Goal: Contribute content

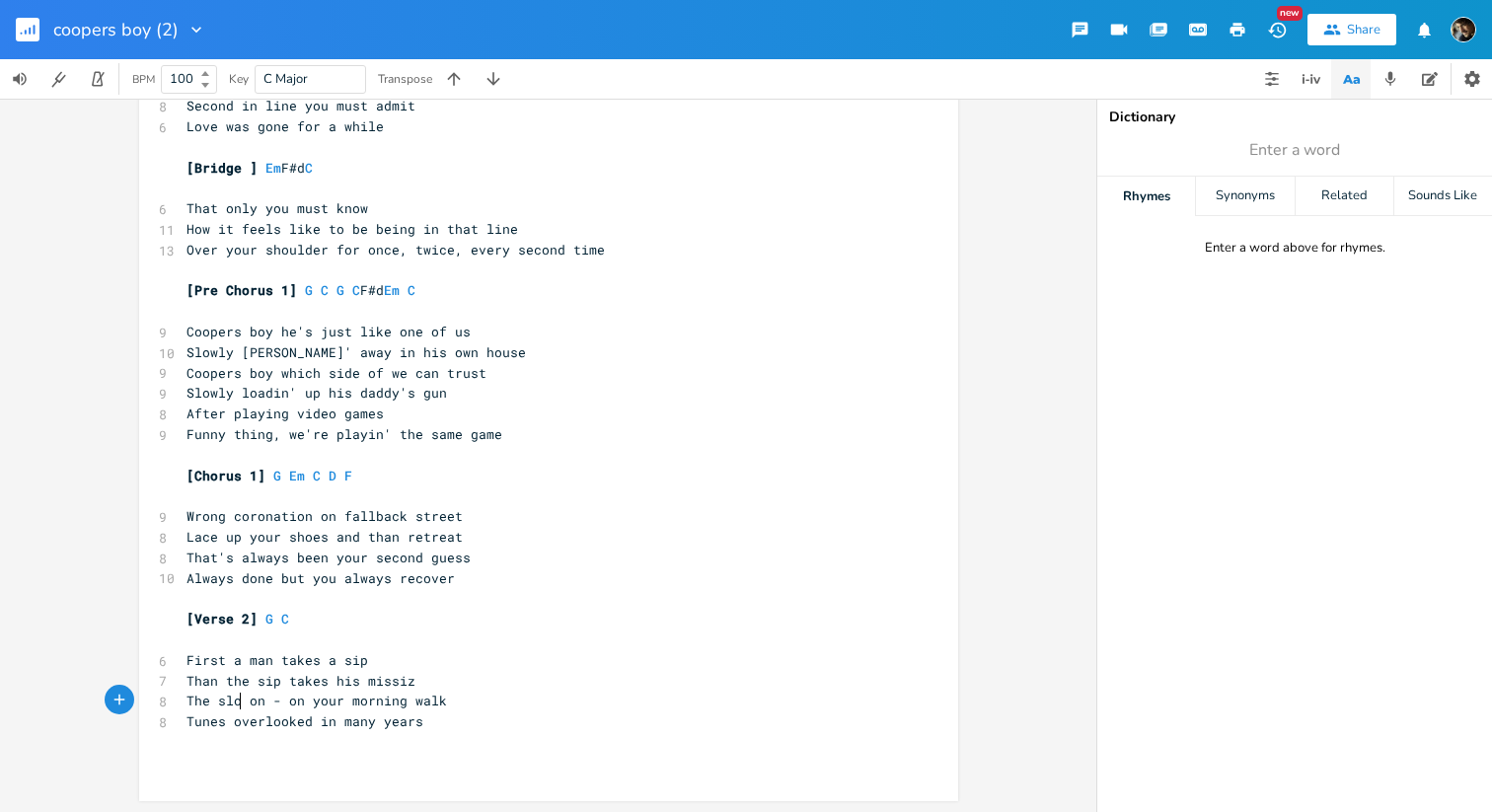
scroll to position [0, 54]
type textarea "The slow wlak"
click at [413, 698] on span "The slow wlak on - on your morning walk" at bounding box center [340, 701] width 308 height 18
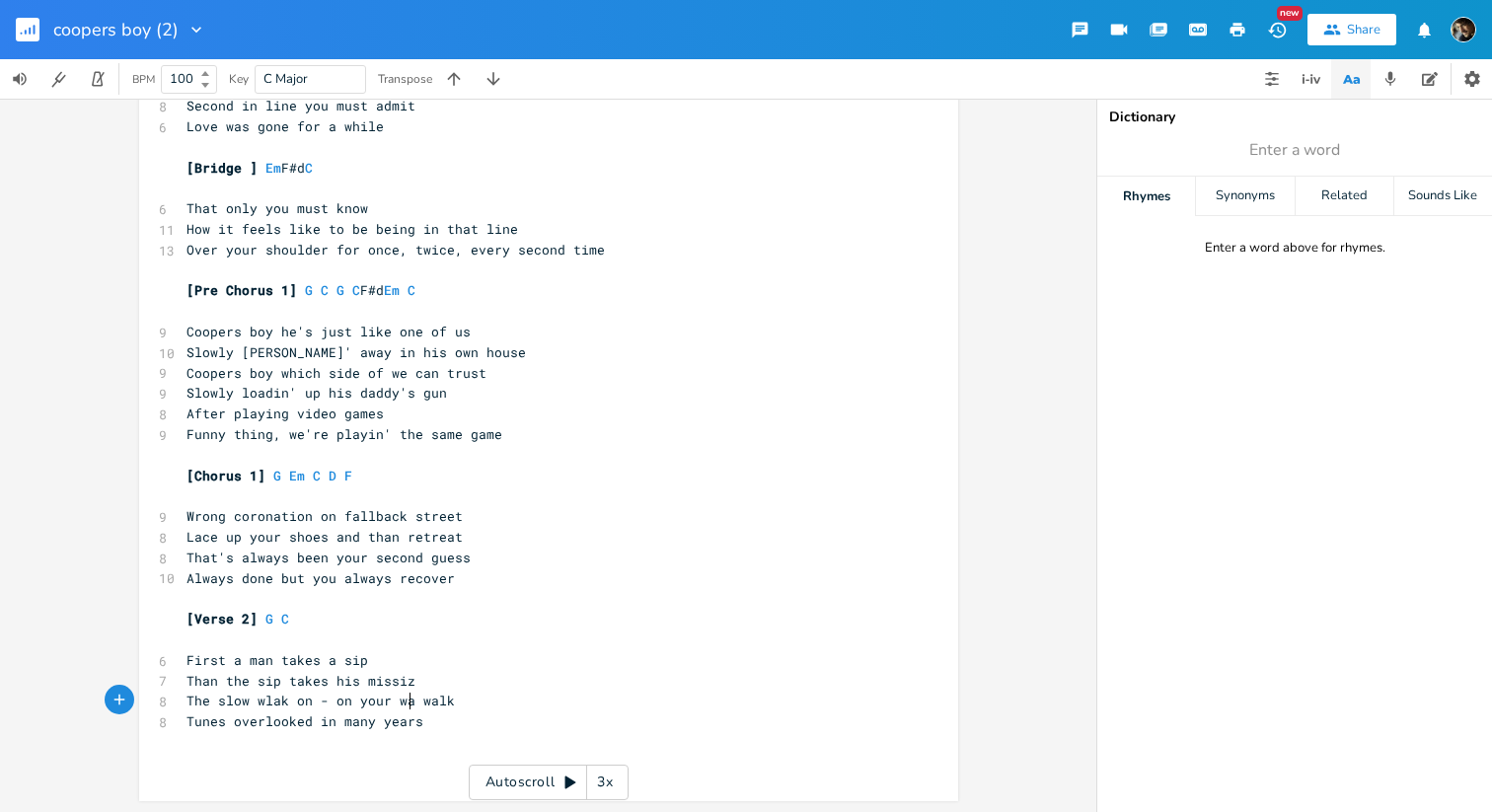
type textarea "way"
click at [433, 696] on span "The slow wlak on - on your way walk" at bounding box center [325, 701] width 276 height 18
type textarea "home"
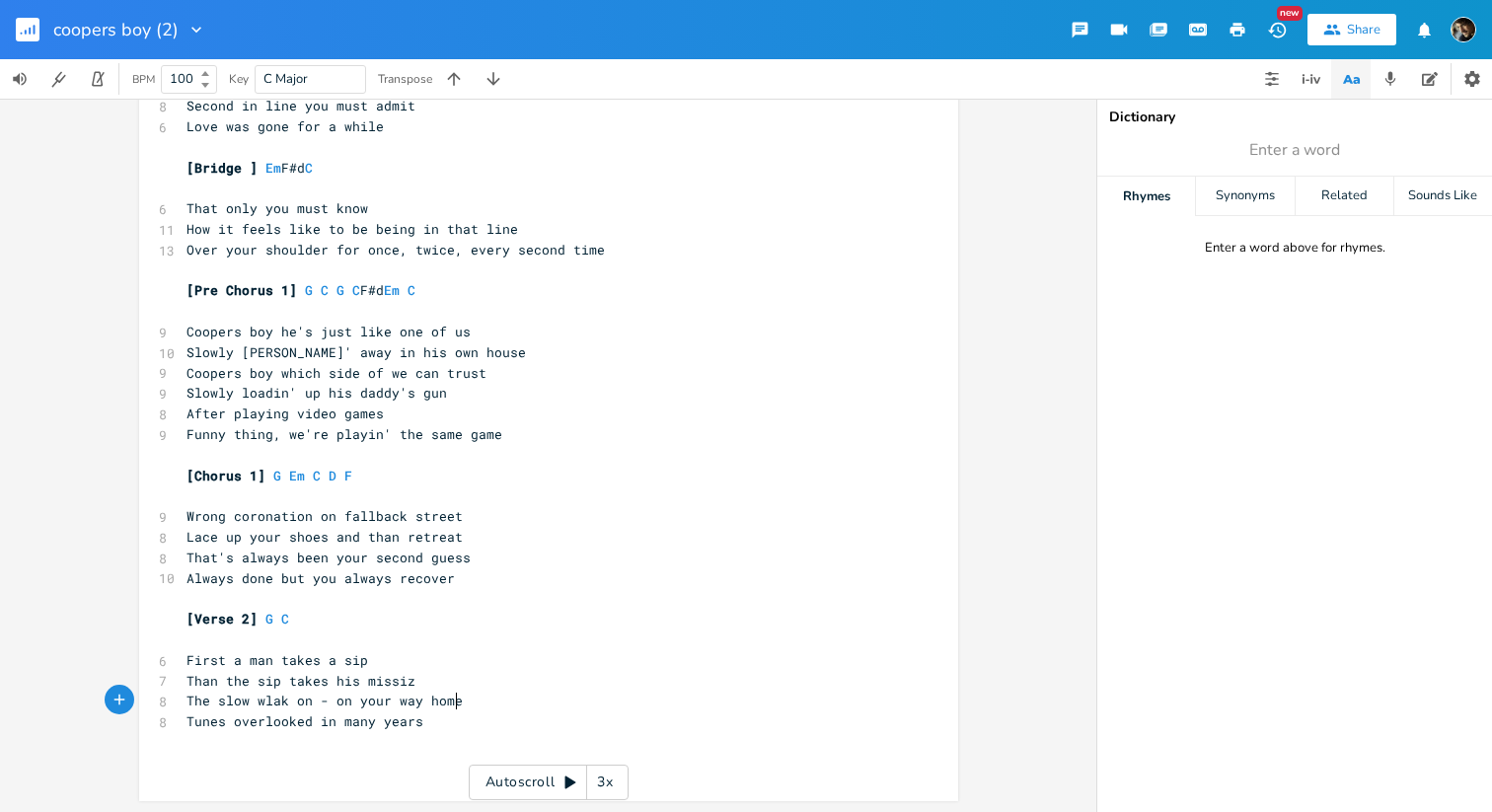
scroll to position [0, 32]
click at [439, 722] on pre "Tunes overlooked in many years" at bounding box center [539, 722] width 713 height 21
click at [268, 700] on span "The slow wlak on - on your way home" at bounding box center [325, 700] width 276 height 18
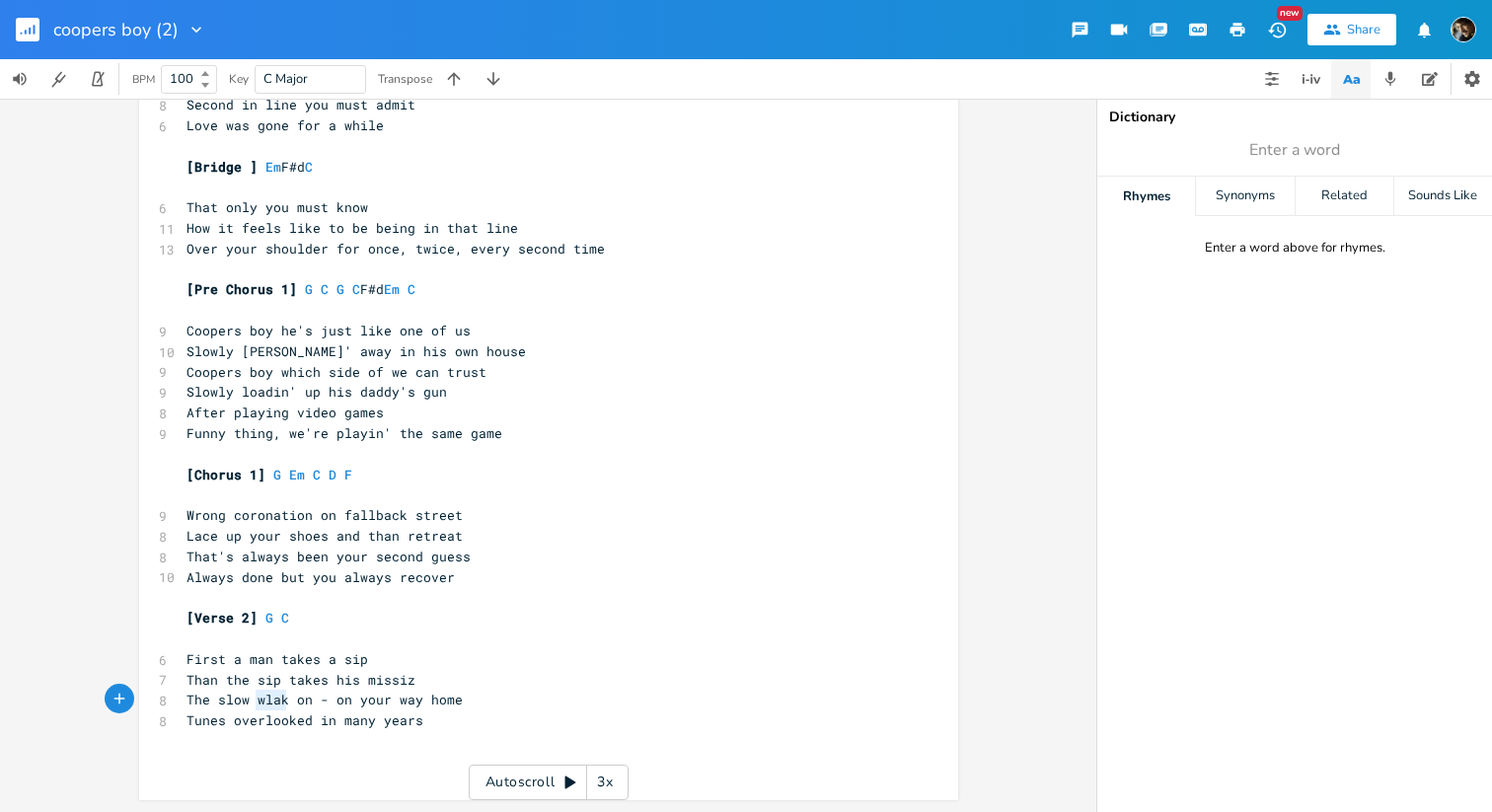
scroll to position [132, 0]
type textarea "walk"
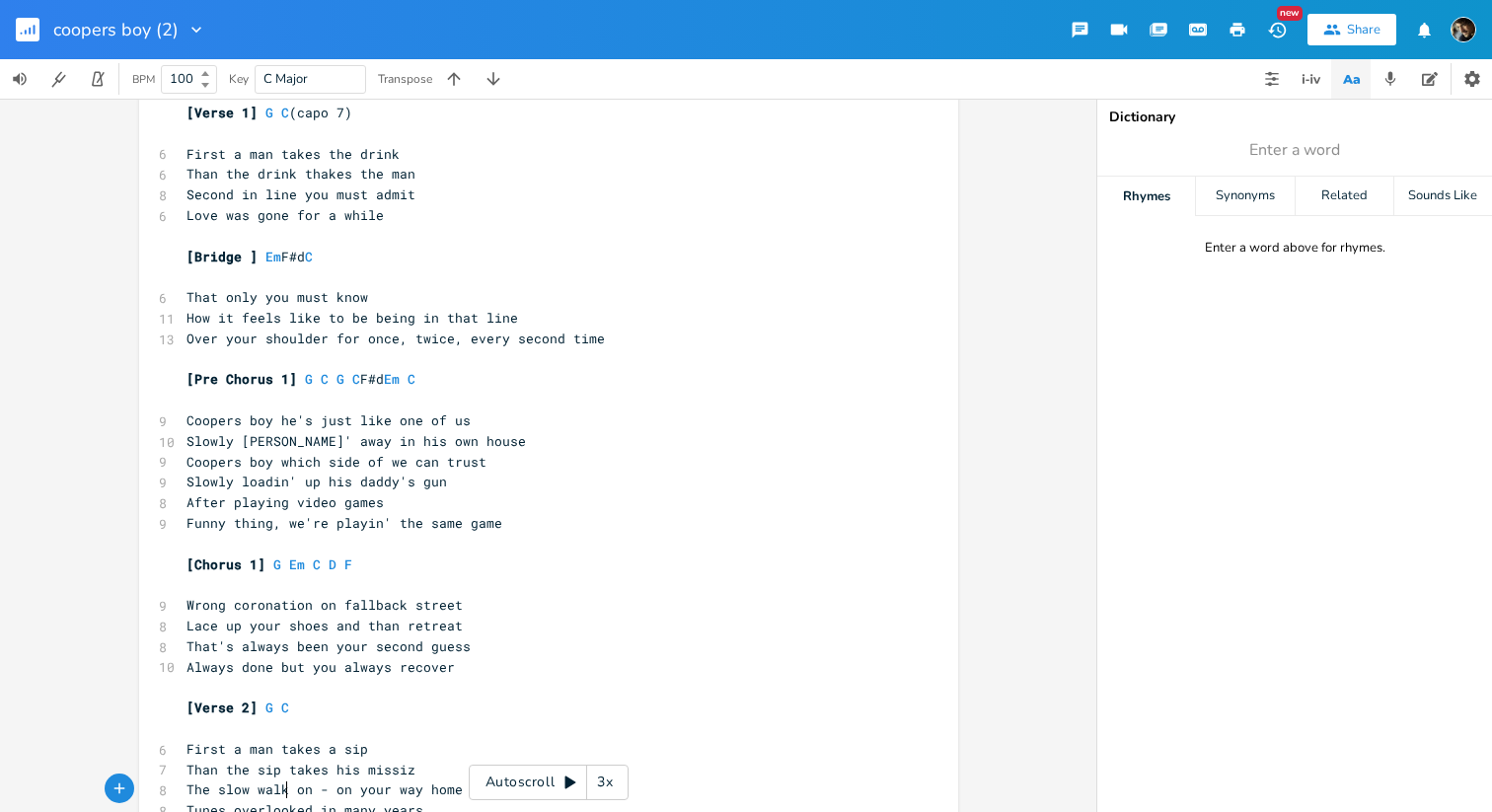
scroll to position [38, 0]
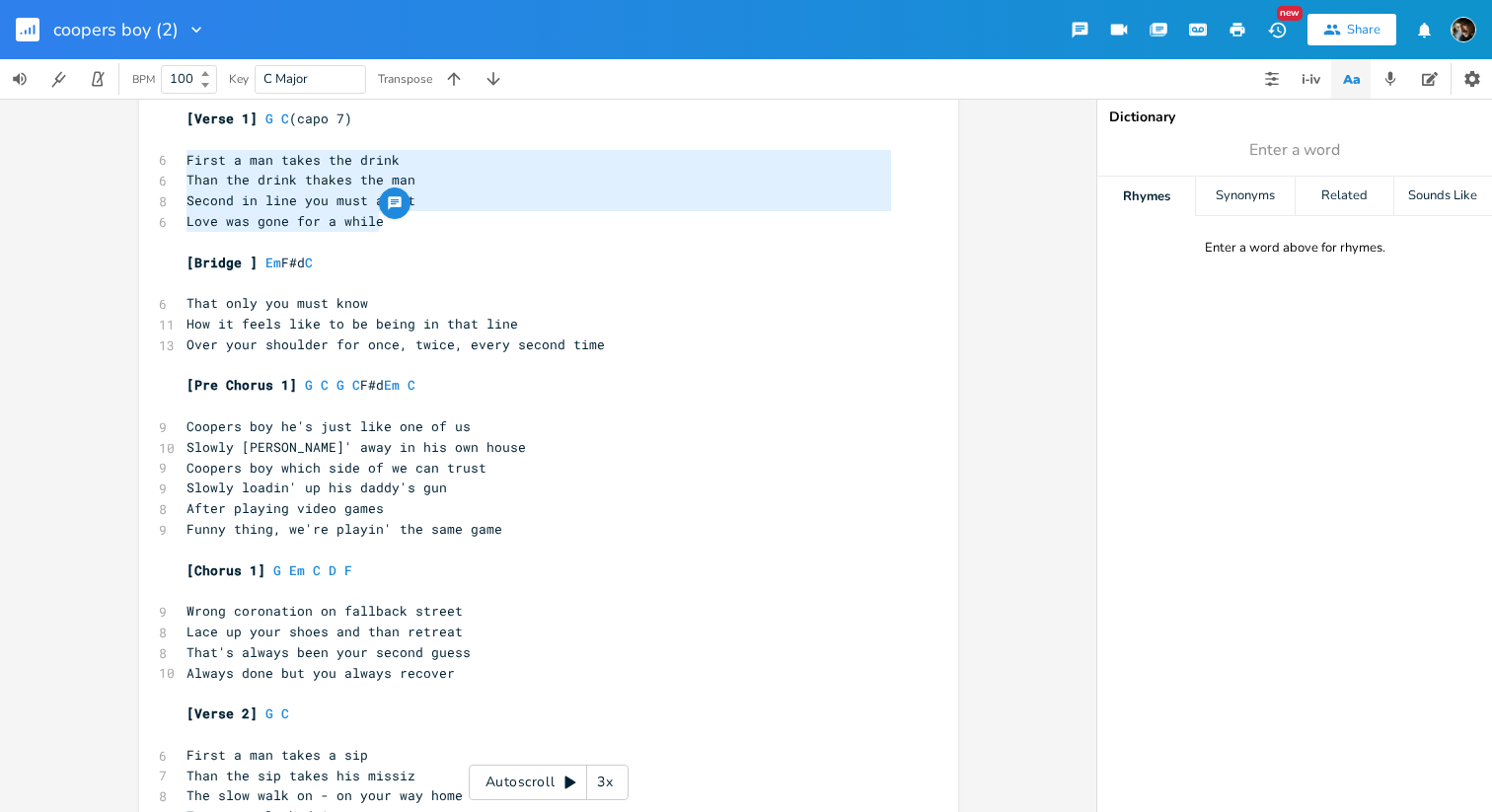
drag, startPoint x: 426, startPoint y: 214, endPoint x: 183, endPoint y: 157, distance: 249.6
click at [183, 157] on div "[Verse 1] G C (capo 7) ​ 6 First a man takes the drink 6 Than the drink thakes …" at bounding box center [539, 487] width 713 height 759
type textarea "First a man takes the drink Than the drink thakes the man Second in line you mu…"
click at [463, 227] on pre "Love was gone for a while" at bounding box center [539, 221] width 713 height 21
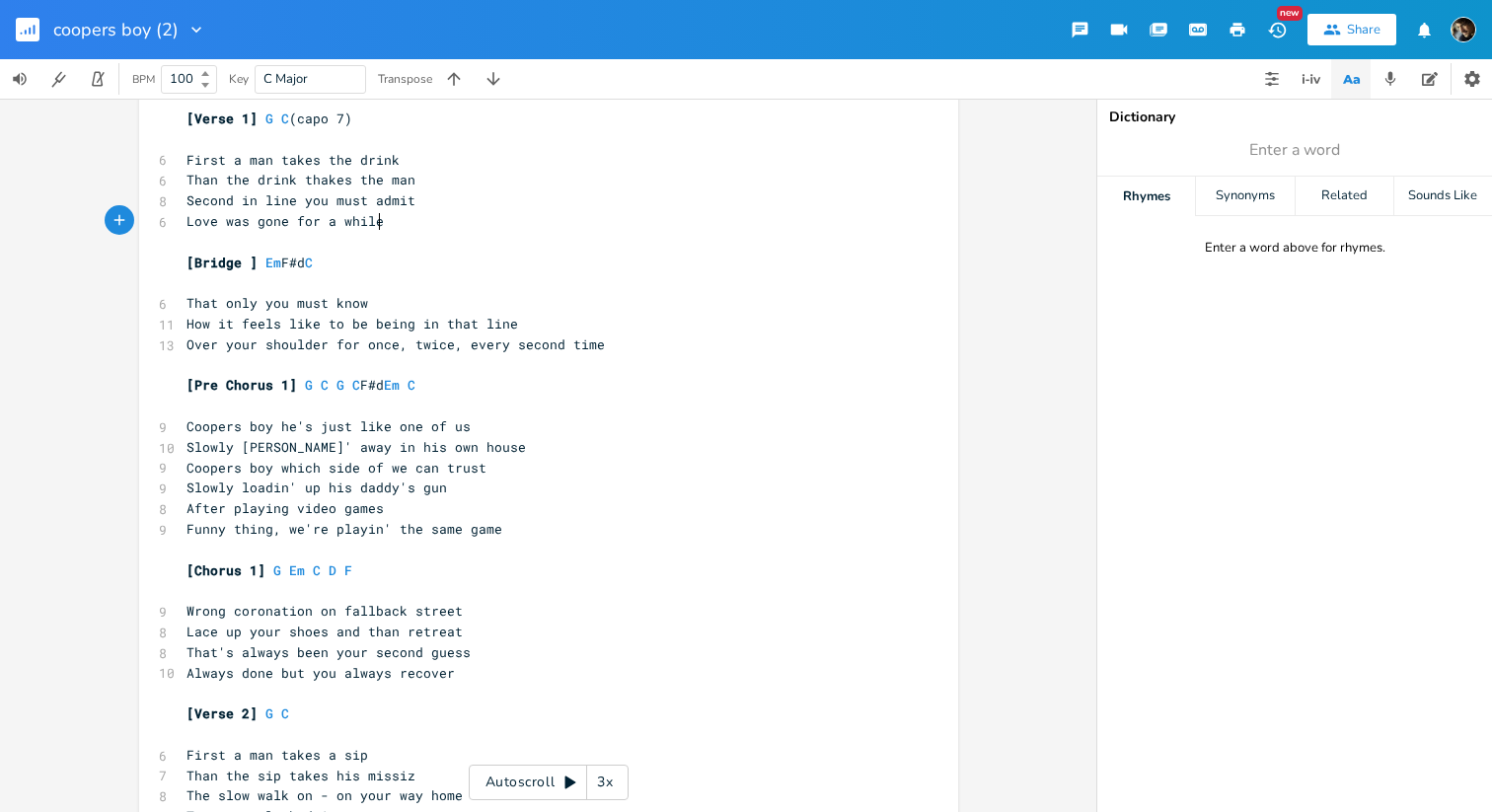
scroll to position [133, 0]
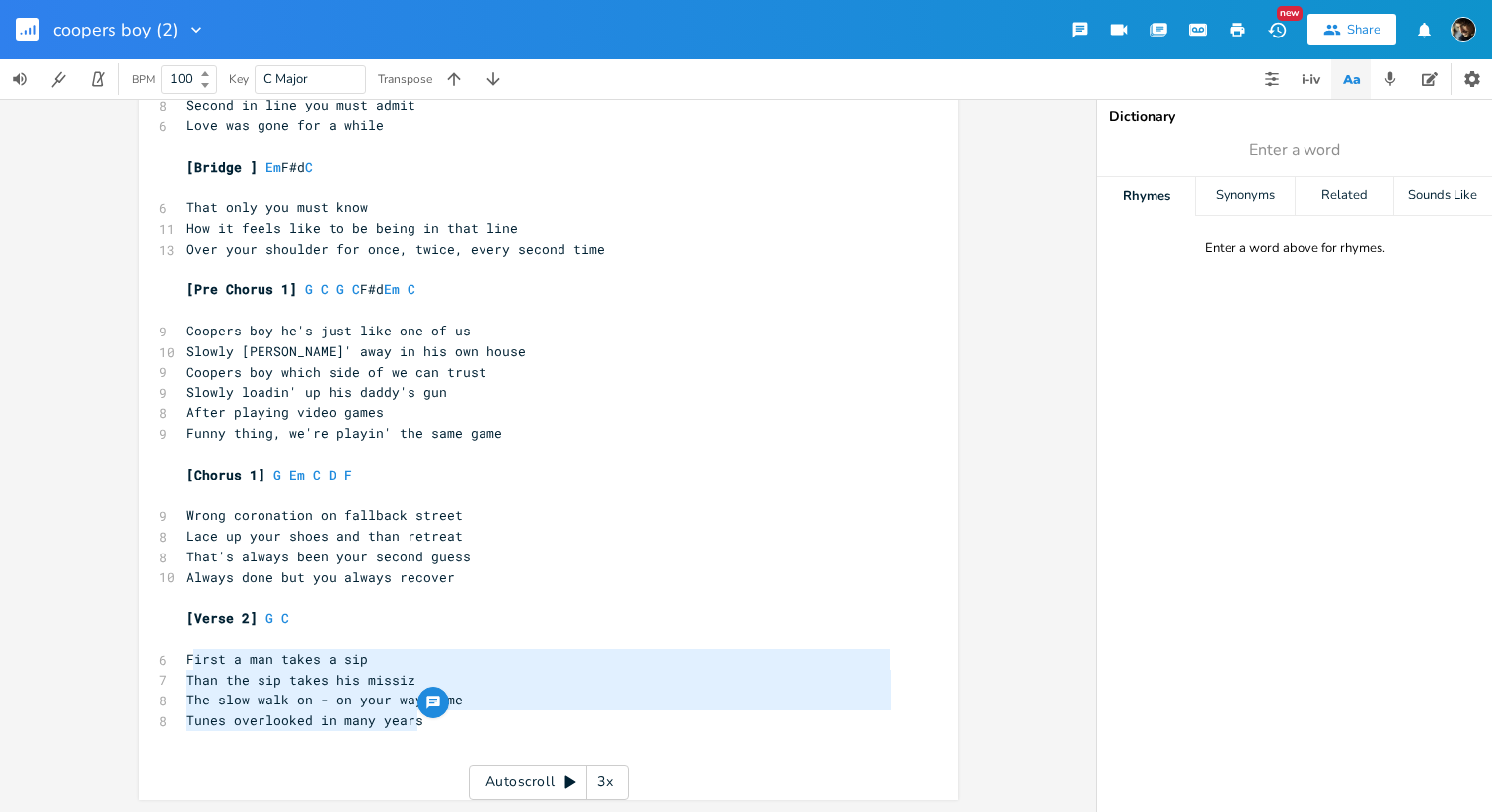
type textarea "First a man takes a sip Than the sip takes his missiz The slow walk on - on you…"
drag, startPoint x: 448, startPoint y: 715, endPoint x: 181, endPoint y: 664, distance: 271.8
click at [183, 664] on div "[Verse 1] G C (capo 7) ​ 6 First a man takes the drink 6 Than the drink thakes …" at bounding box center [539, 392] width 713 height 759
click at [400, 681] on span "Than the sip takes his missiz" at bounding box center [301, 680] width 229 height 18
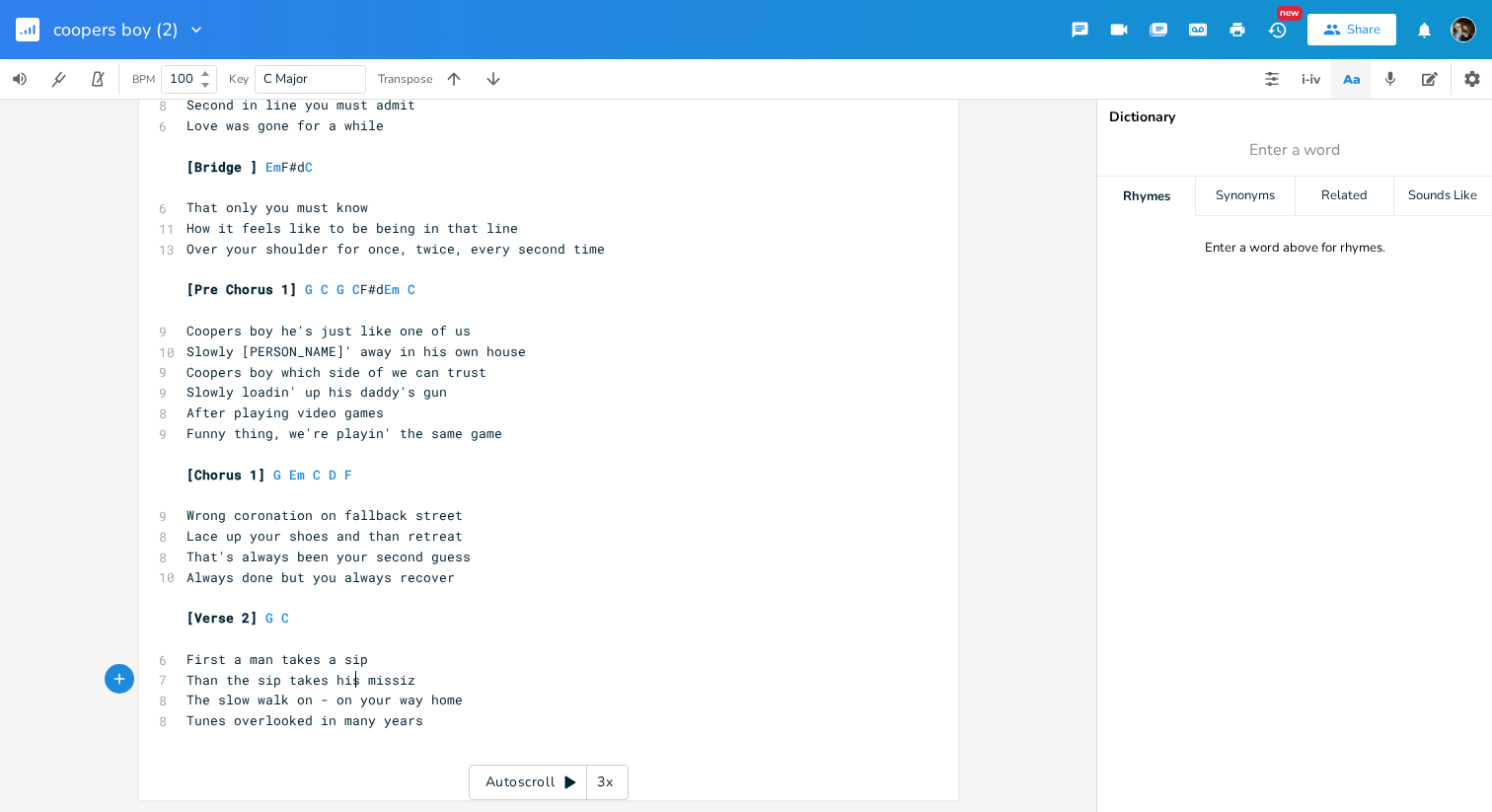
click at [346, 678] on span "Than the sip takes his missiz" at bounding box center [301, 680] width 229 height 18
type textarea "your"
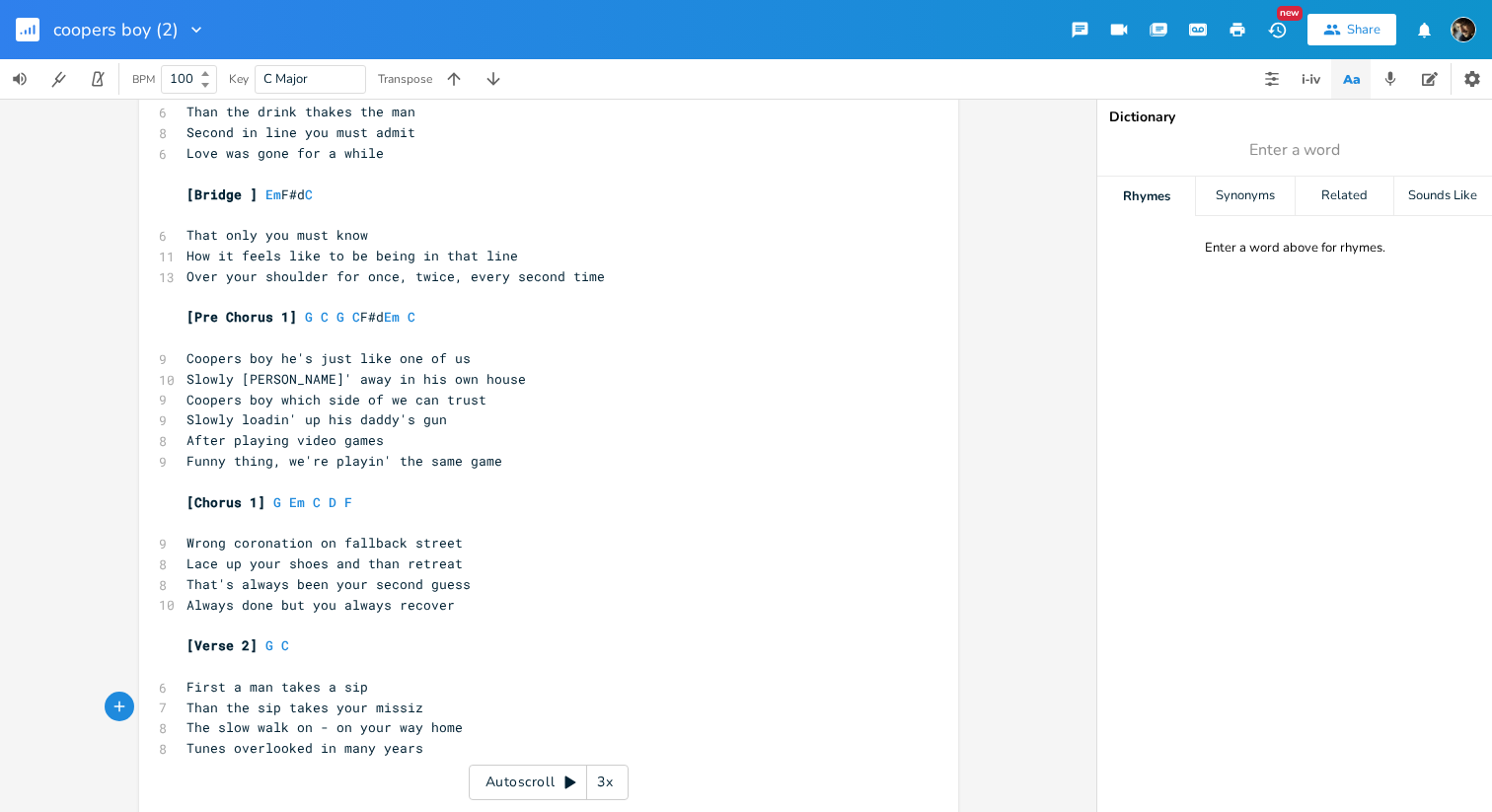
scroll to position [103, 0]
click at [330, 735] on span "The slow walk on - on your way home" at bounding box center [325, 730] width 276 height 18
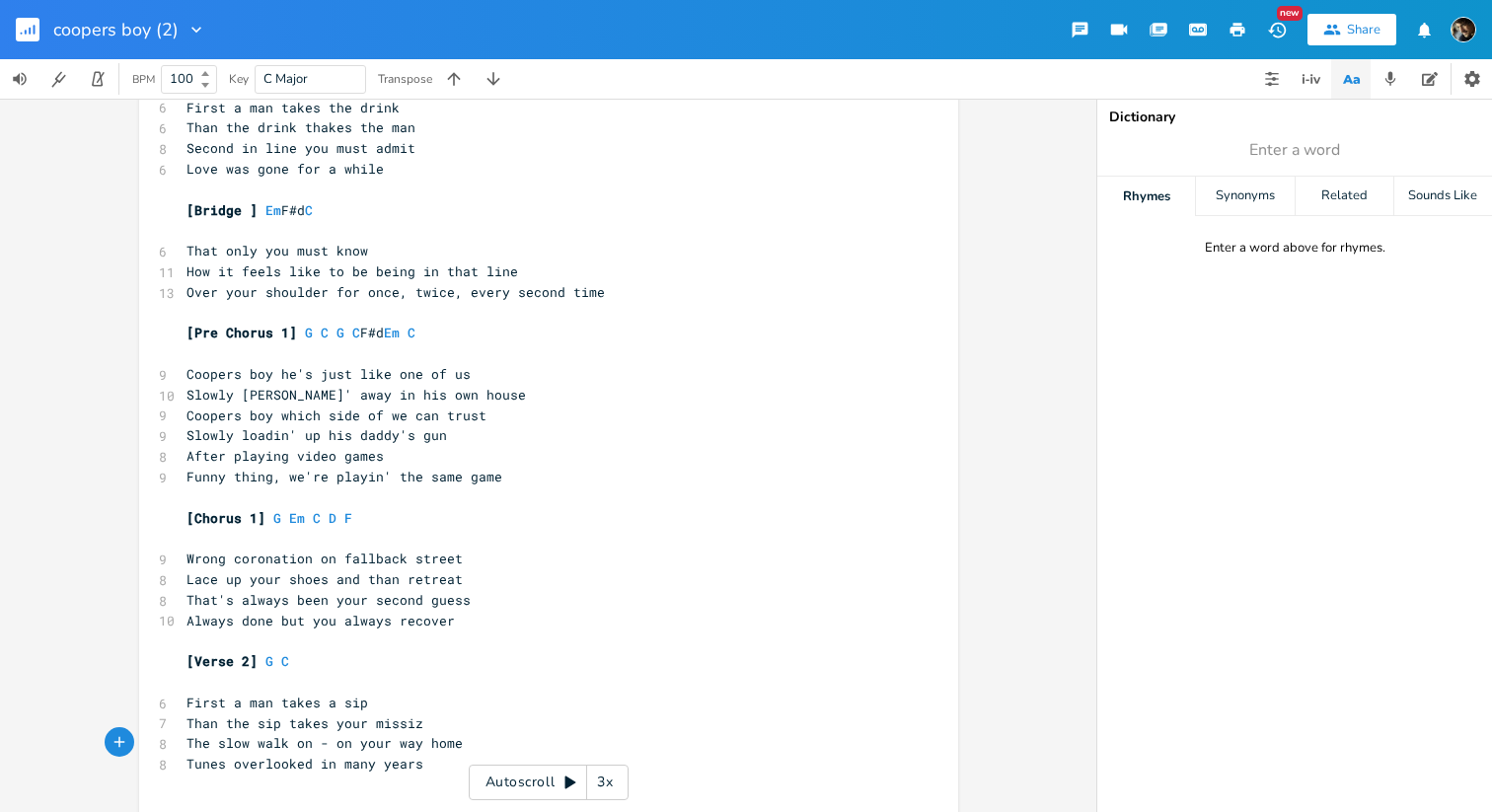
scroll to position [100, 0]
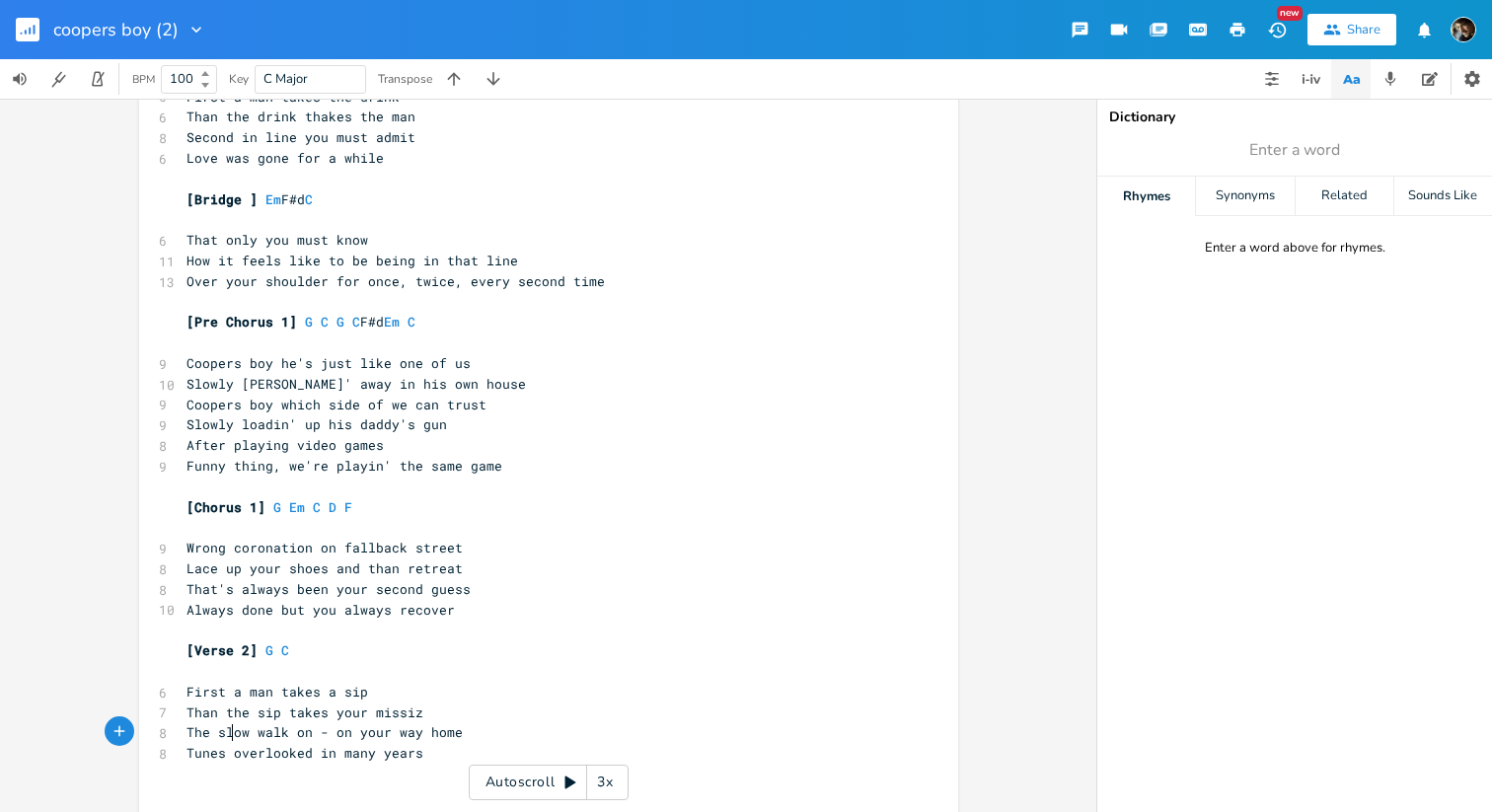
click at [227, 734] on span "The slow walk on - on your way home" at bounding box center [325, 733] width 276 height 18
type textarea "yiz"
type textarea "u"
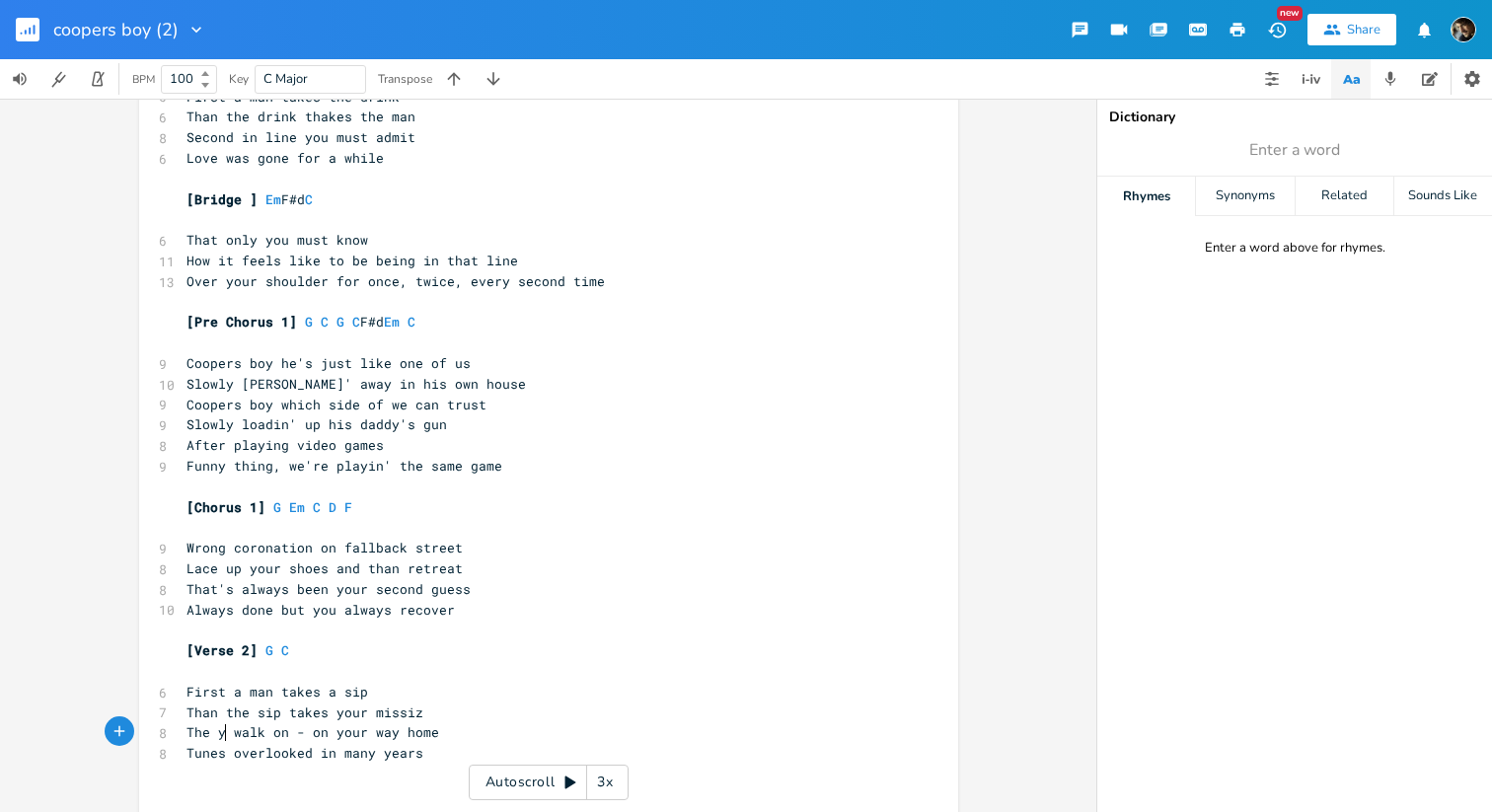
scroll to position [0, 7]
type textarea "ou"
click at [193, 731] on span "The you walk on - on your way home" at bounding box center [321, 733] width 268 height 18
type textarea "The"
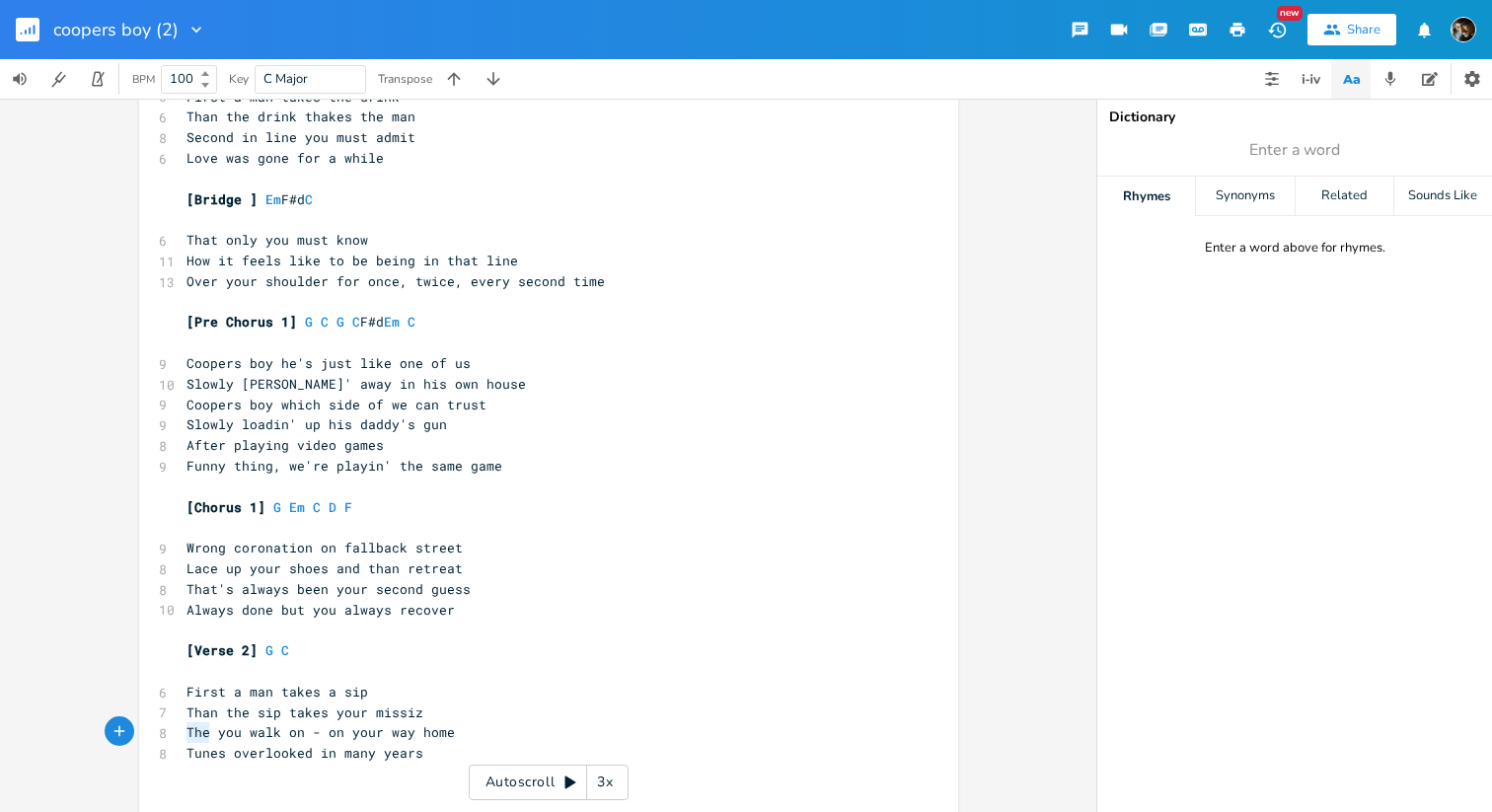
click at [193, 731] on span "The you walk on - on your way home" at bounding box center [321, 733] width 268 height 18
click at [198, 735] on span "you walk on - on your way home" at bounding box center [305, 733] width 237 height 18
type textarea "the"
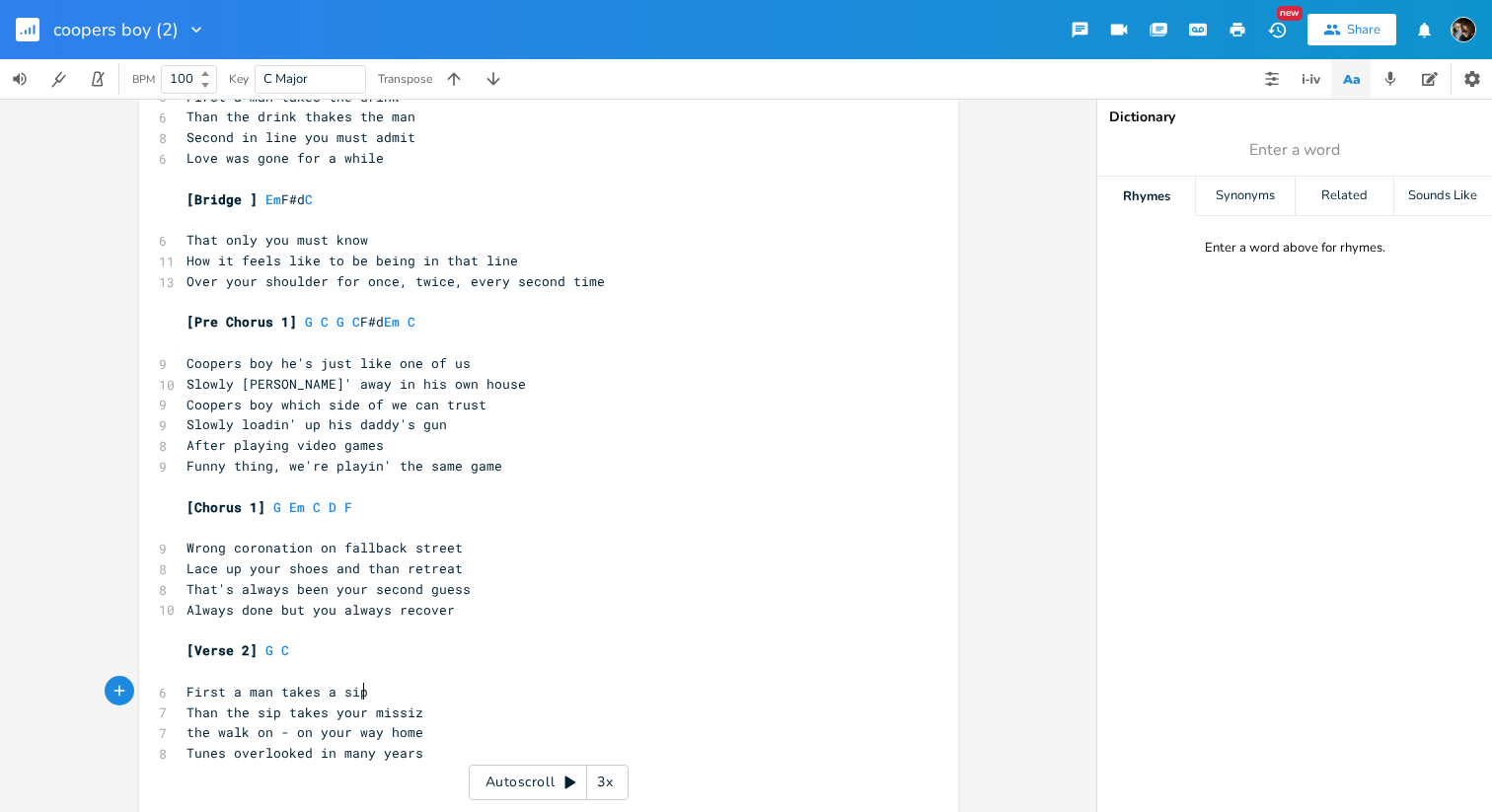
click at [552, 695] on pre "First a man takes a sip" at bounding box center [539, 692] width 713 height 21
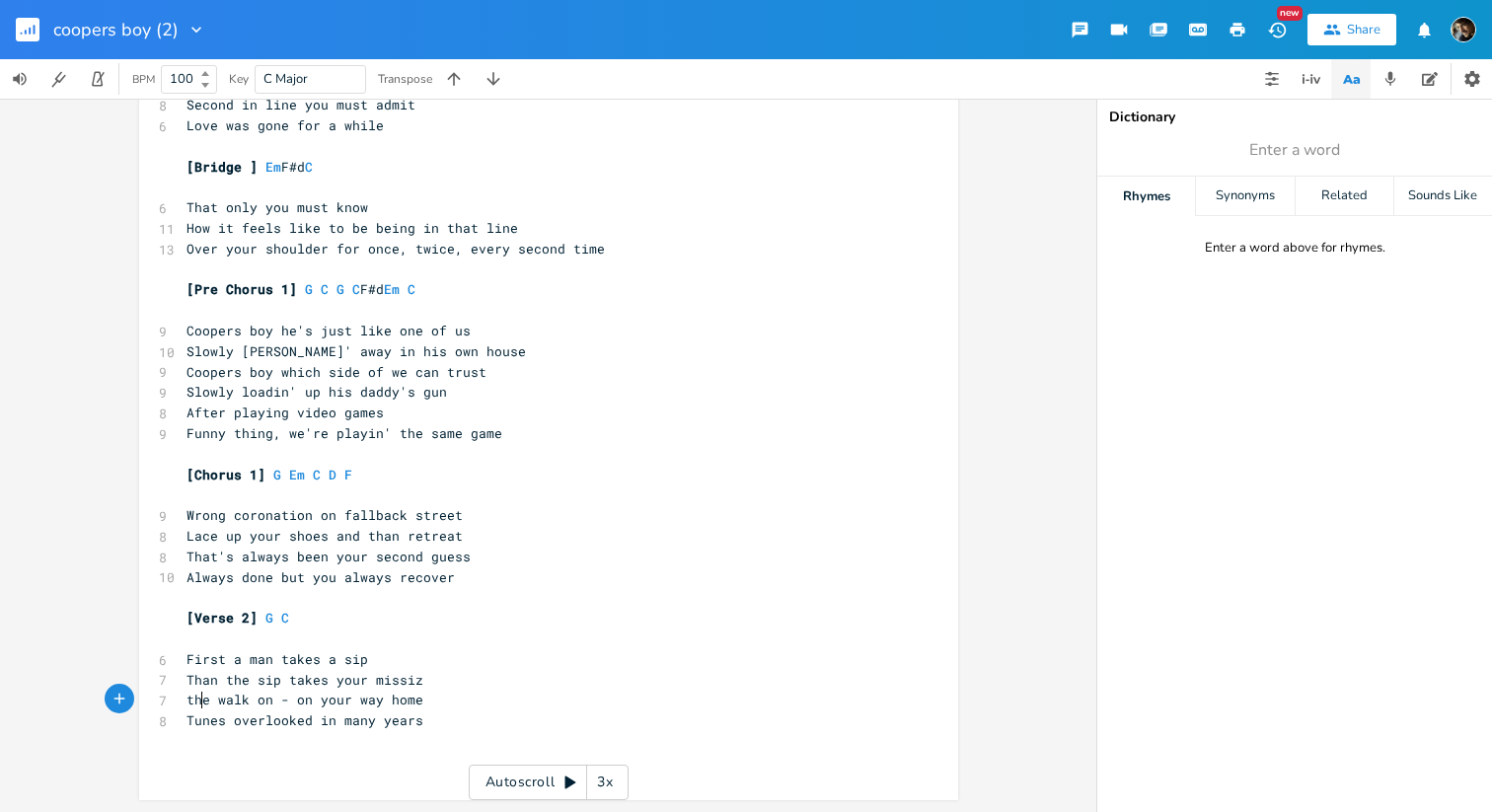
click at [193, 709] on pre "the walk on - on your way home" at bounding box center [539, 700] width 713 height 21
type textarea "the"
click at [193, 709] on pre "the walk on - on your way home" at bounding box center [539, 700] width 713 height 21
click at [494, 614] on pre "[Verse 2] G C" at bounding box center [539, 617] width 713 height 21
click at [193, 700] on span "the walk on - on your way home" at bounding box center [305, 700] width 237 height 18
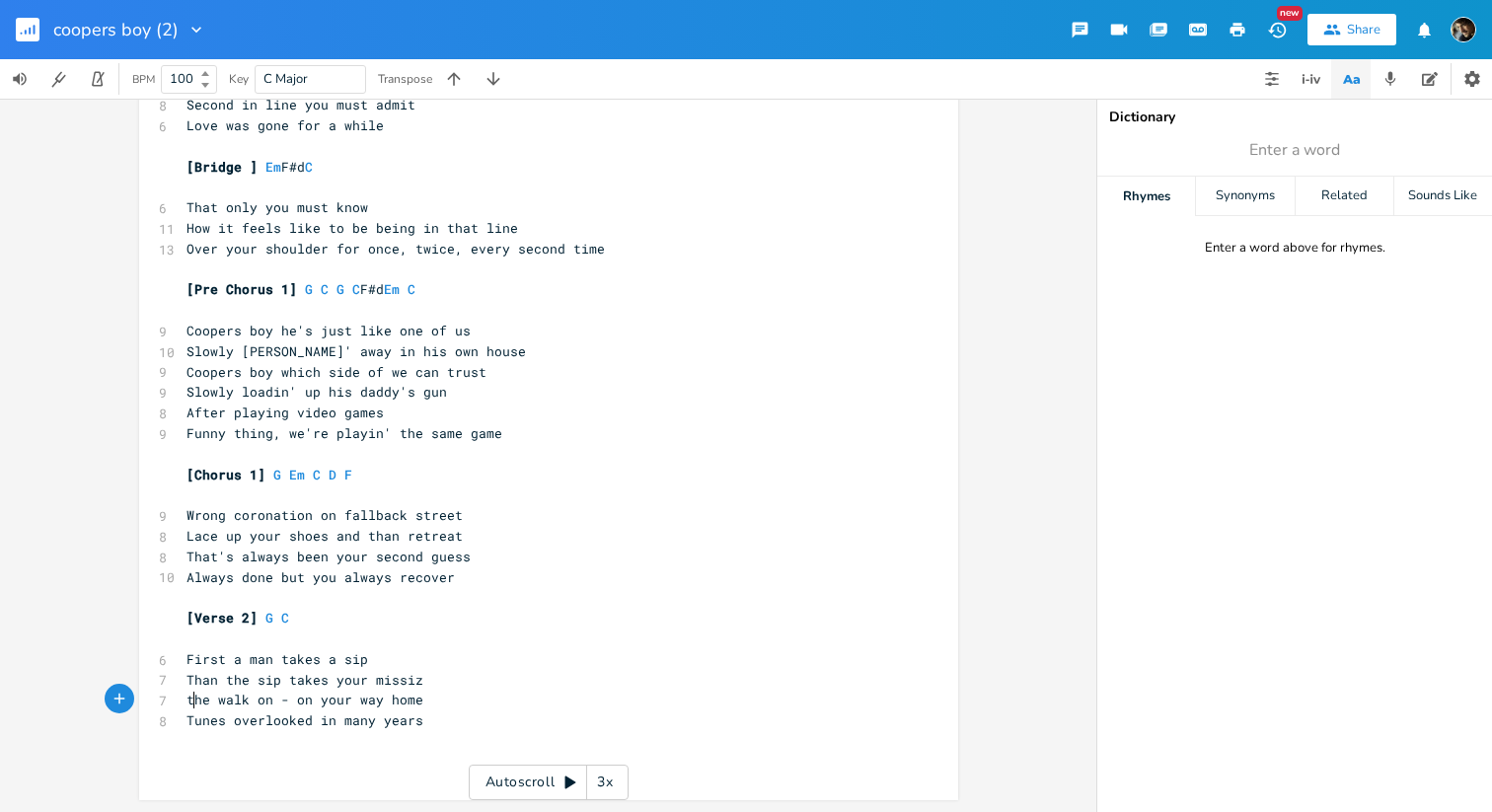
scroll to position [132, 0]
type textarea "T"
type textarea "to"
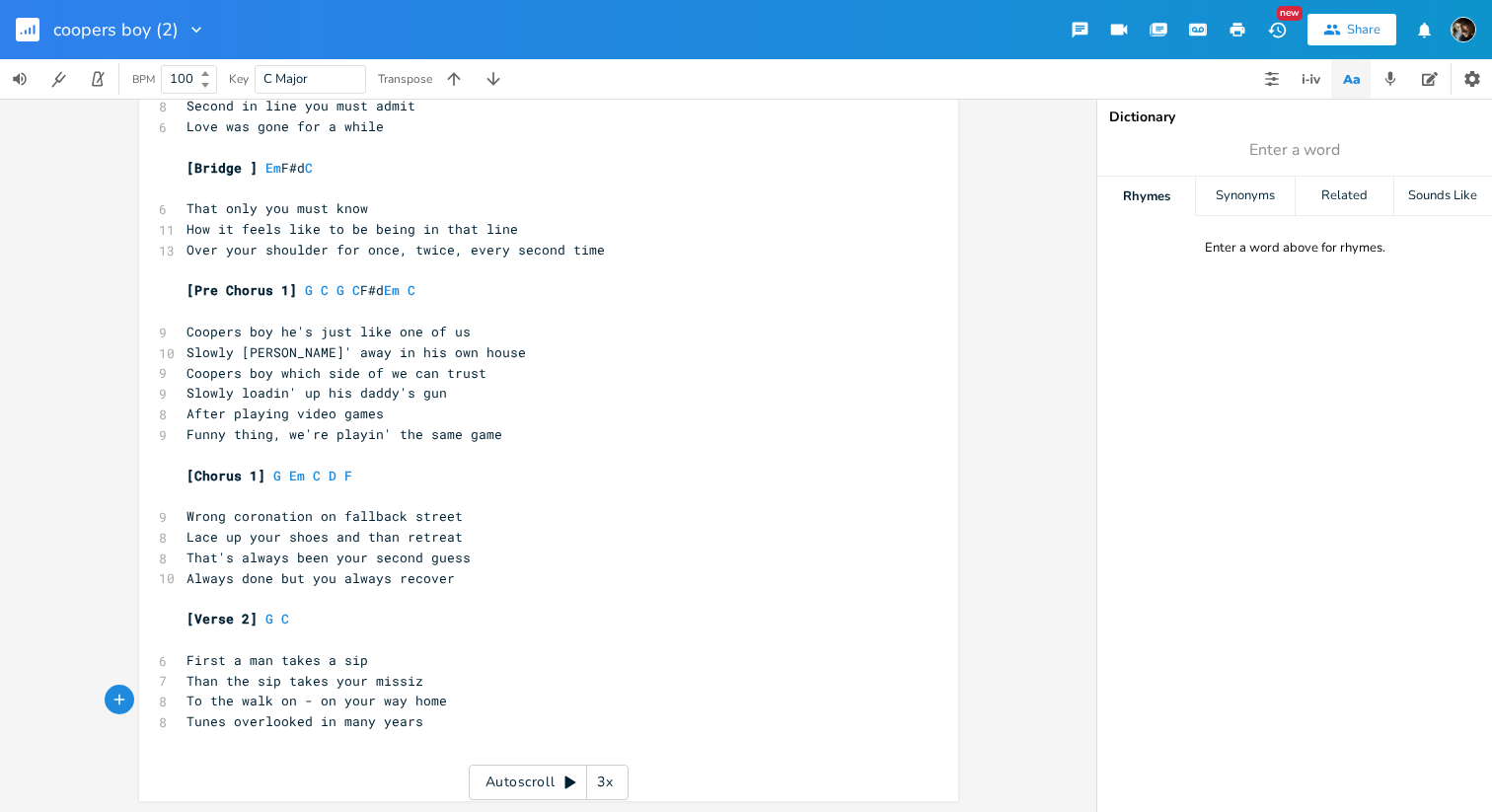
type textarea "To t"
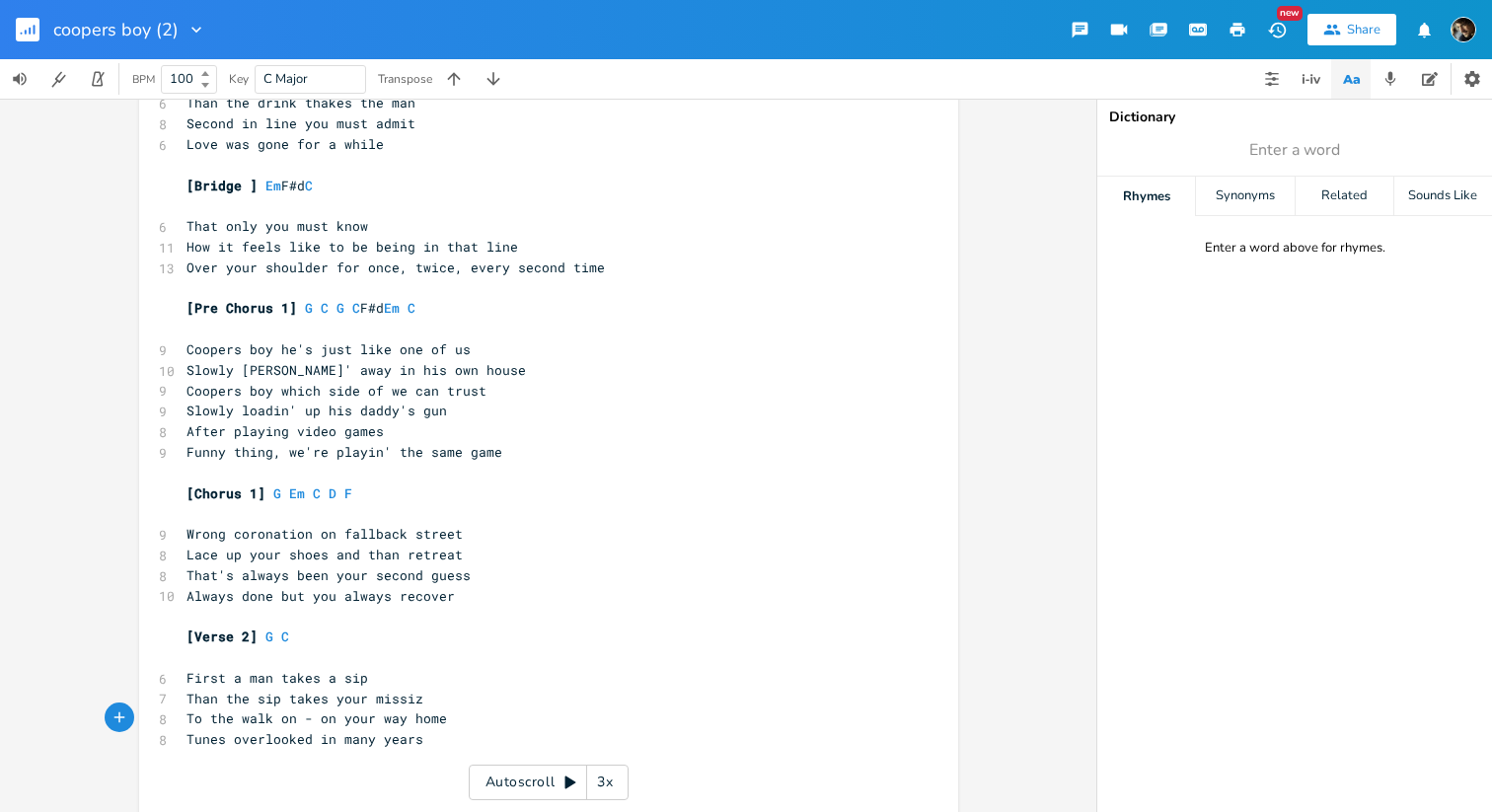
scroll to position [133, 0]
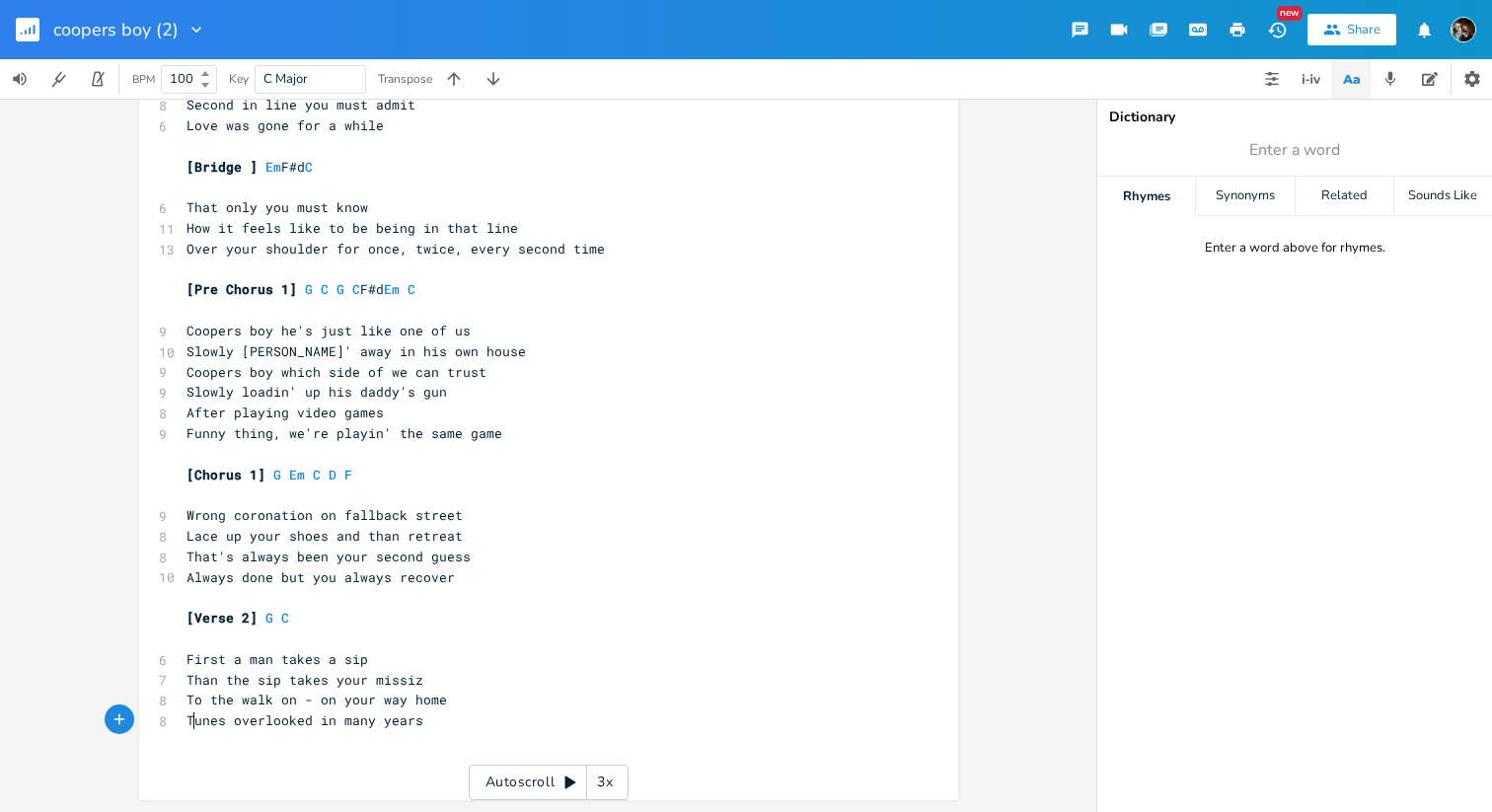
click at [192, 722] on span "Tunes overlooked in many years" at bounding box center [305, 721] width 237 height 18
type textarea "Tunes"
click at [192, 722] on span "Tunes overlooked in many years" at bounding box center [305, 721] width 237 height 18
click at [272, 717] on span "overlooked in many years" at bounding box center [281, 722] width 190 height 18
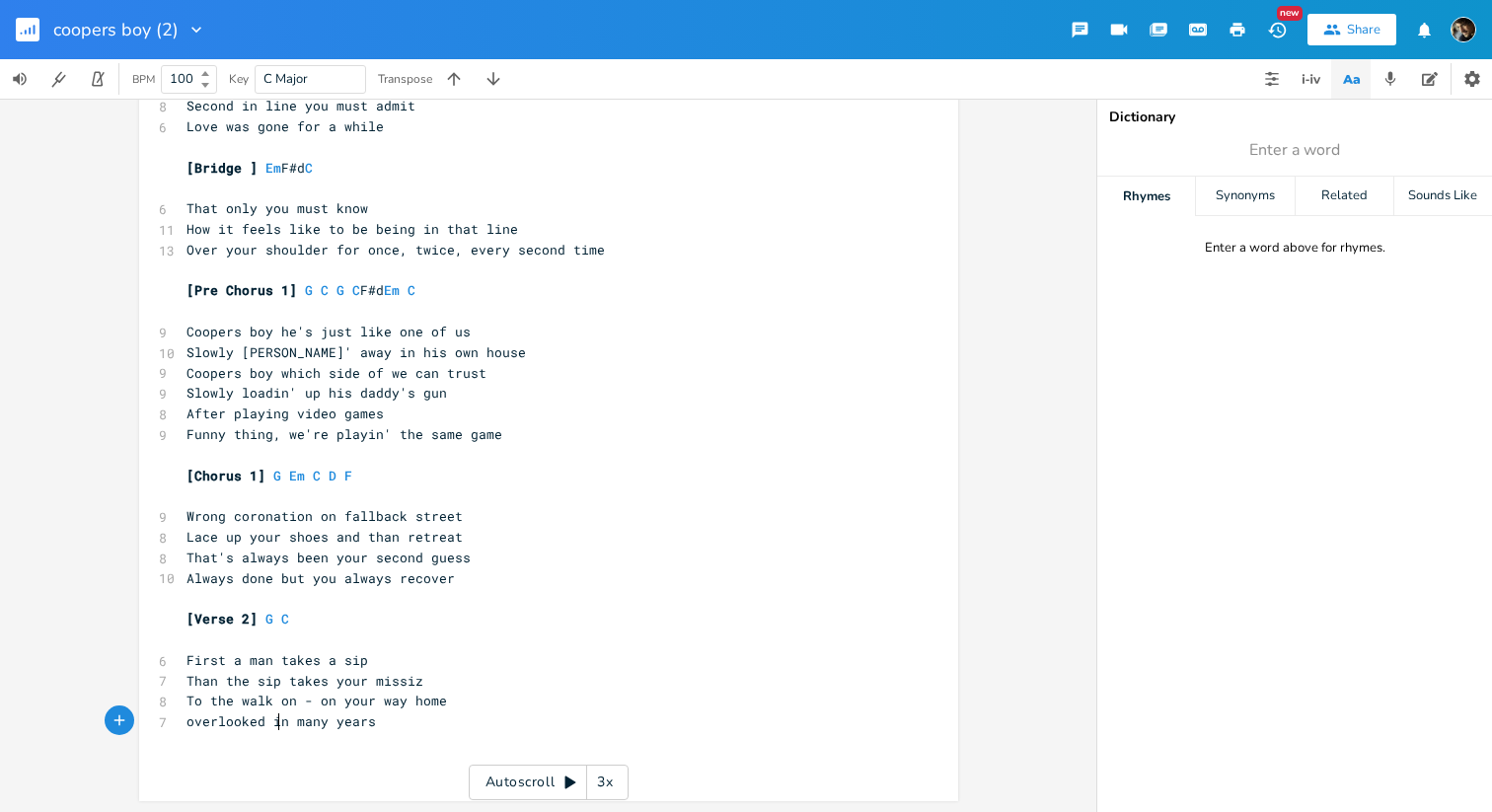
click at [272, 717] on span "overlooked in many years" at bounding box center [281, 722] width 190 height 18
type textarea "for"
click at [208, 724] on span "overlooked for many years" at bounding box center [285, 722] width 198 height 18
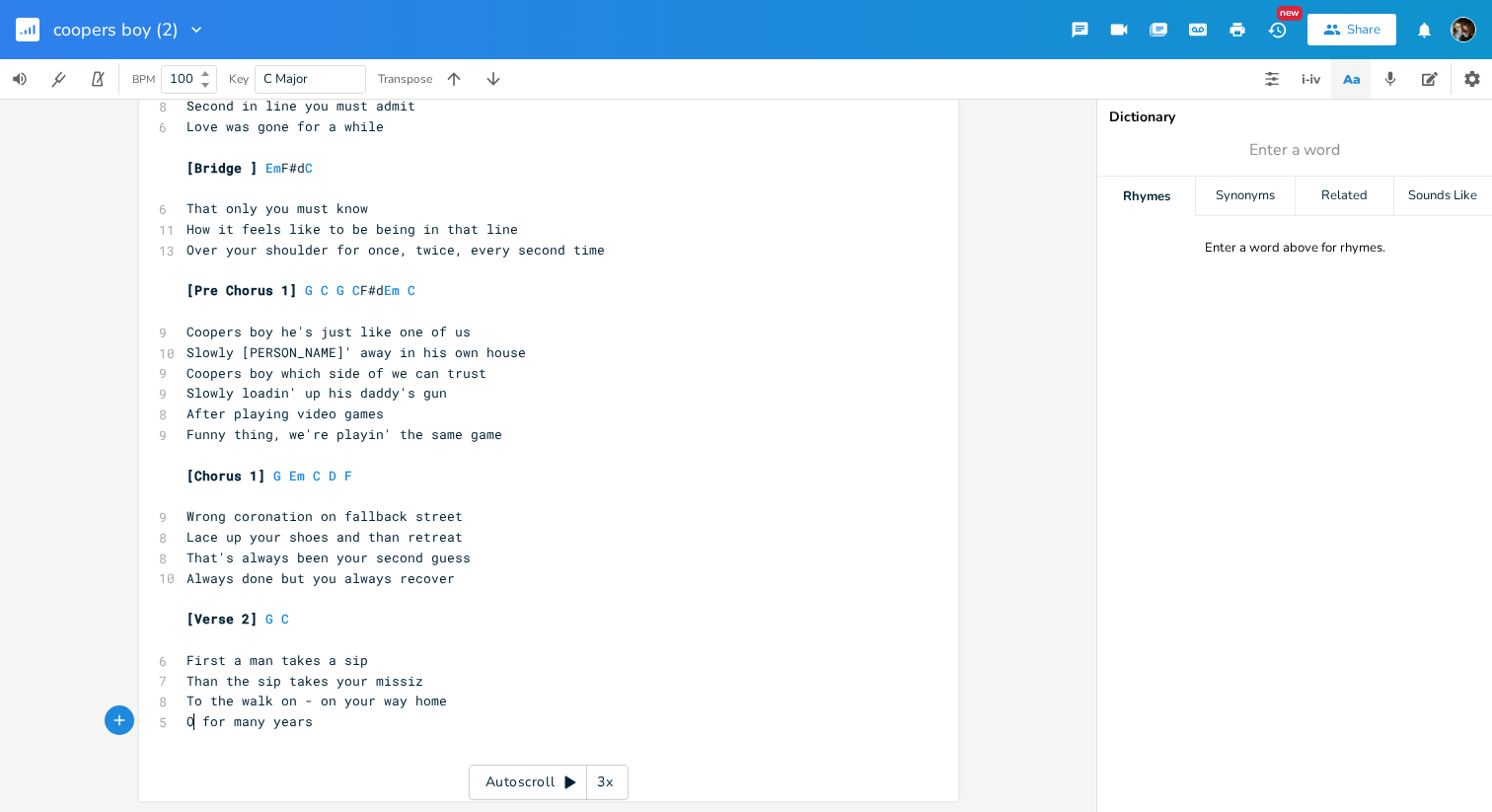
scroll to position [0, 10]
type textarea "Overlooked"
click at [435, 667] on pre "First a man takes a sip" at bounding box center [539, 660] width 713 height 21
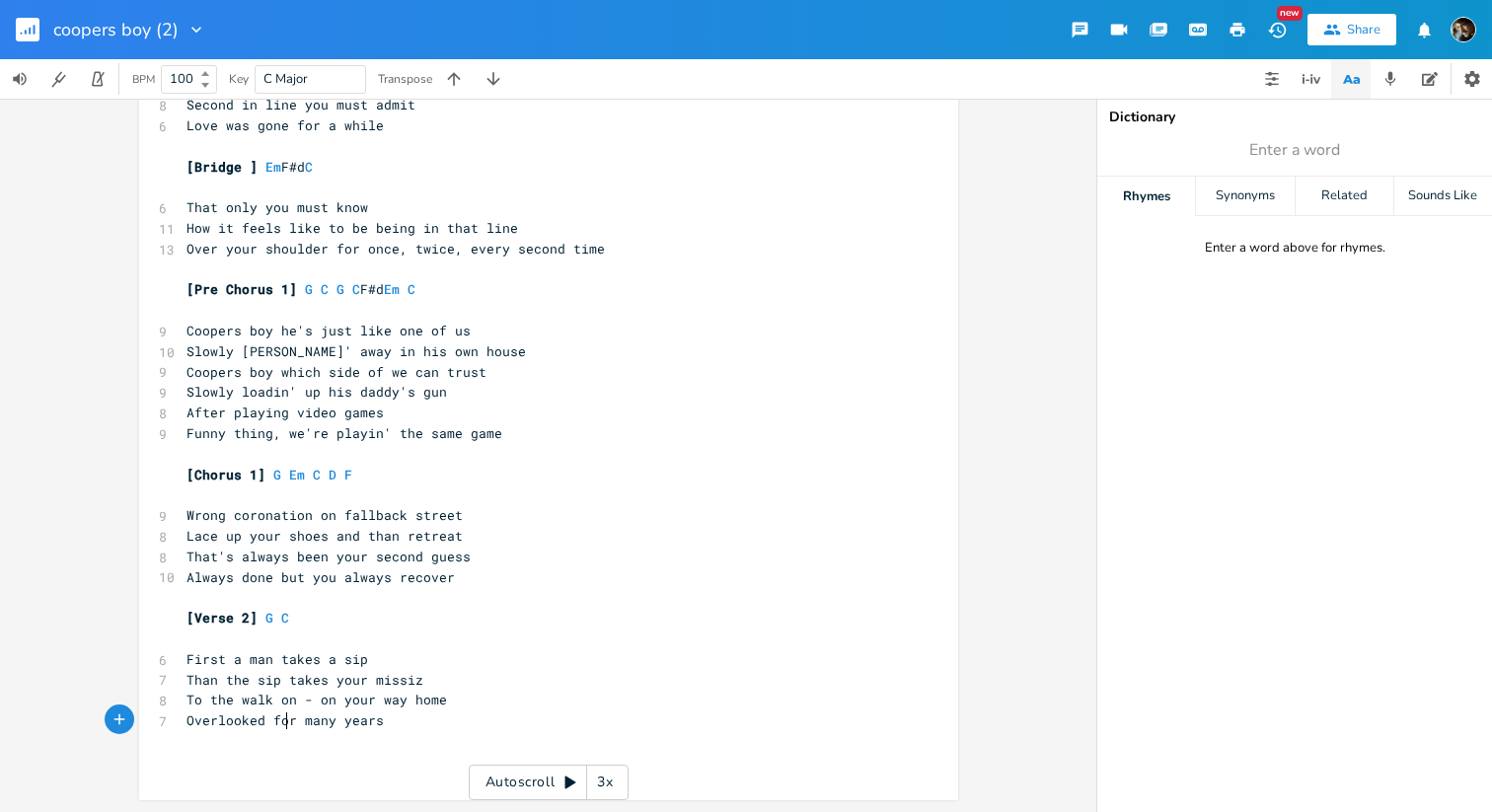
click at [280, 718] on span "Overlooked for many years" at bounding box center [285, 721] width 198 height 18
type textarea "in"
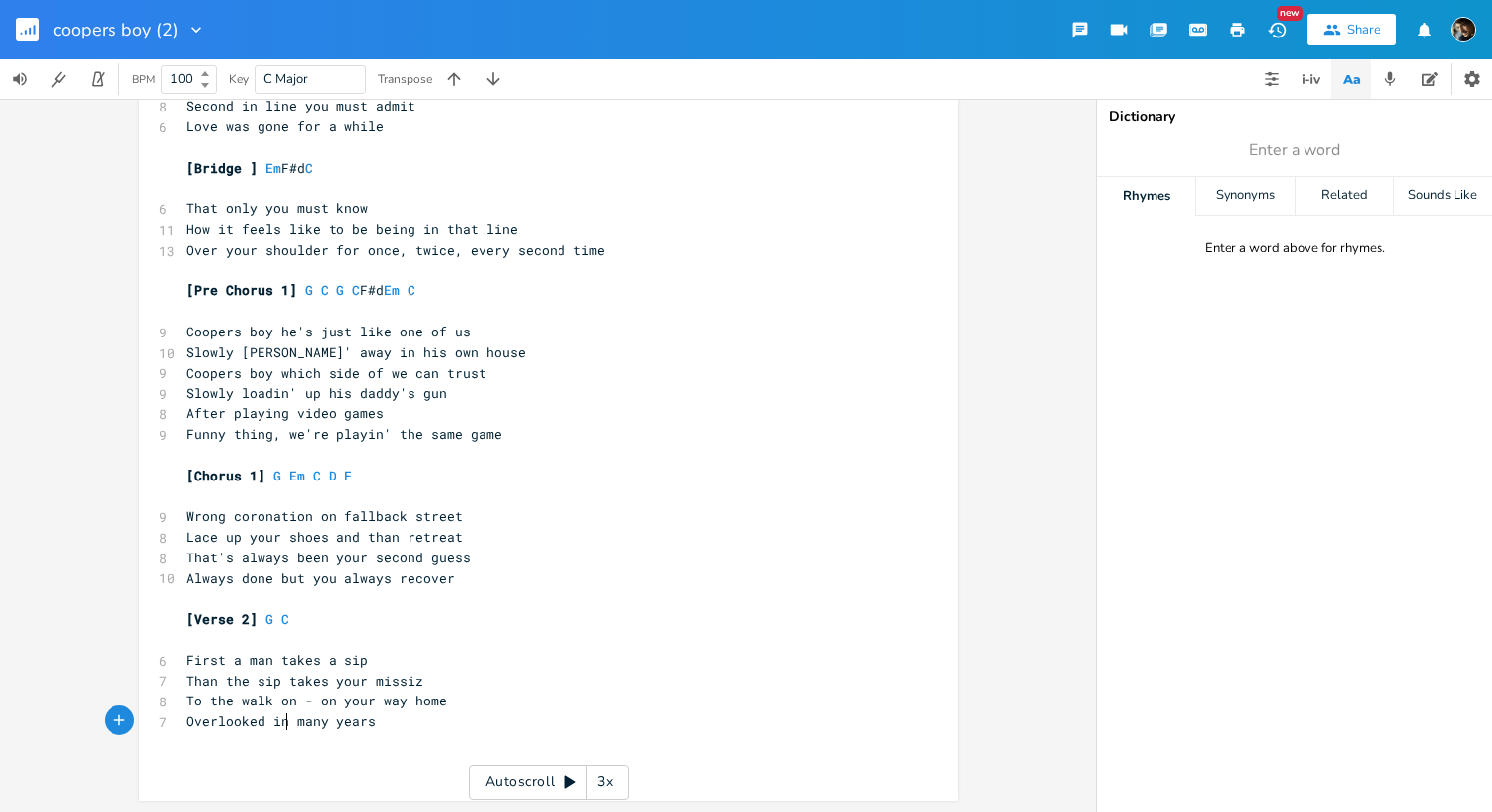
scroll to position [0, 9]
type textarea "Overlooked in many years"
drag, startPoint x: 393, startPoint y: 718, endPoint x: 177, endPoint y: 719, distance: 216.0
click at [183, 719] on pre "Overlooked in many years" at bounding box center [539, 722] width 713 height 21
click at [281, 693] on span "To the walk on - on your way home" at bounding box center [317, 701] width 260 height 18
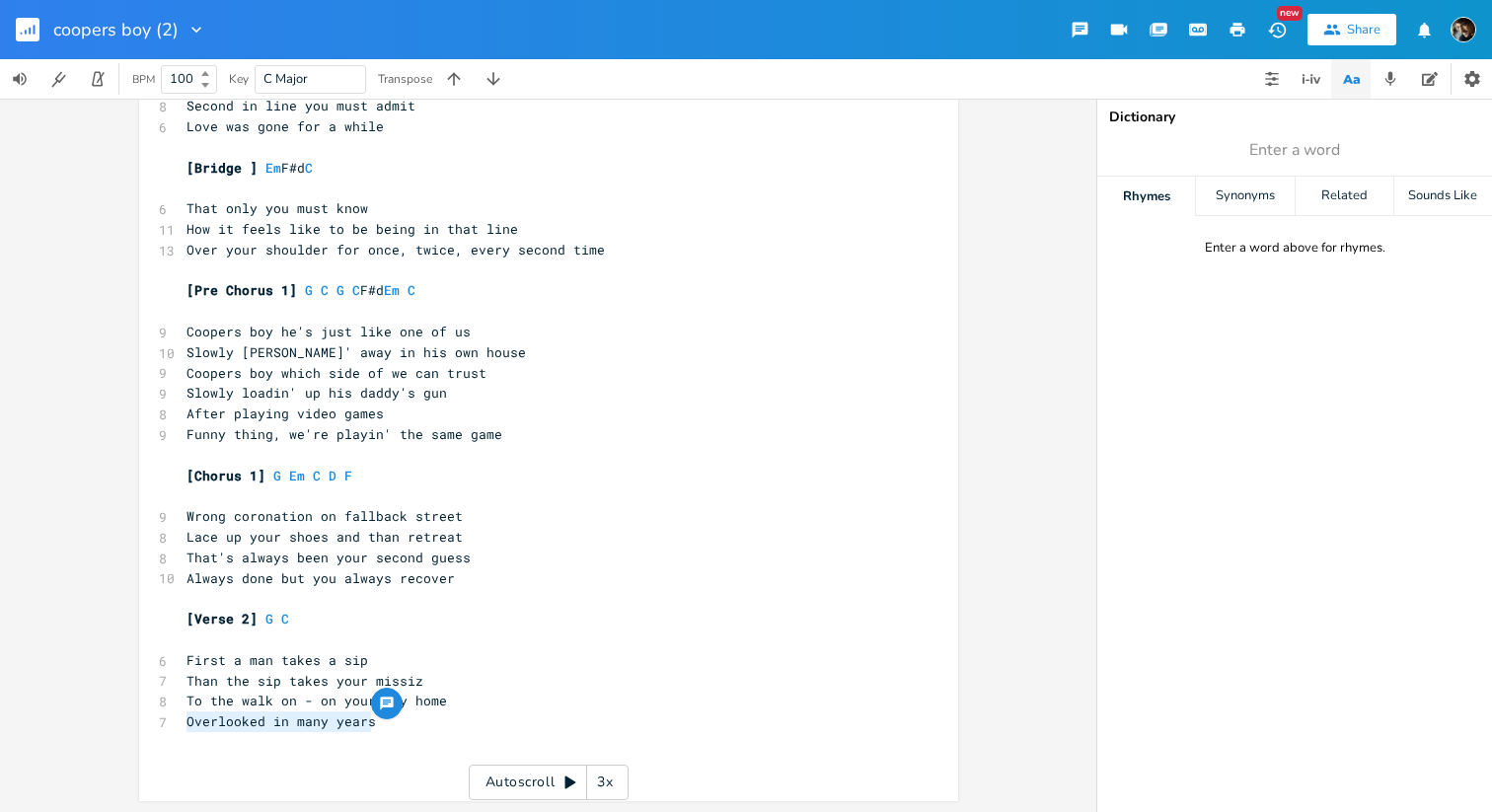
drag, startPoint x: 392, startPoint y: 717, endPoint x: 176, endPoint y: 717, distance: 216.0
click at [183, 717] on pre "Overlooked in many years" at bounding box center [539, 722] width 713 height 21
type textarea "Cast aside in many years"
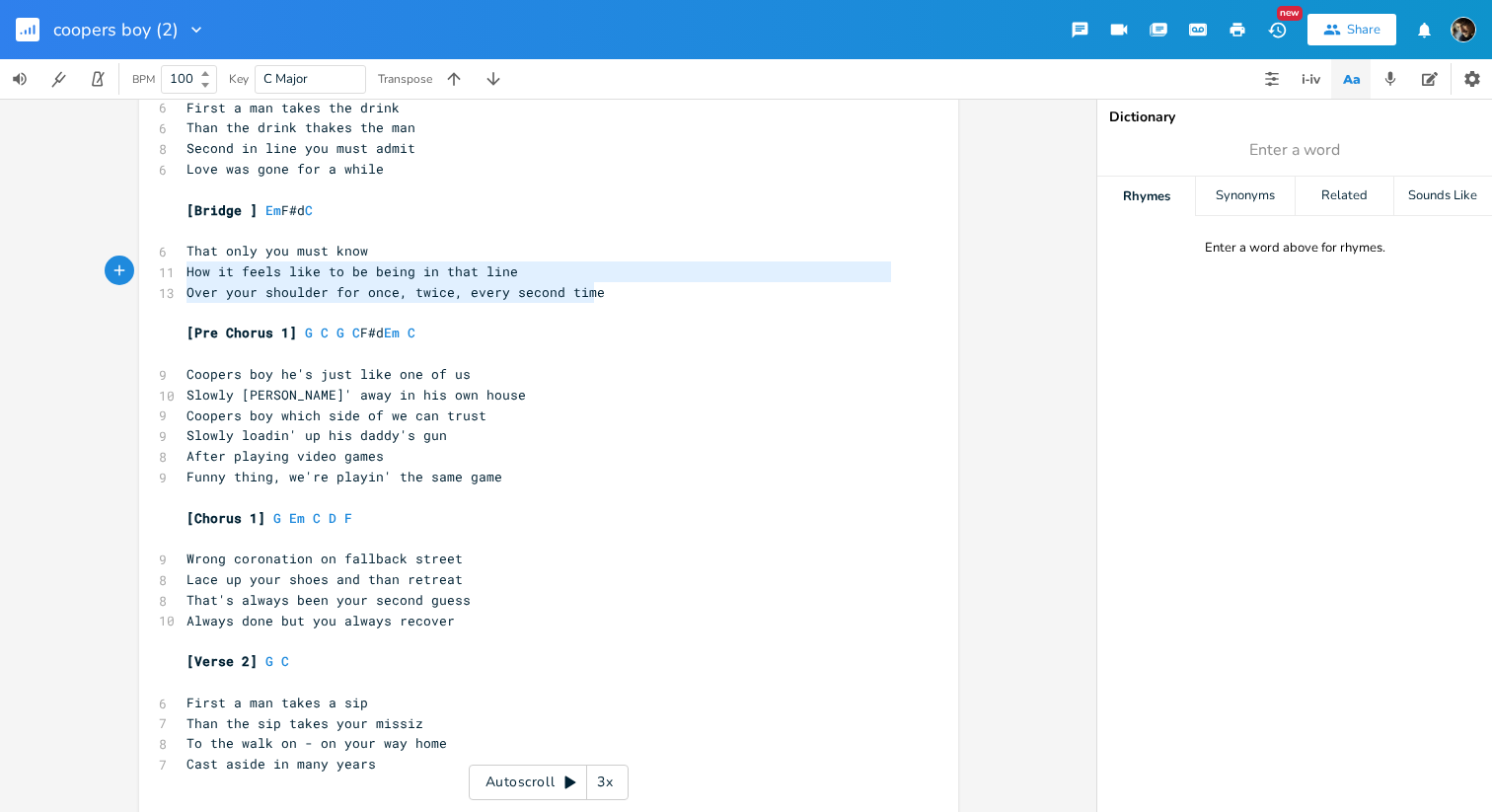
type textarea "That only you must know How it feels like to be being in that line Over your sh…"
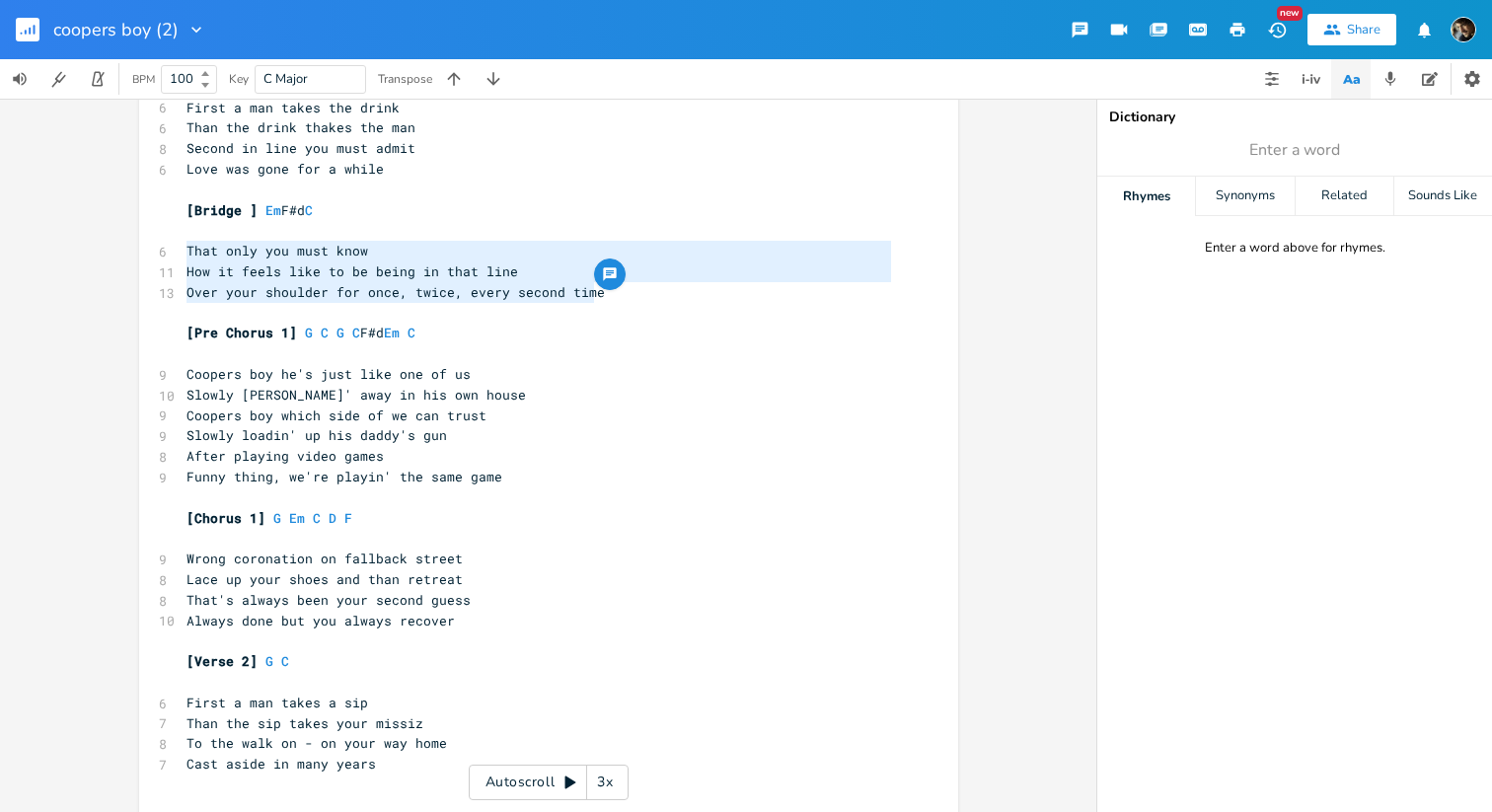
drag, startPoint x: 645, startPoint y: 295, endPoint x: 154, endPoint y: 255, distance: 492.6
click at [183, 255] on div "[Verse 1] G C (capo 7) ​ 6 First a man takes the drink 6 Than the drink thakes …" at bounding box center [539, 436] width 713 height 759
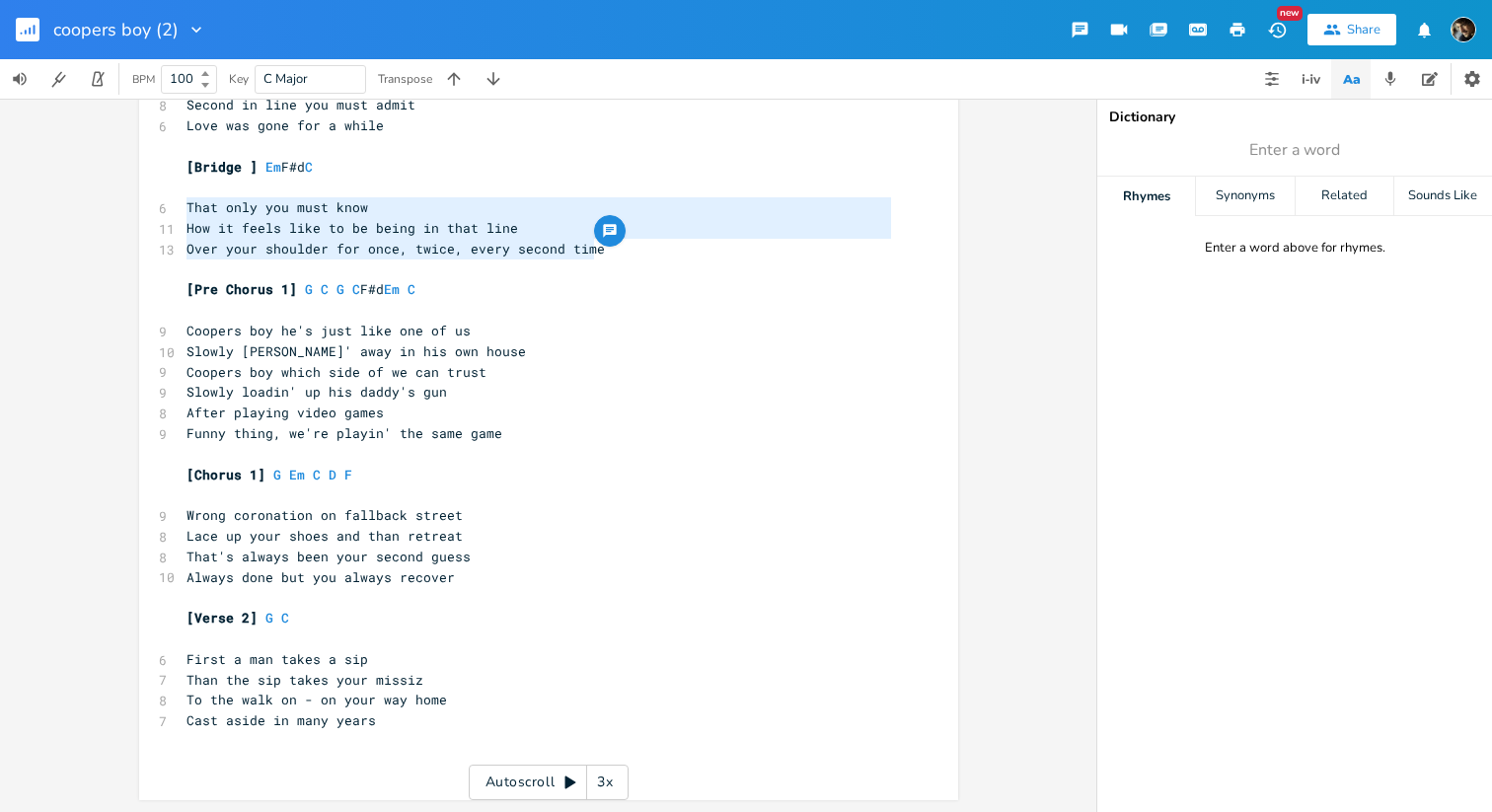
click at [395, 727] on pre "Cast aside in many years" at bounding box center [539, 721] width 713 height 21
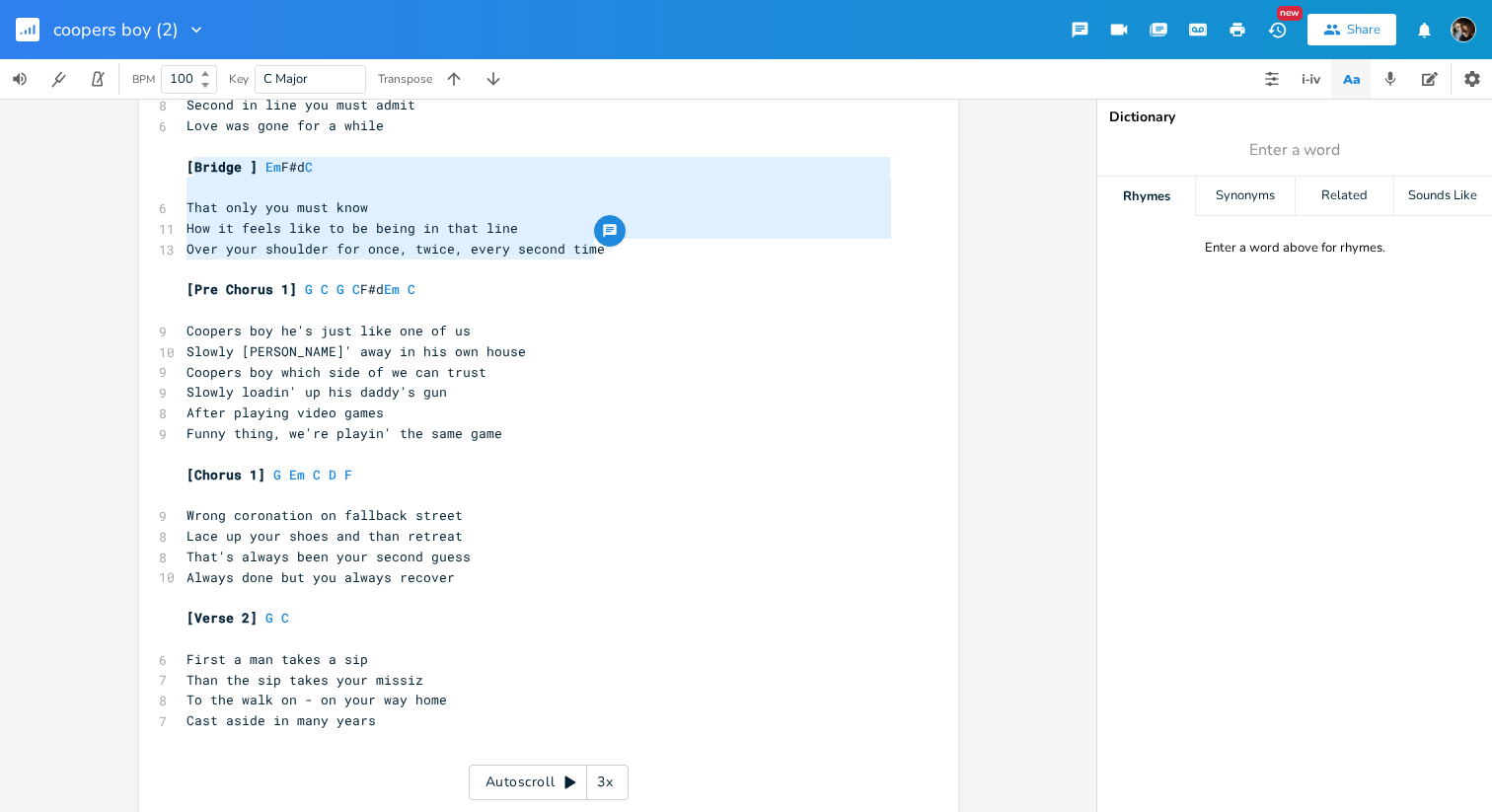
type textarea "[Bridge ] Em F#d C That only you must know How it feels like to be being in tha…"
drag, startPoint x: 621, startPoint y: 256, endPoint x: 179, endPoint y: 168, distance: 450.7
click at [183, 168] on div "[Verse 1] G C (capo 7) ​ 6 First a man takes the drink 6 Than the drink thakes …" at bounding box center [539, 402] width 713 height 779
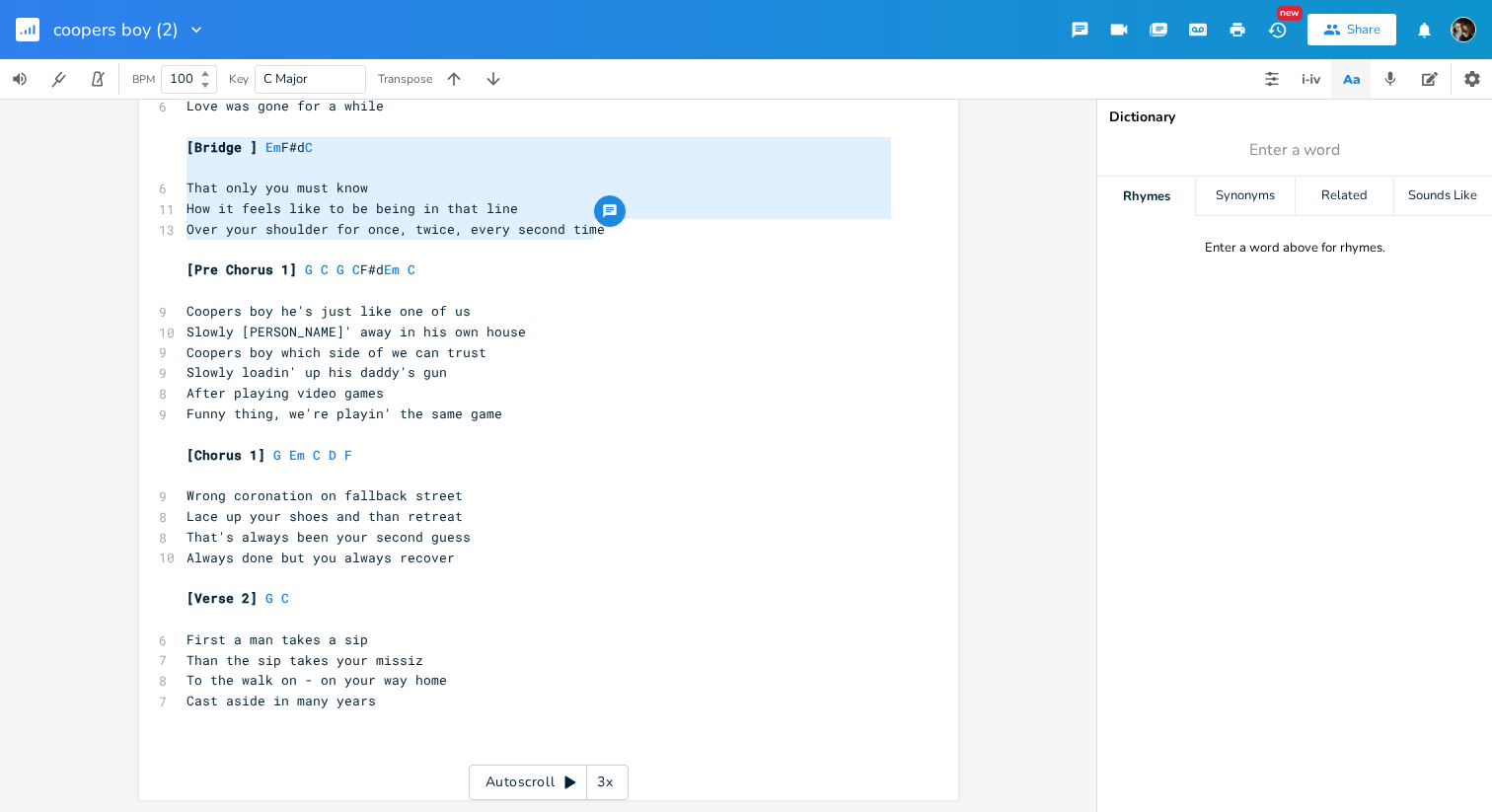
click at [392, 723] on pre "​" at bounding box center [539, 722] width 713 height 21
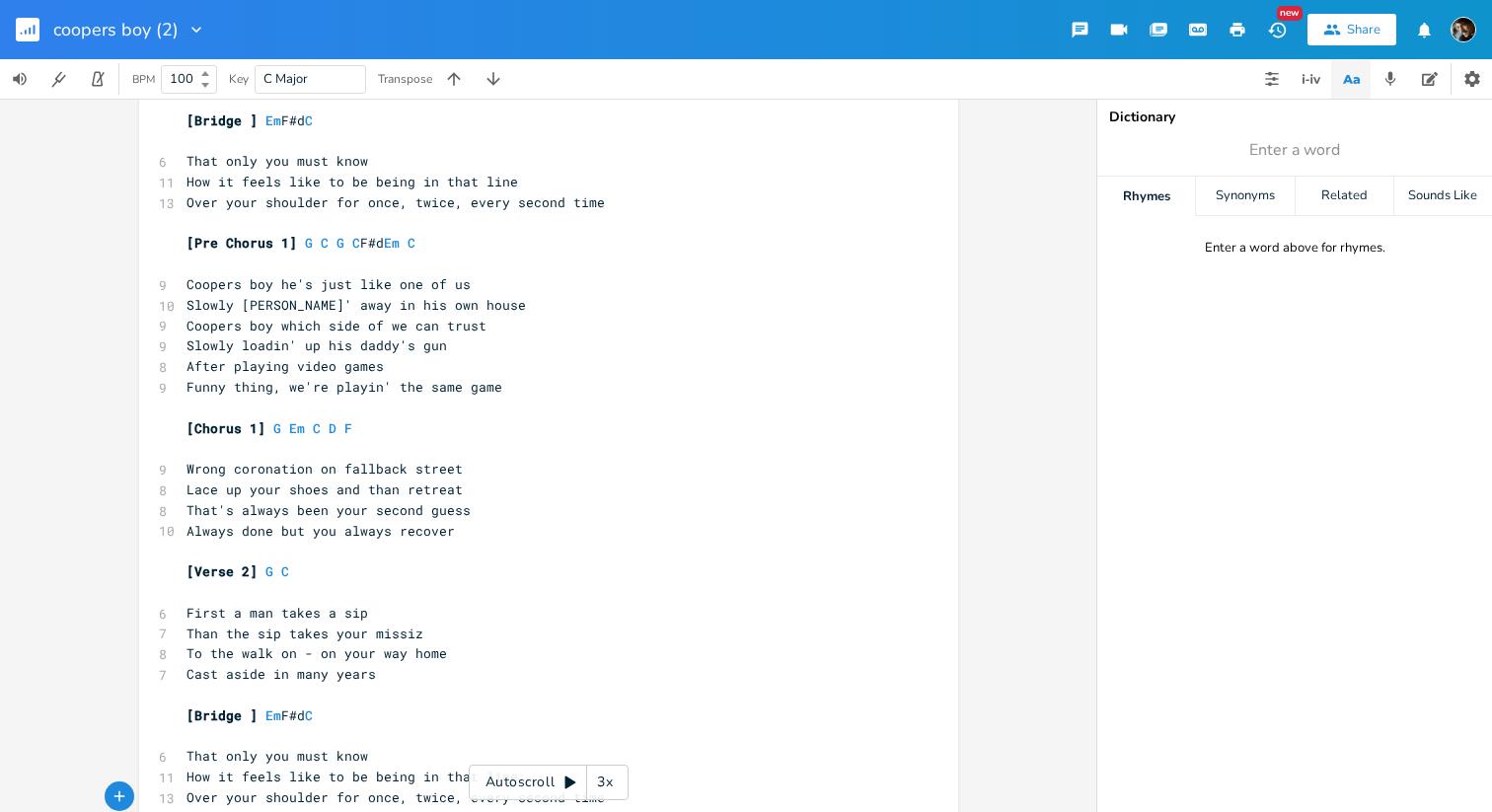
scroll to position [183, 0]
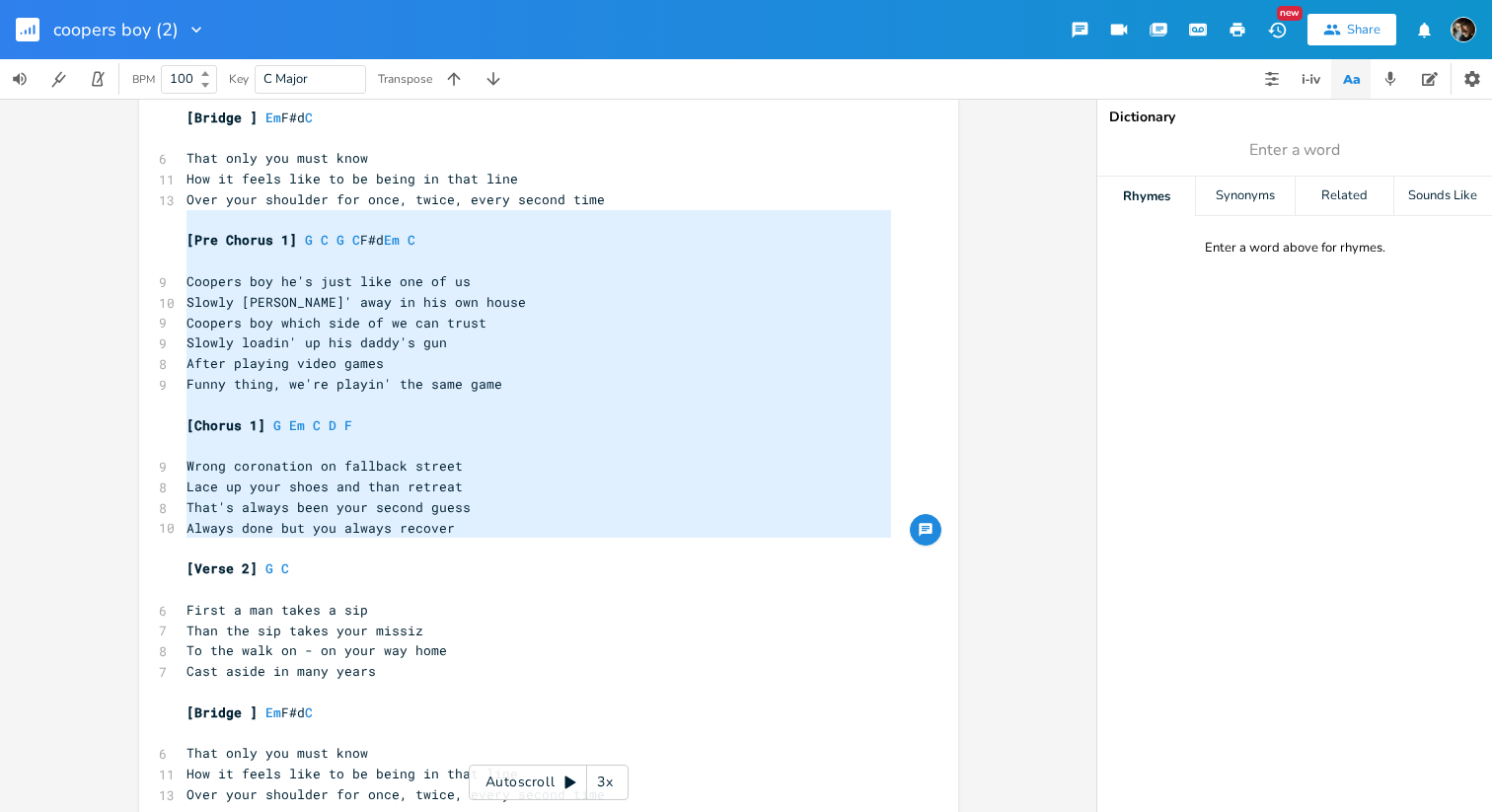
type textarea "[Pre Chorus 1] G C G C F#d Em C [PERSON_NAME] boy he's just like one of us Slow…"
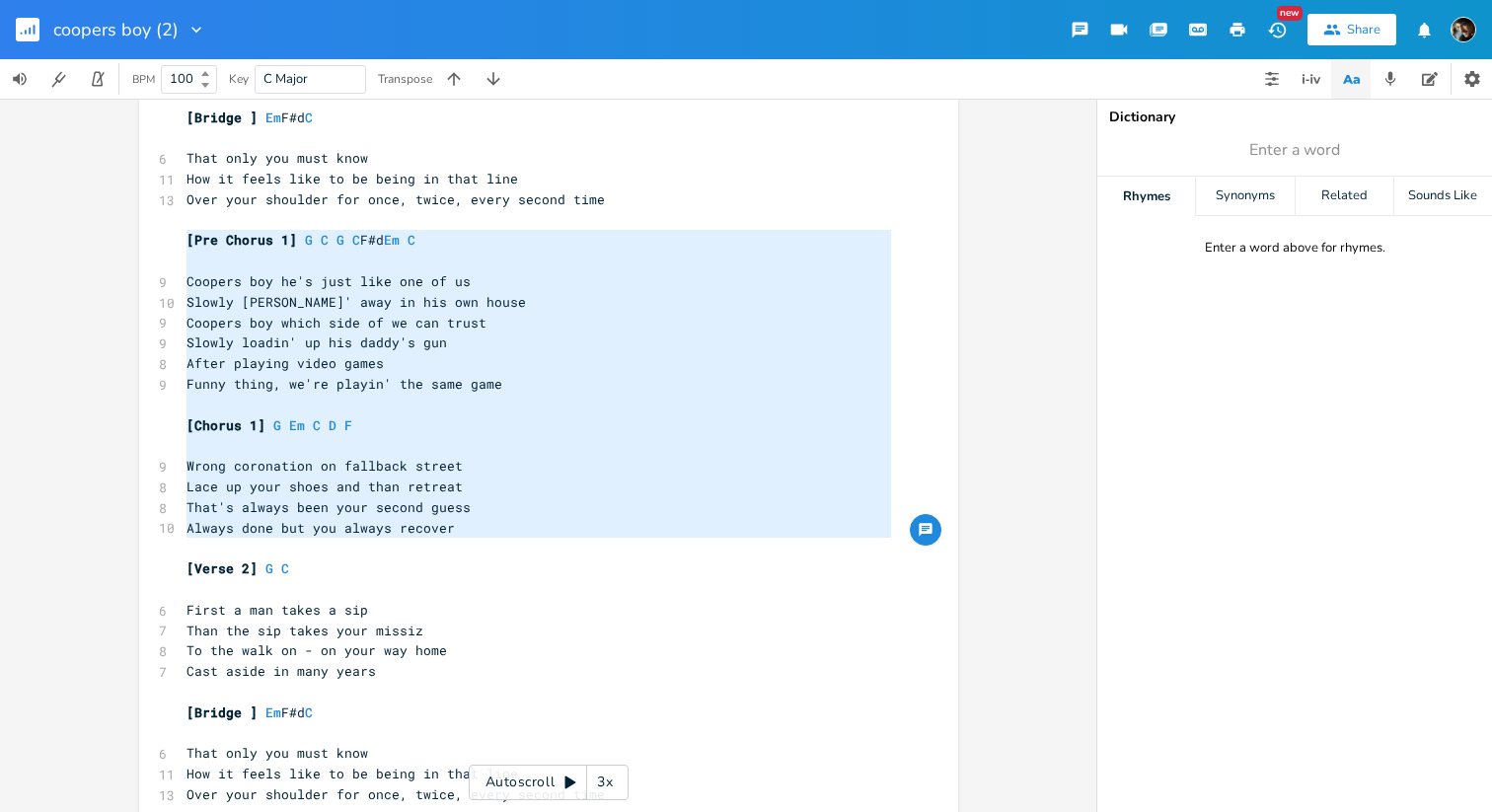
drag, startPoint x: 515, startPoint y: 544, endPoint x: 126, endPoint y: 235, distance: 496.8
click at [126, 235] on div "[Pre Chorus 1] G C G C F#d Em C [PERSON_NAME] boy he's just like one of us Slow…" at bounding box center [548, 455] width 1097 height 714
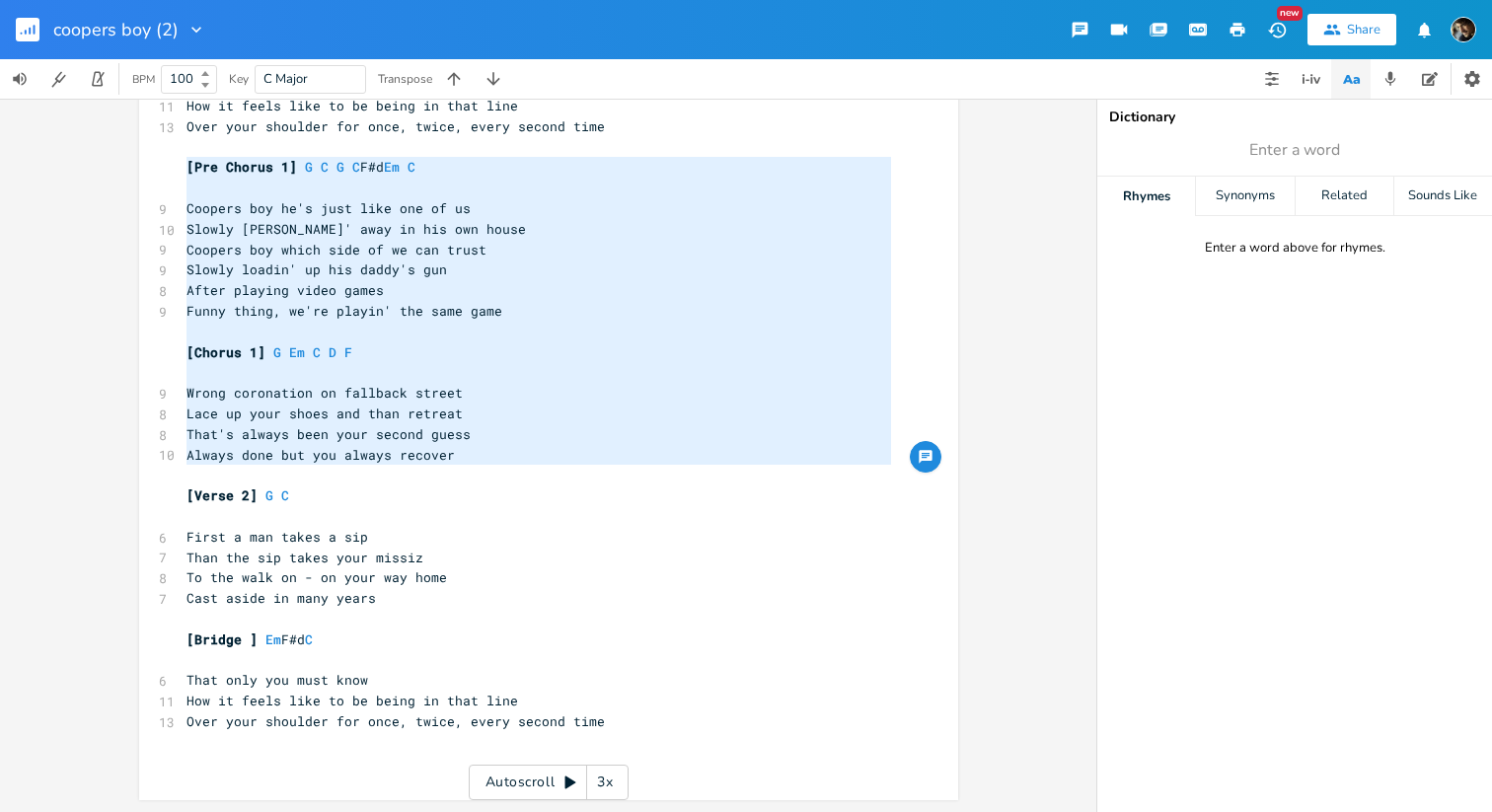
click at [701, 719] on pre "Over your shoulder for once, twice, every second time" at bounding box center [539, 722] width 713 height 21
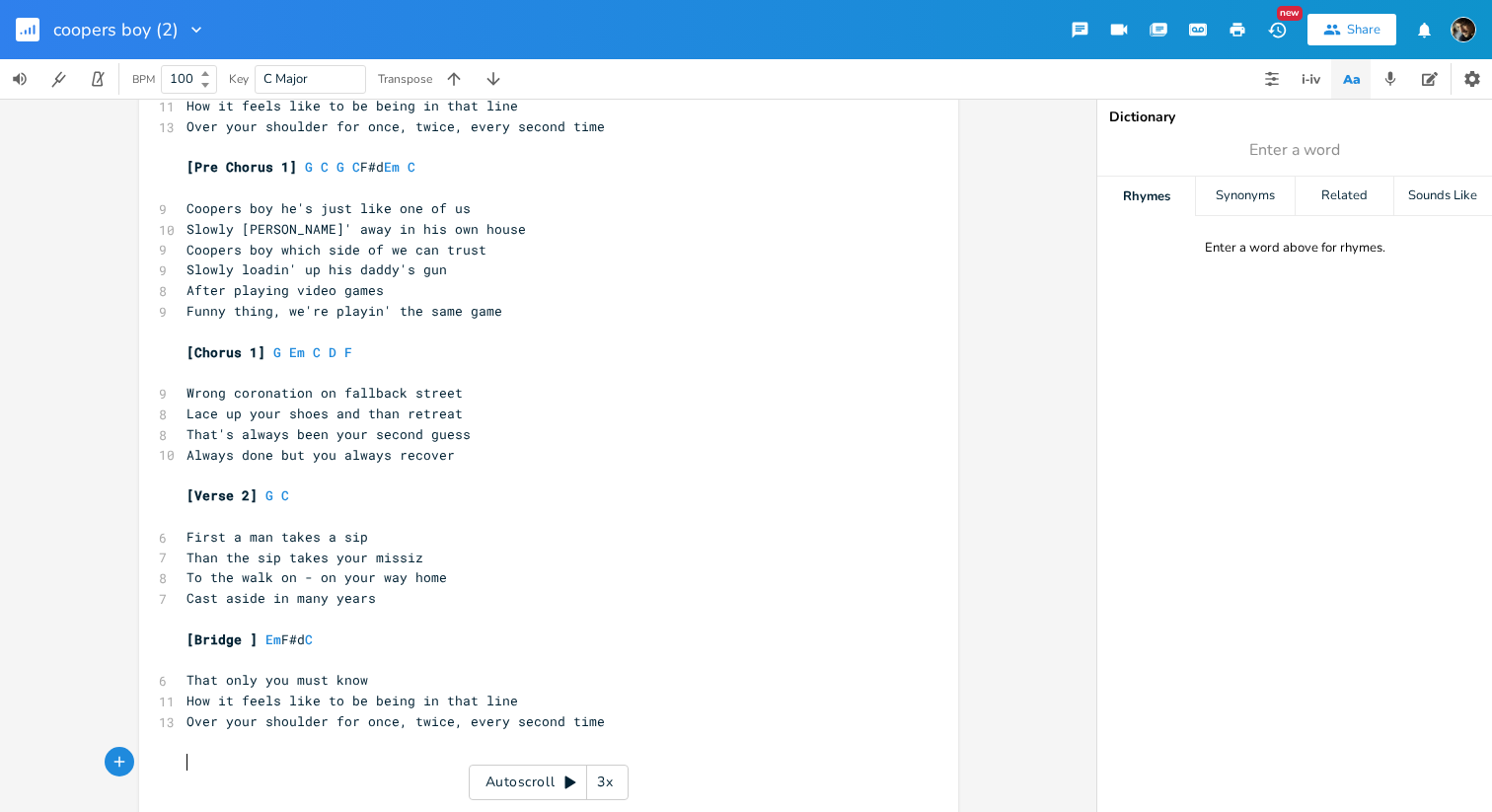
paste textarea "1"
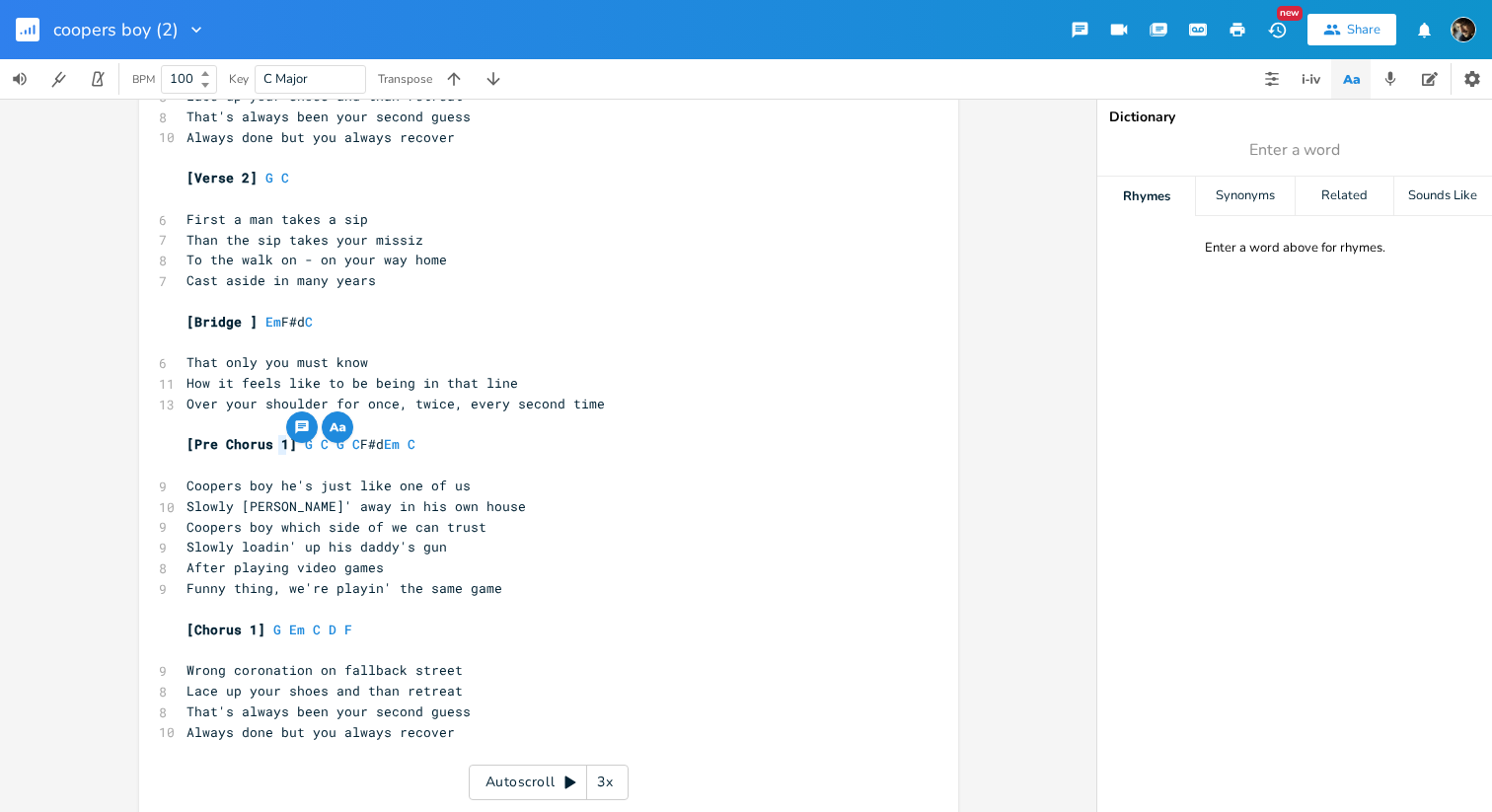
click at [281, 446] on span "[Pre Chorus 1]" at bounding box center [241, 444] width 110 height 18
type textarea "2"
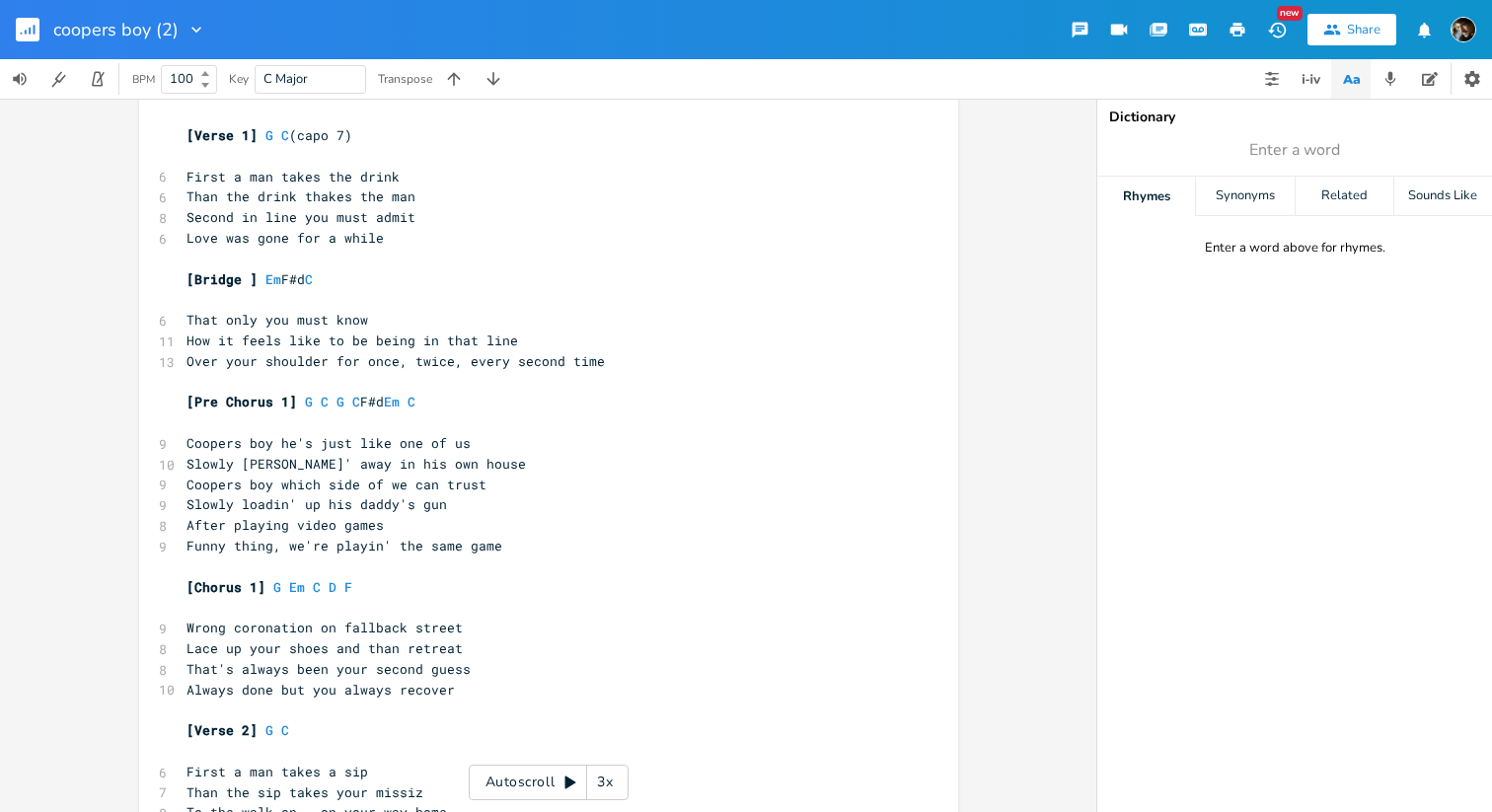
scroll to position [0, 0]
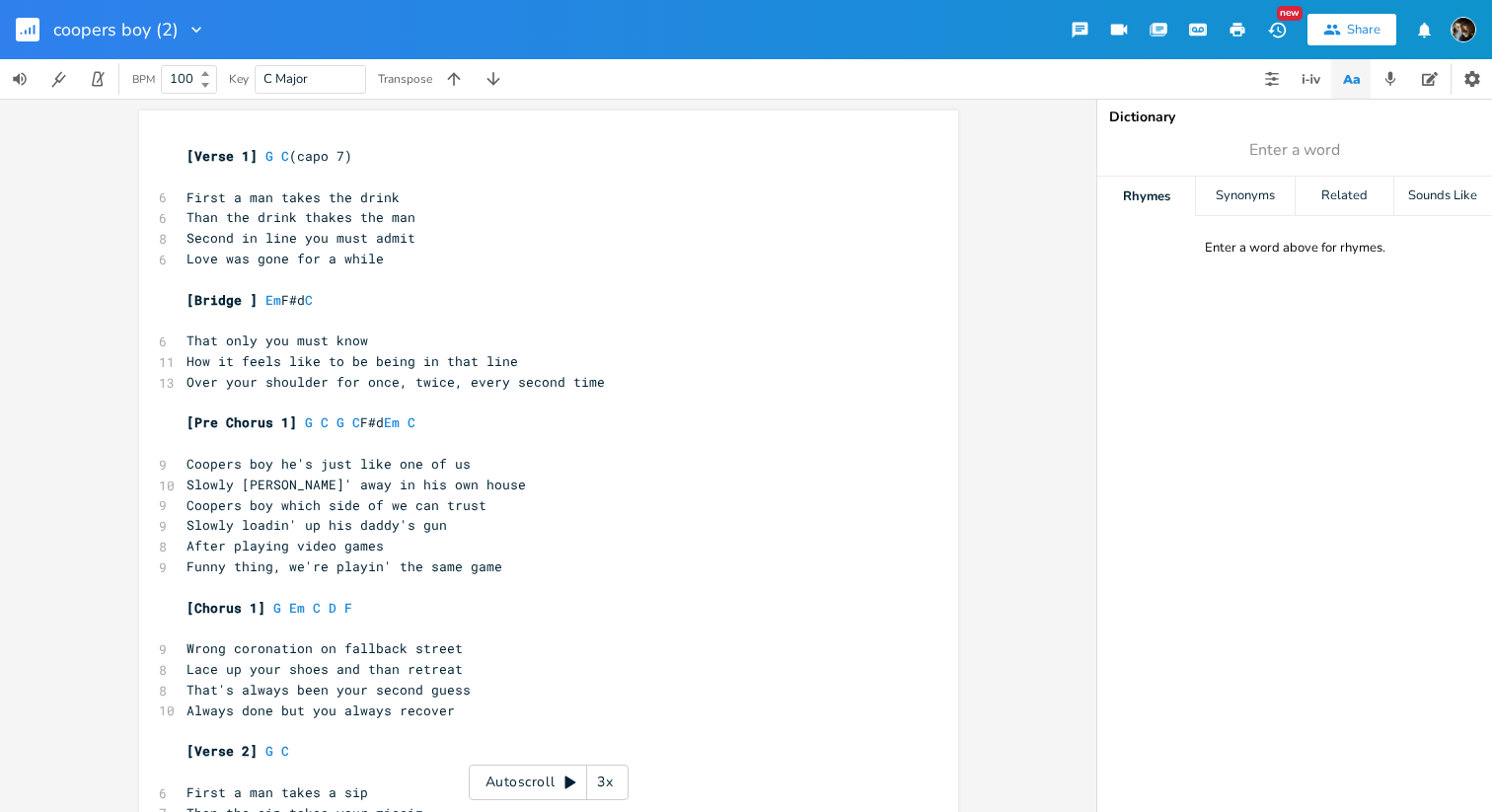
click at [242, 298] on span "[Bridge ]" at bounding box center [222, 300] width 71 height 18
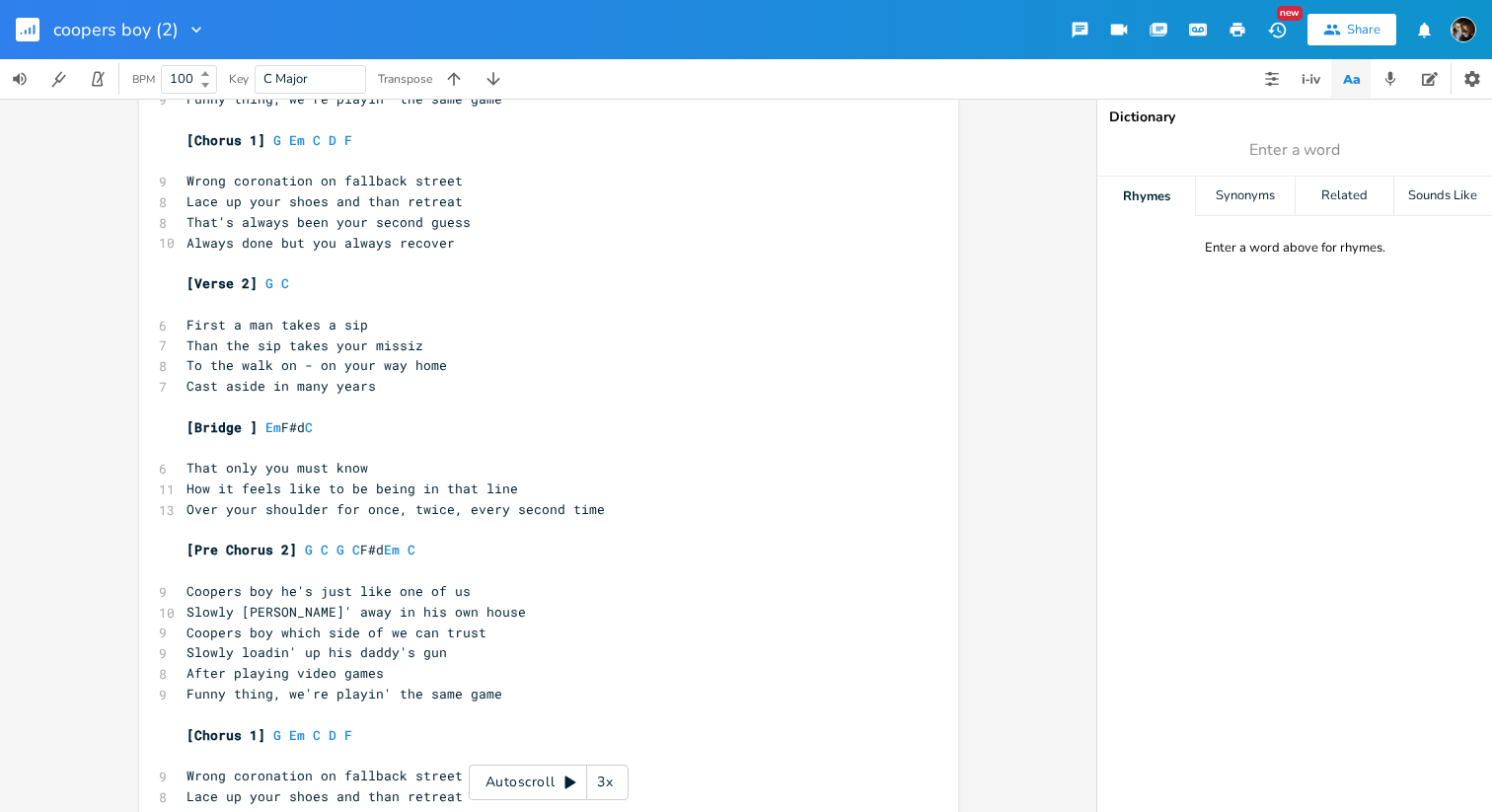
scroll to position [524, 0]
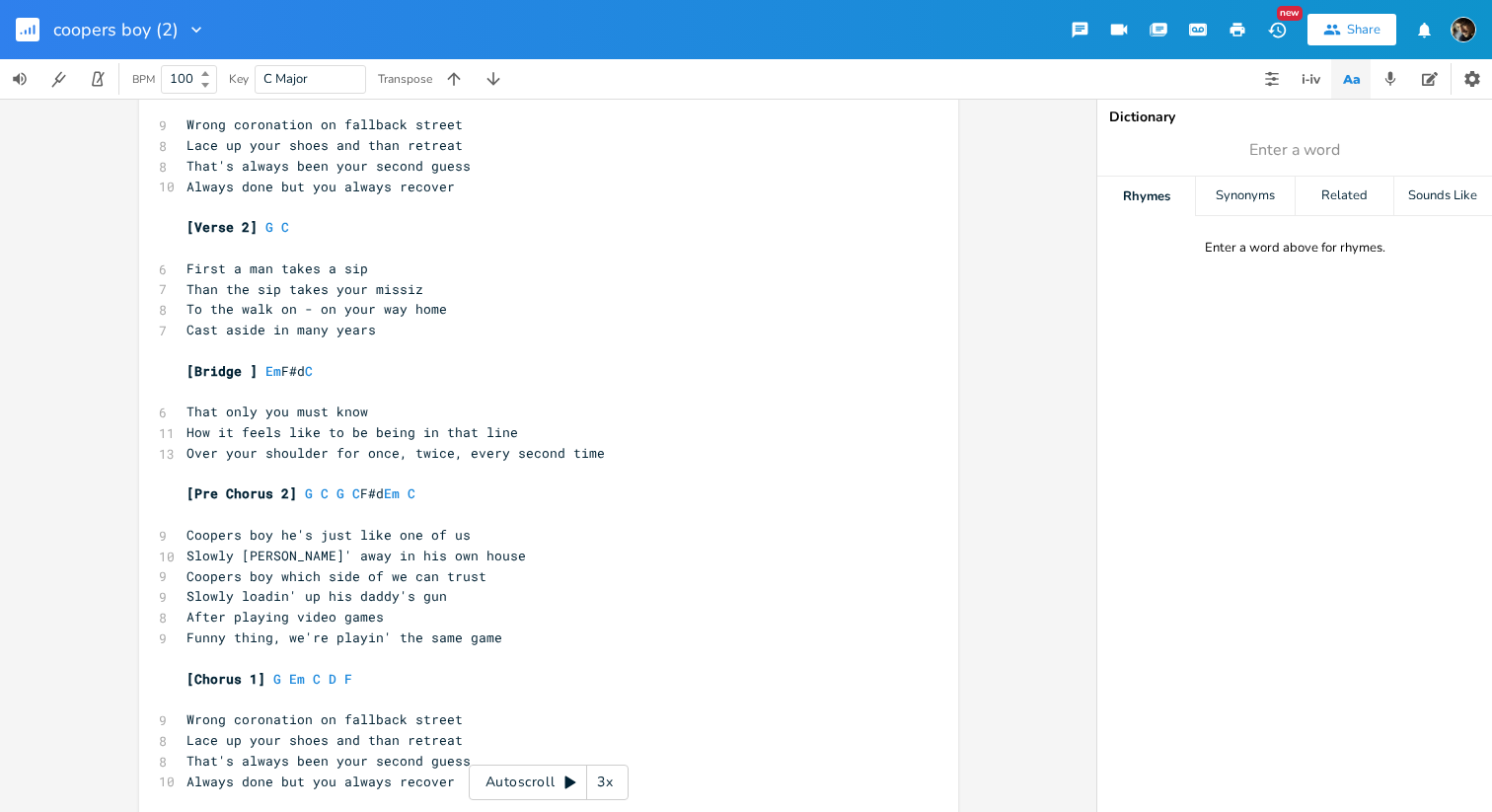
click at [242, 369] on span "[Bridge ]" at bounding box center [222, 371] width 71 height 18
click at [240, 676] on span "[Chorus 1]" at bounding box center [226, 679] width 79 height 18
type textarea "2"
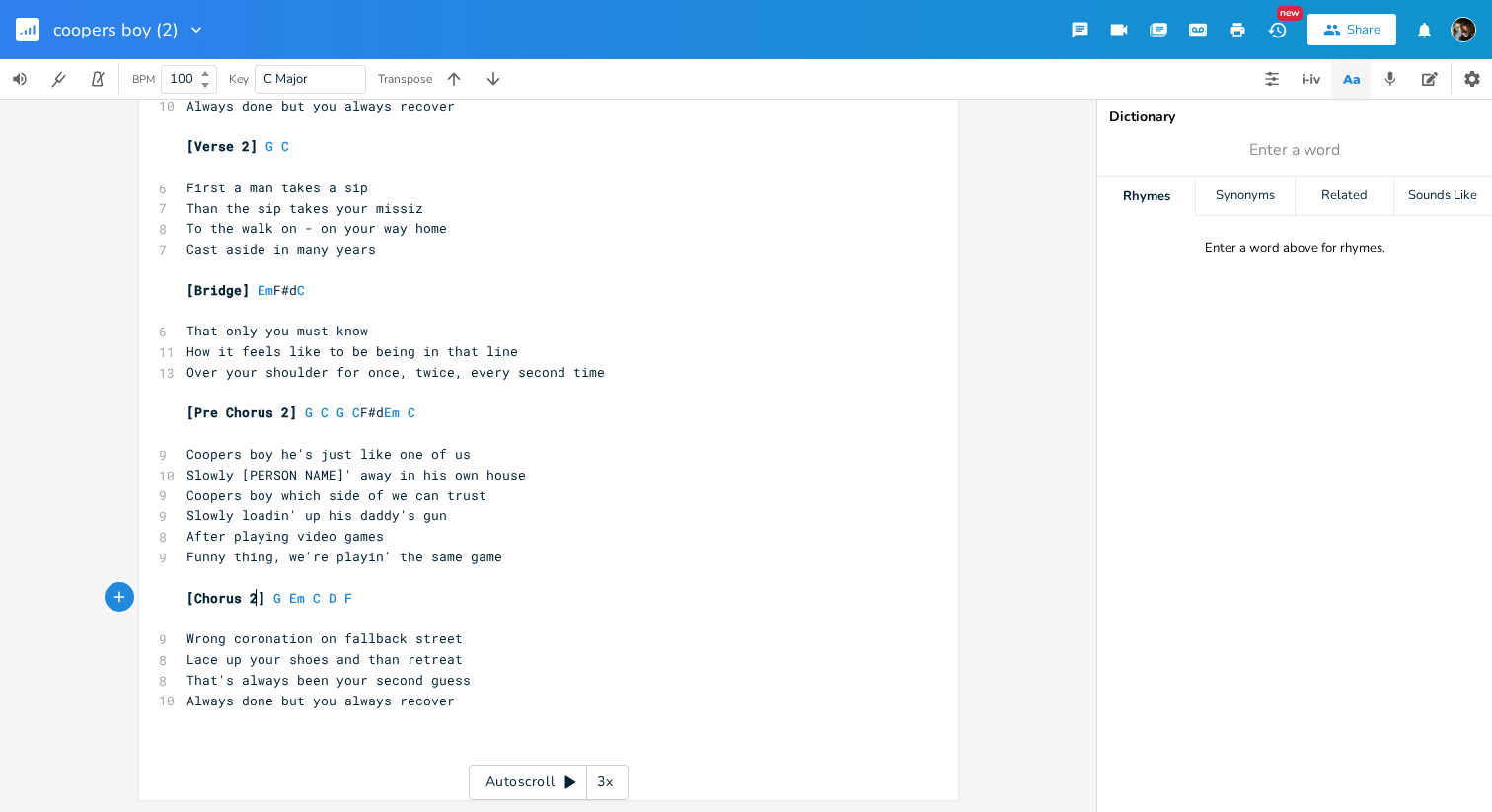
click at [498, 697] on pre "Always done but you always recover" at bounding box center [539, 701] width 713 height 21
type textarea "[Chorus 2]"
drag, startPoint x: 260, startPoint y: 598, endPoint x: 181, endPoint y: 599, distance: 79.0
click at [187, 599] on span "[Chorus 2] G Em C D F" at bounding box center [269, 599] width 166 height 18
click at [536, 717] on pre "​" at bounding box center [539, 721] width 713 height 21
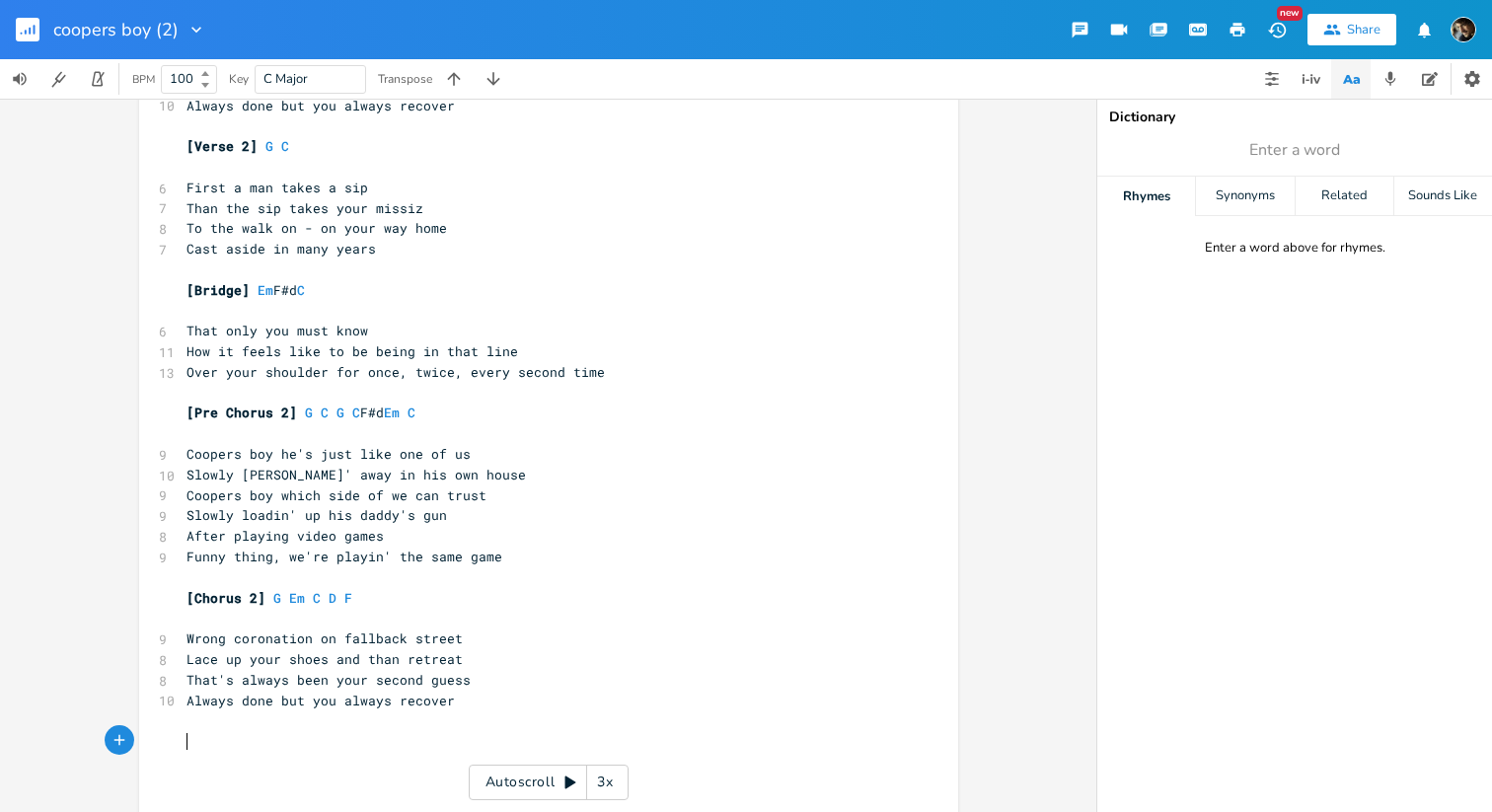
paste textarea "Chorus"
click at [212, 739] on span "[Chorus 2]" at bounding box center [226, 742] width 79 height 18
type textarea "Ine"
type textarea "terlude"
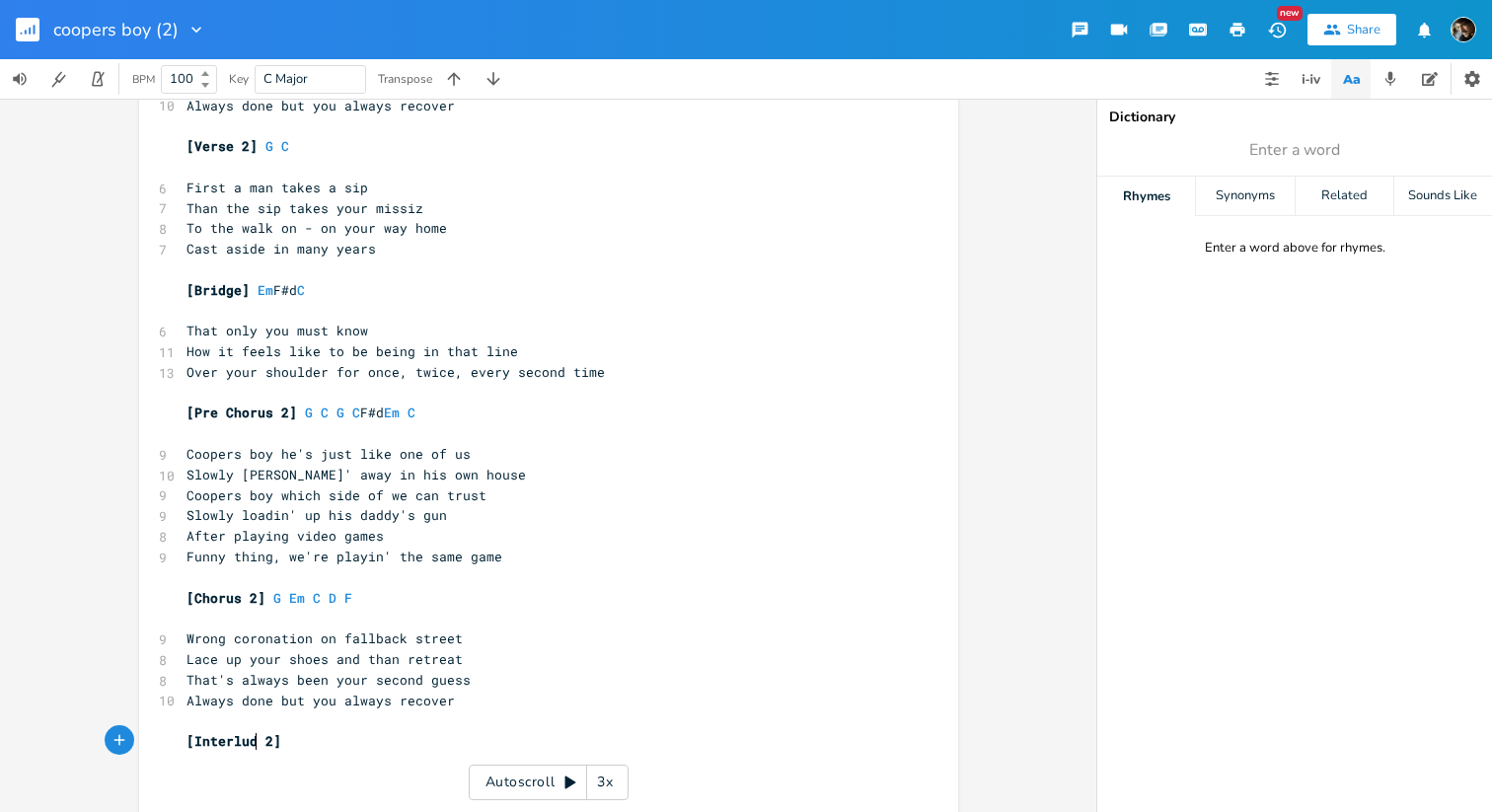
scroll to position [0, 41]
click at [275, 743] on span "[Interlude 2]" at bounding box center [237, 742] width 102 height 18
click at [329, 743] on pre "[Interlude]" at bounding box center [539, 742] width 713 height 21
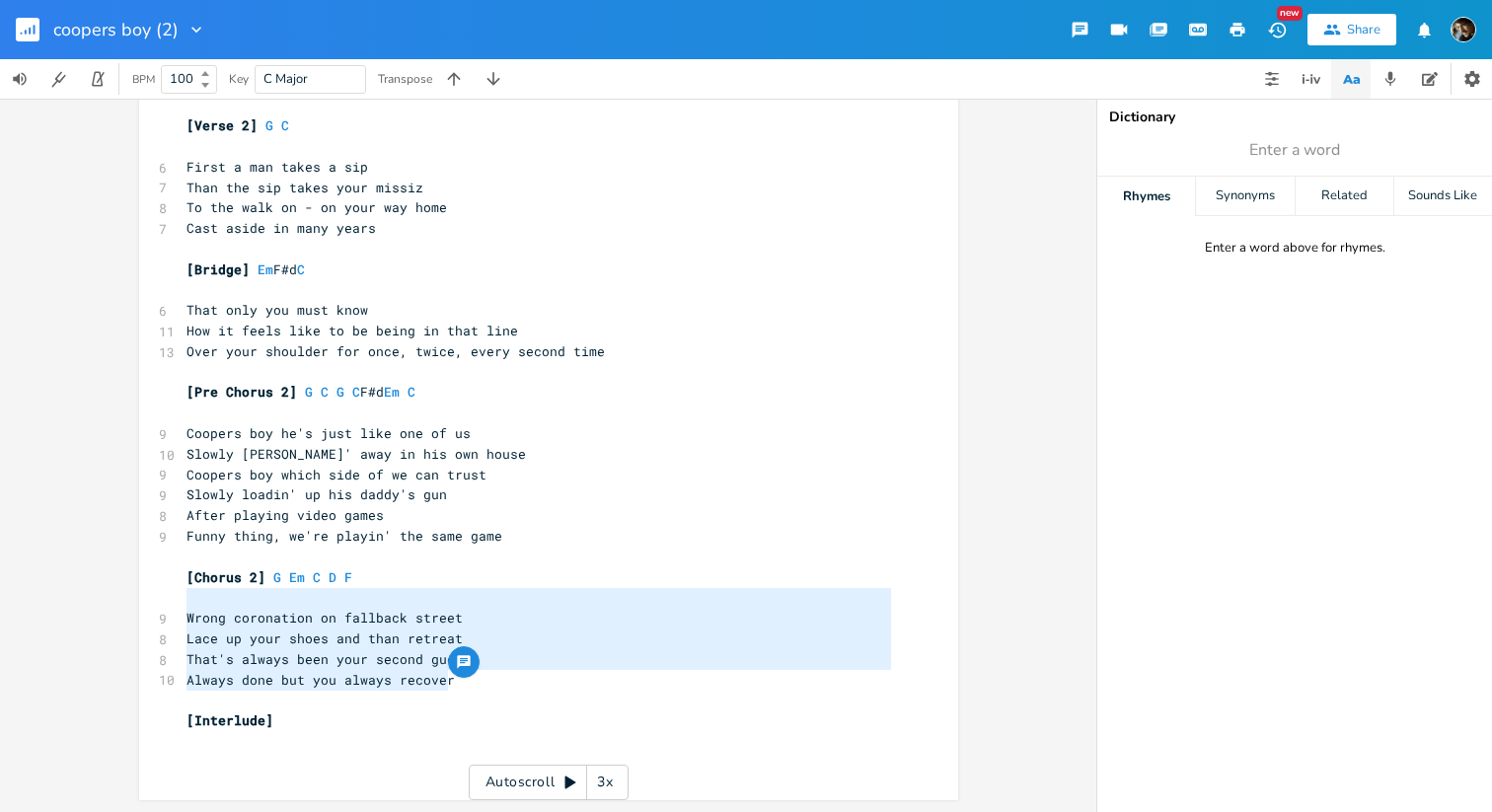
type textarea "[Chorus 2] G Em C D F Wrong coronation on fallback street Lace up your shoes an…"
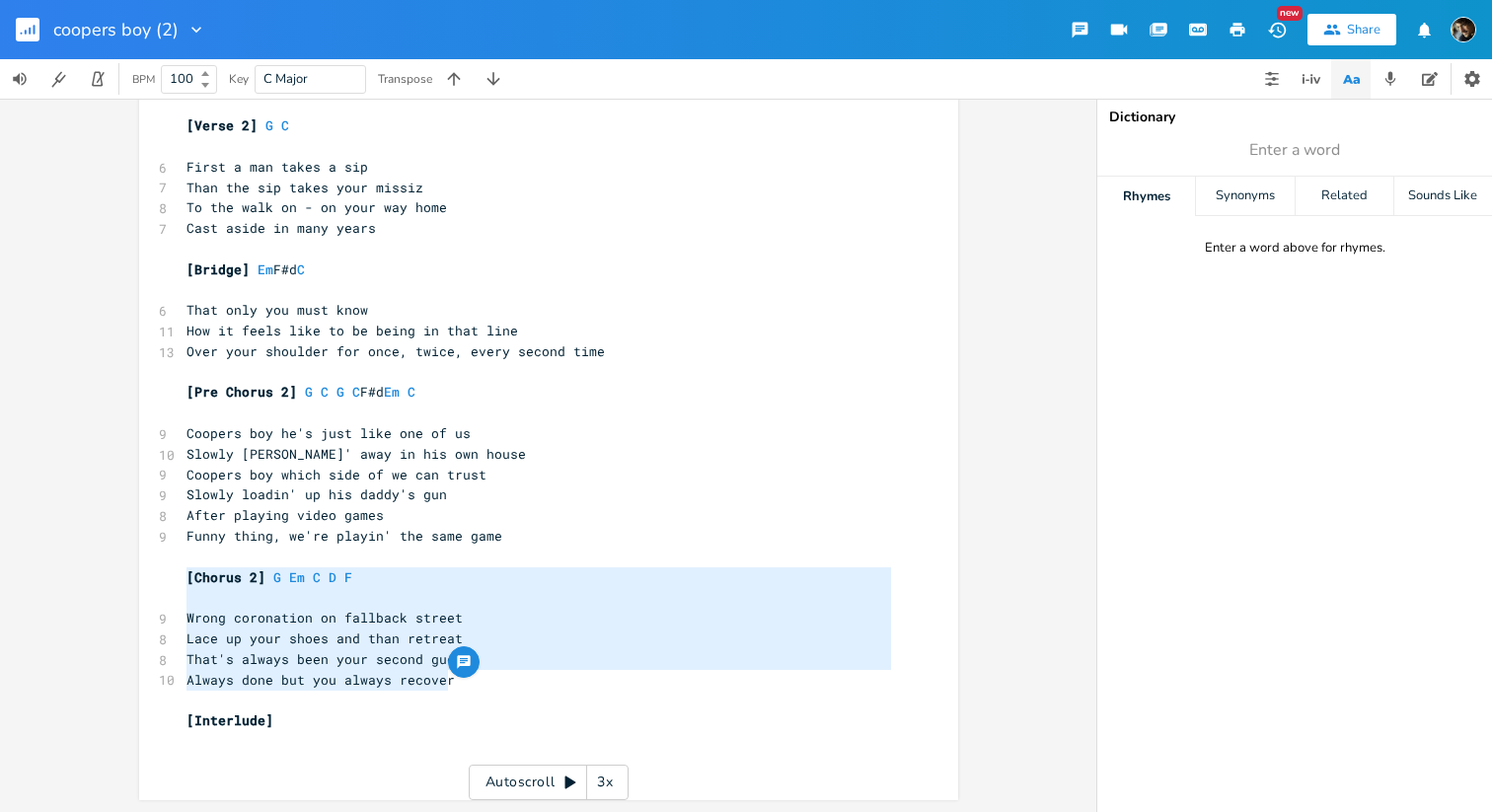
drag, startPoint x: 494, startPoint y: 686, endPoint x: 186, endPoint y: 590, distance: 322.6
click at [183, 587] on div "[Verse 1] G C (capo 7) ​ 6 First a man takes the drink 6 Than the drink thakes …" at bounding box center [539, 147] width 713 height 1253
click at [280, 727] on pre "[Interlude]" at bounding box center [539, 721] width 713 height 21
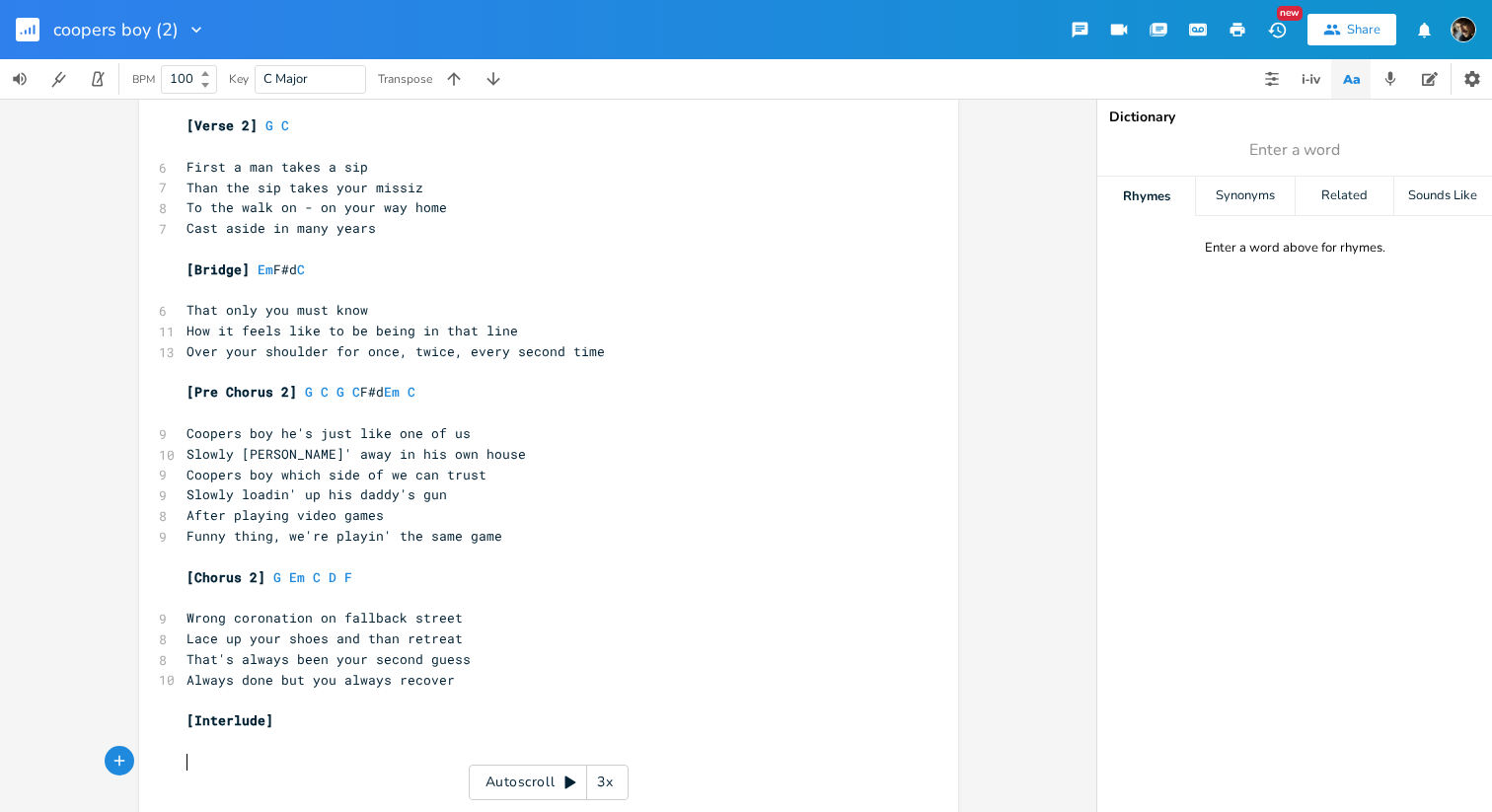
paste textarea "2"
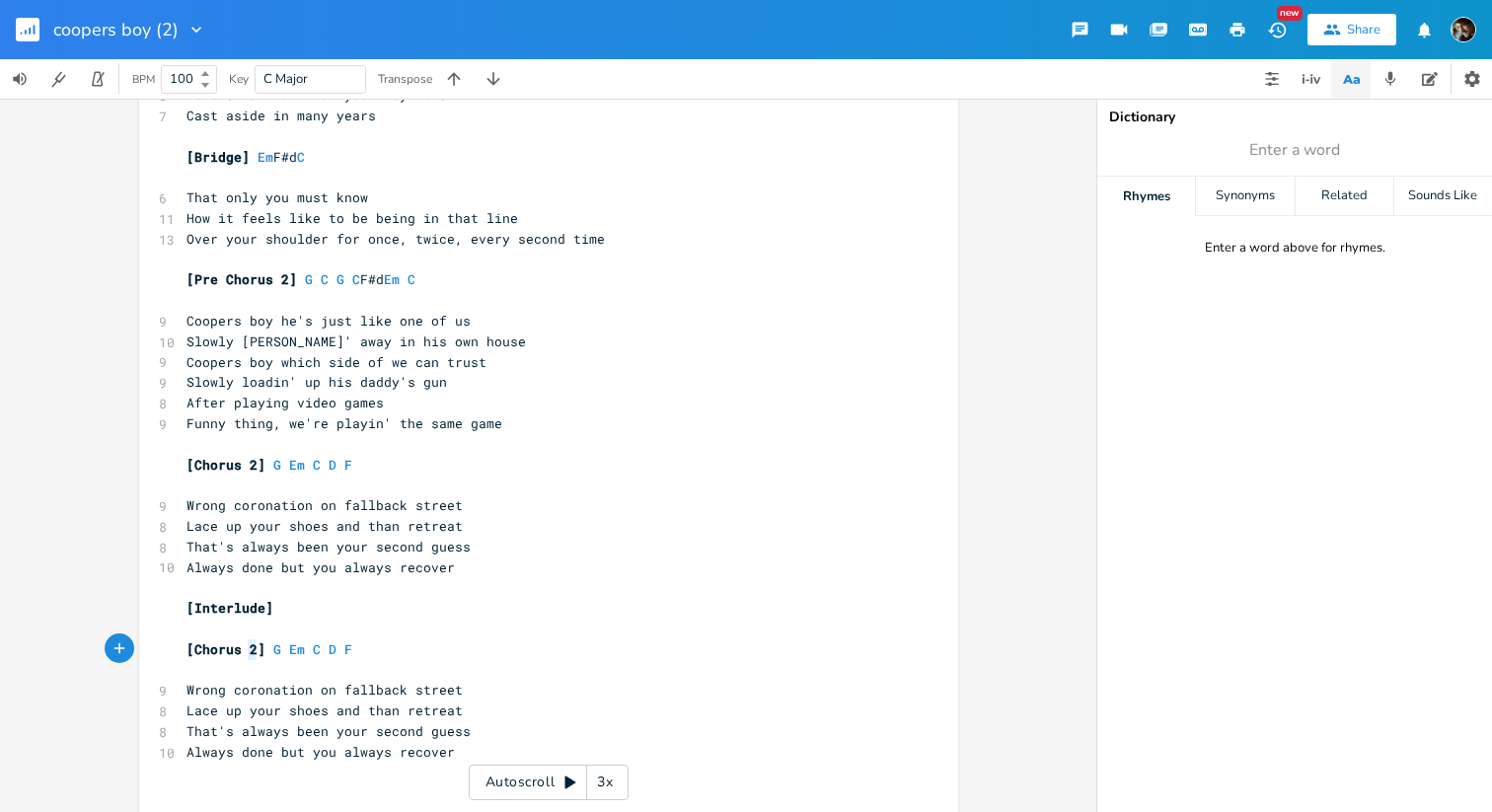
type textarea "3"
click at [478, 644] on pre "[Chorus 3] G Em C D F" at bounding box center [539, 649] width 713 height 21
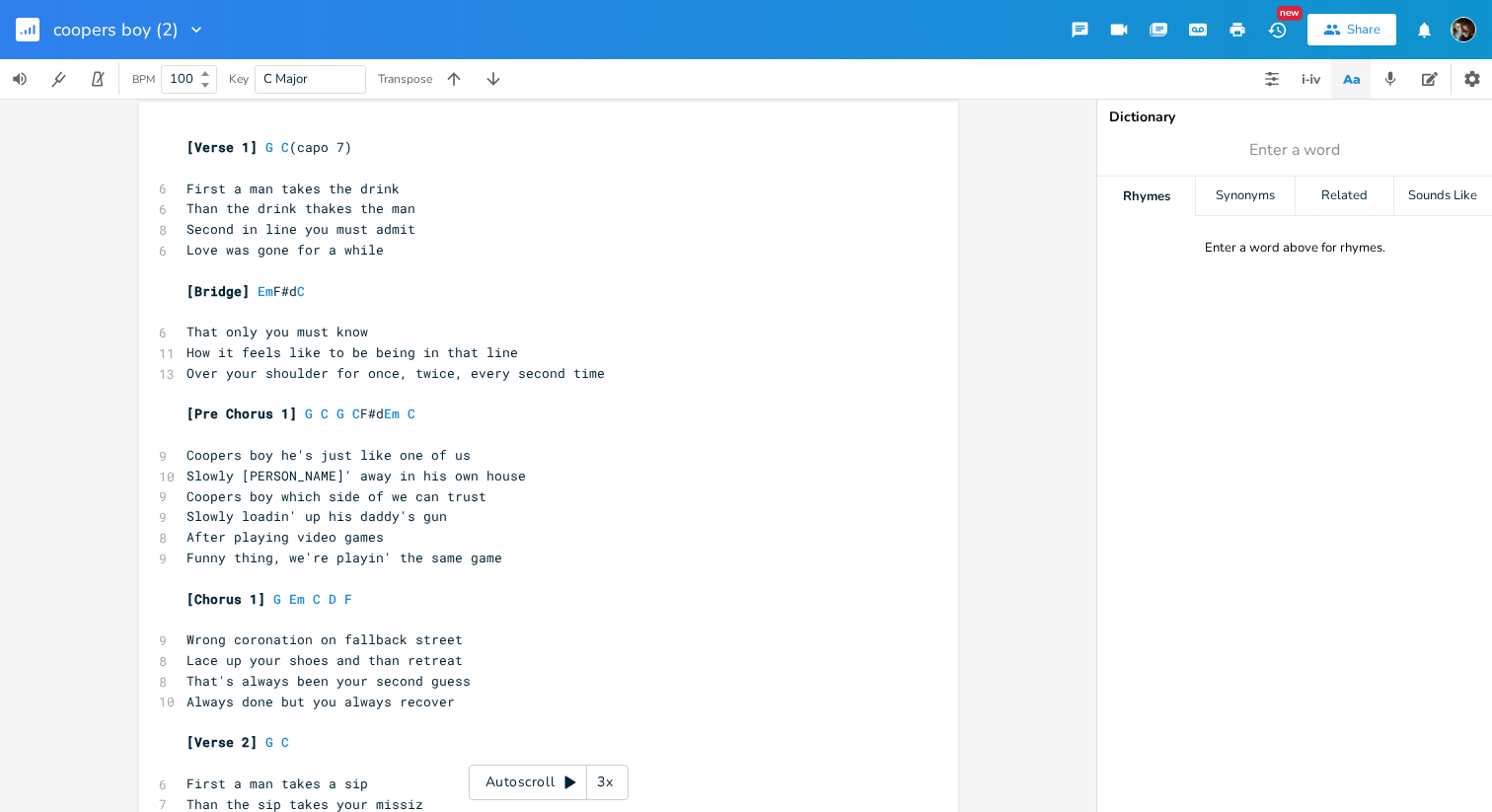
scroll to position [8, 0]
type textarea "f"
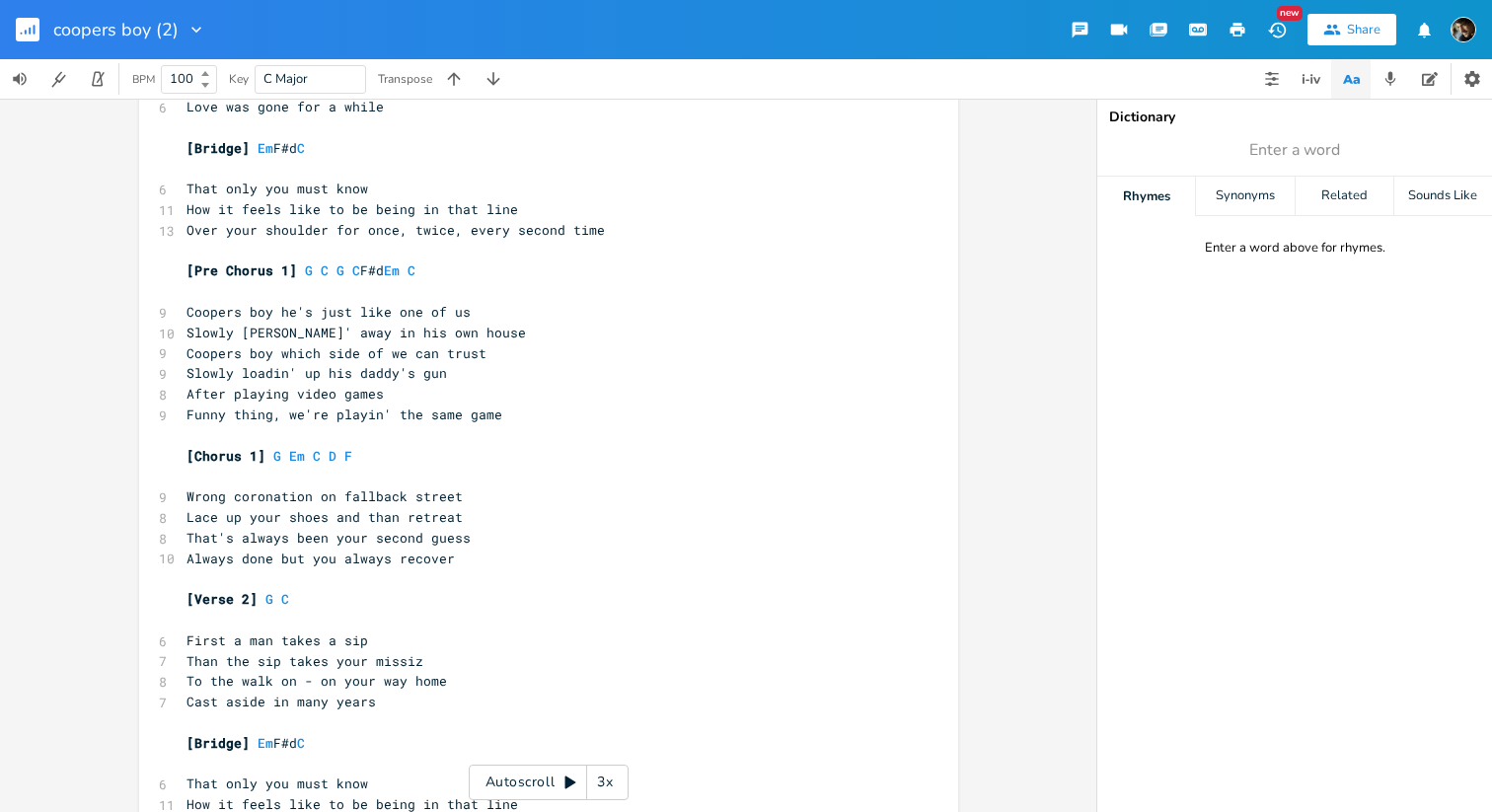
scroll to position [172, 0]
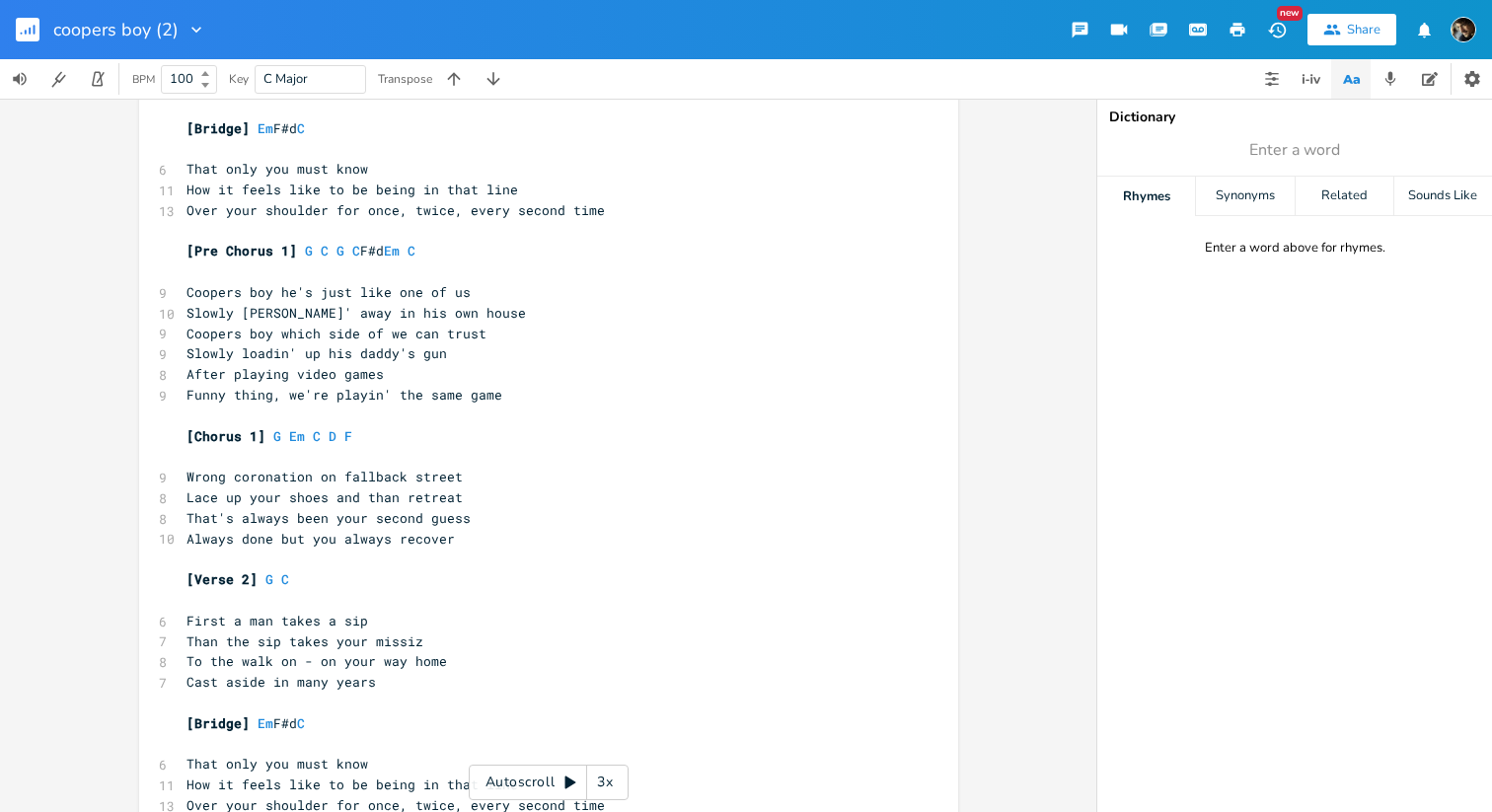
click at [235, 129] on span "[Bridge]" at bounding box center [218, 128] width 64 height 18
type textarea "1"
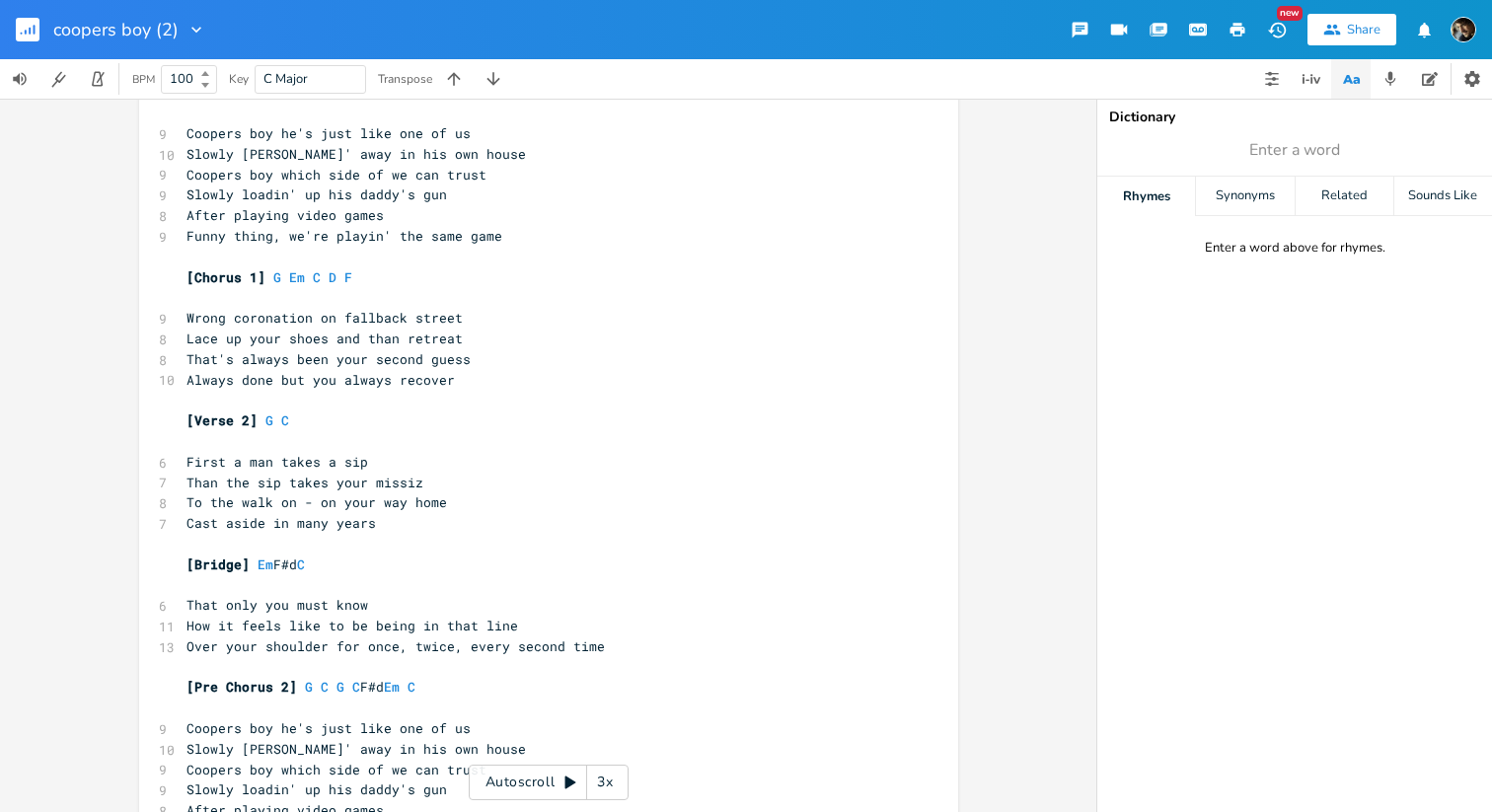
scroll to position [461, 0]
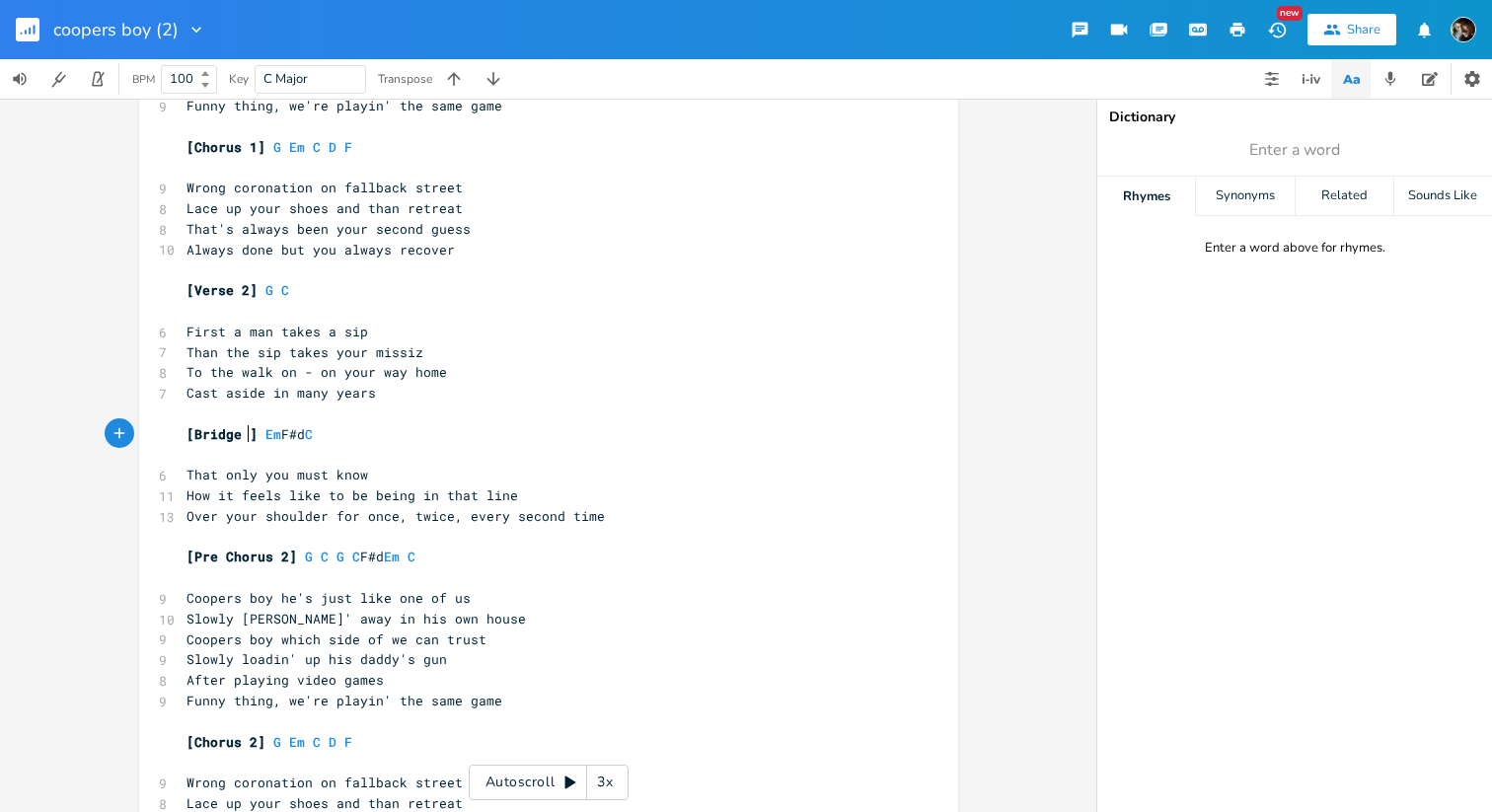
type textarea "2"
click at [646, 415] on pre "​" at bounding box center [539, 414] width 713 height 21
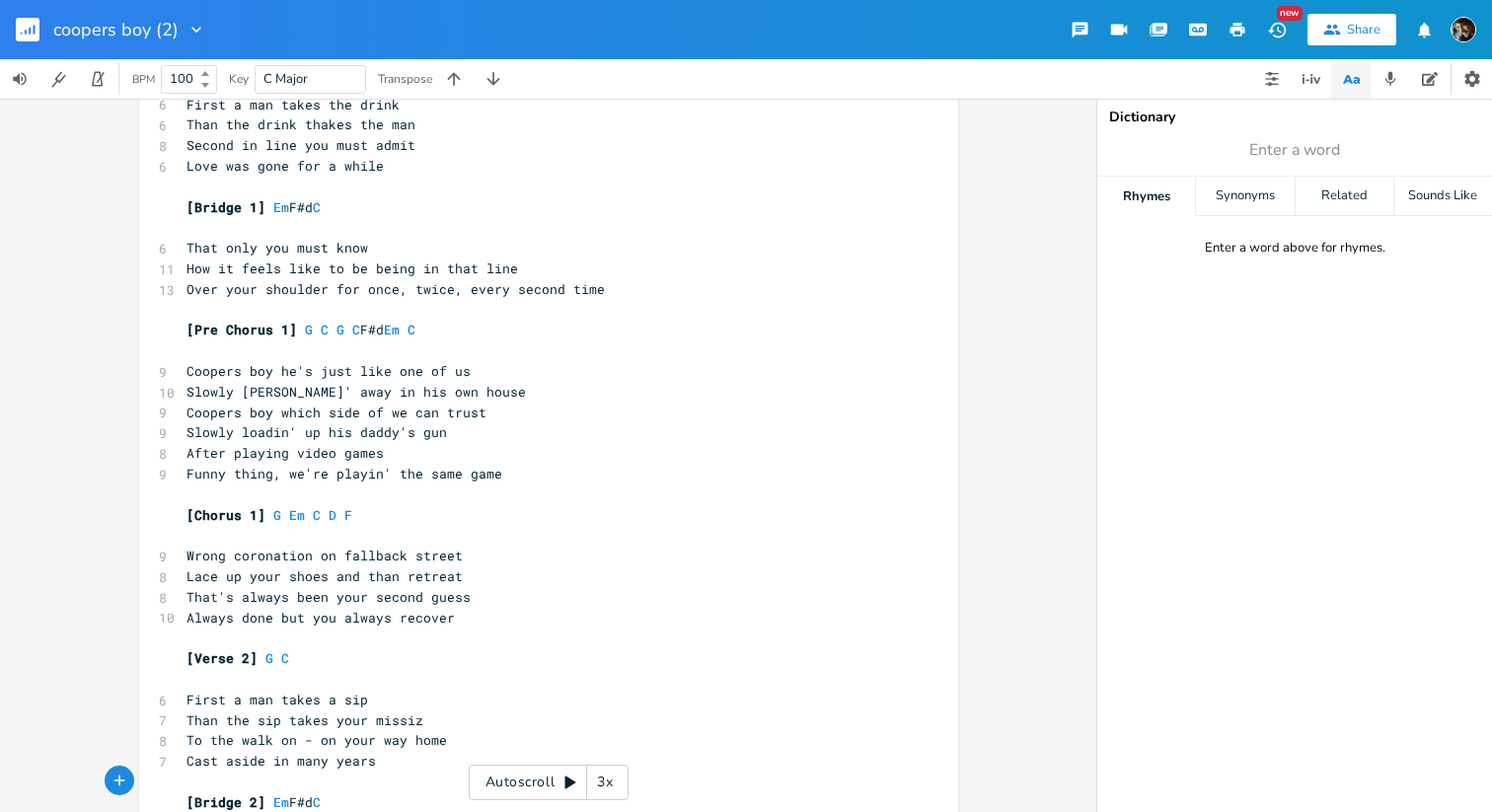
scroll to position [101, 0]
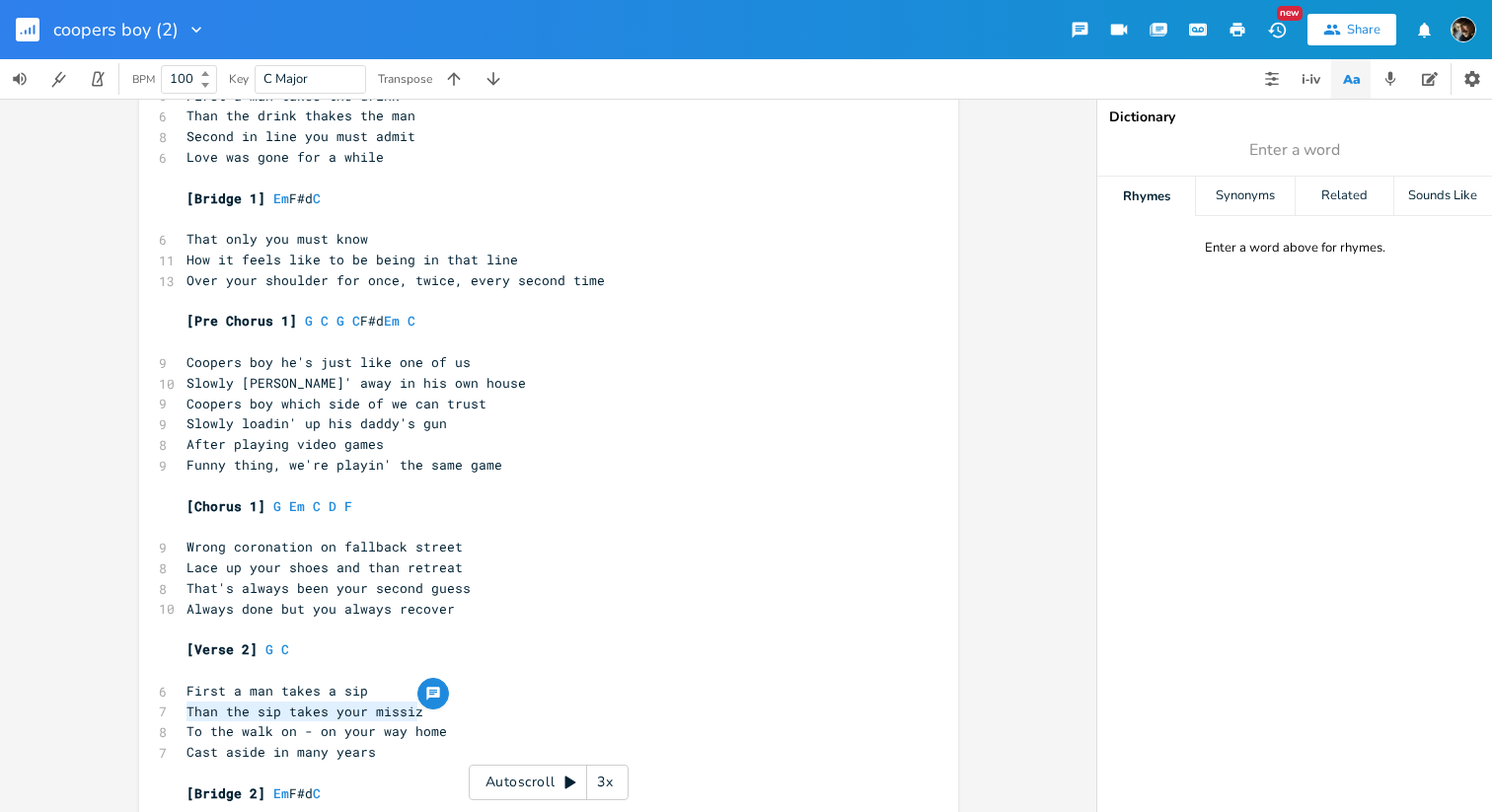
drag, startPoint x: 437, startPoint y: 713, endPoint x: 168, endPoint y: 704, distance: 269.2
click at [168, 704] on div "Than the sip takes your missiz xxxxxxxxxx [Verse 1] G C (capo 7) ​ 6 First a ma…" at bounding box center [548, 738] width 819 height 1458
type textarea "Than the sip takes your missiz"
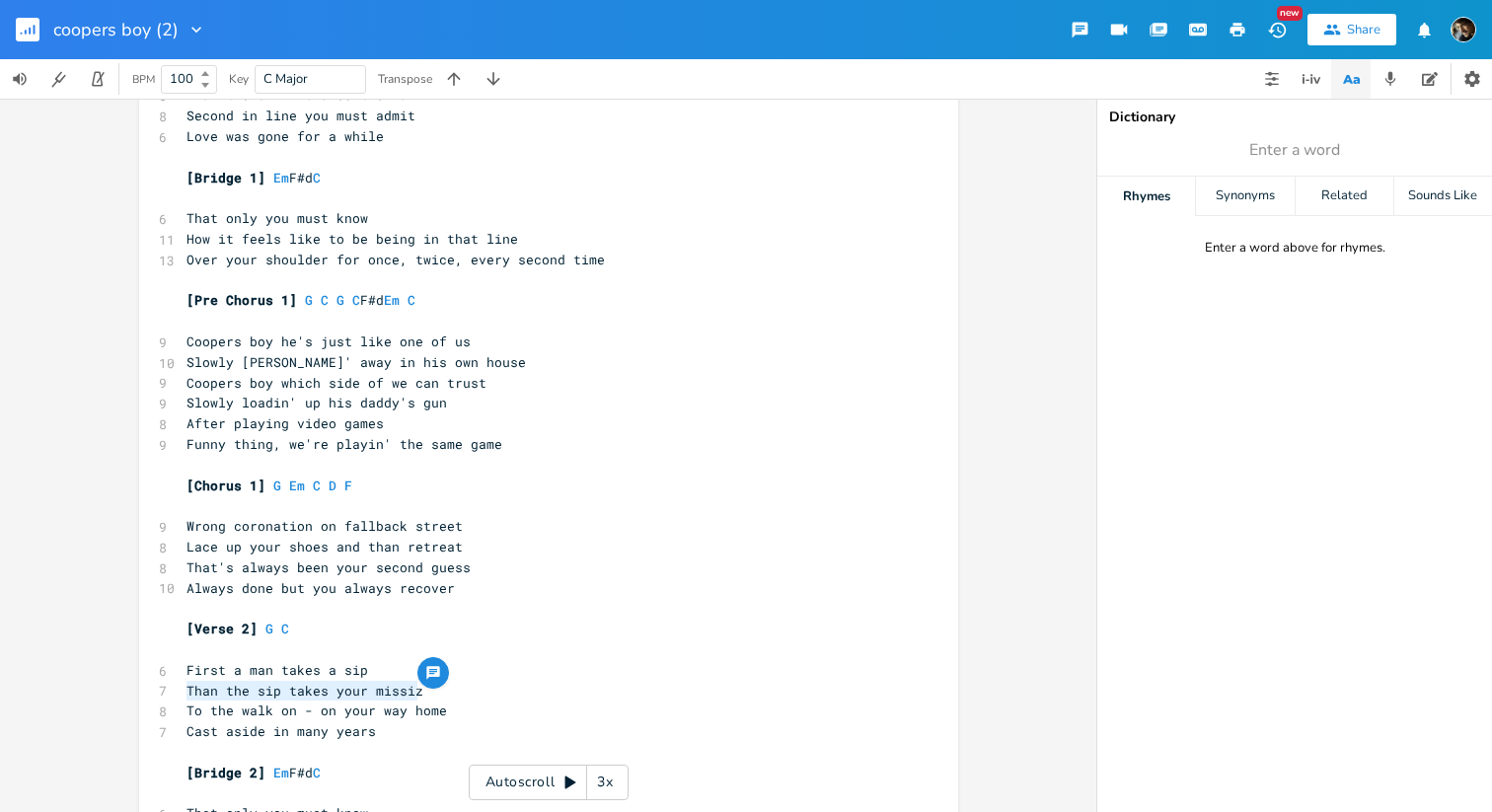
scroll to position [110, 0]
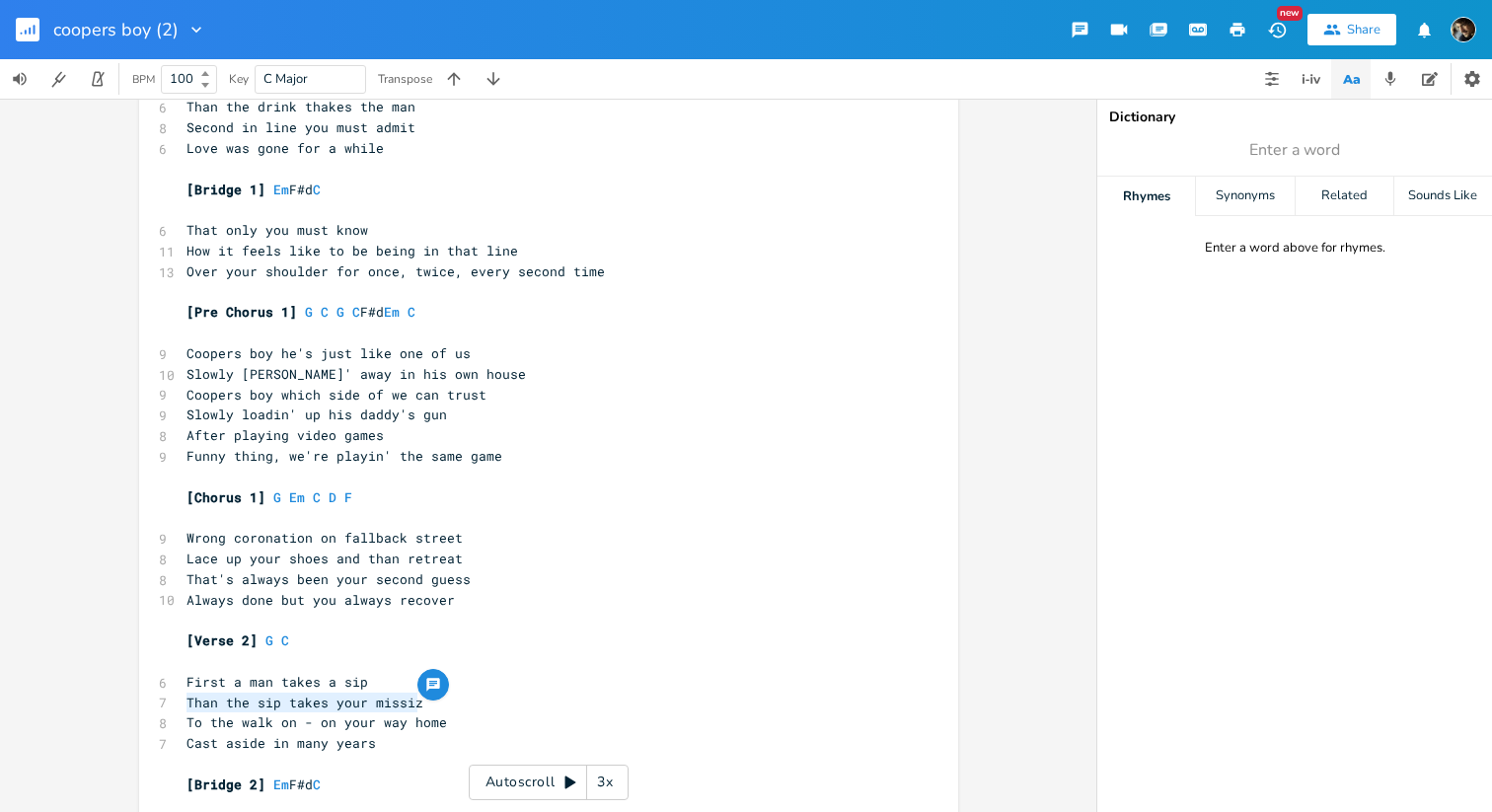
click at [391, 703] on span "Than the sip takes your missiz" at bounding box center [305, 703] width 237 height 18
type textarea "miss"
type textarea "missiz"
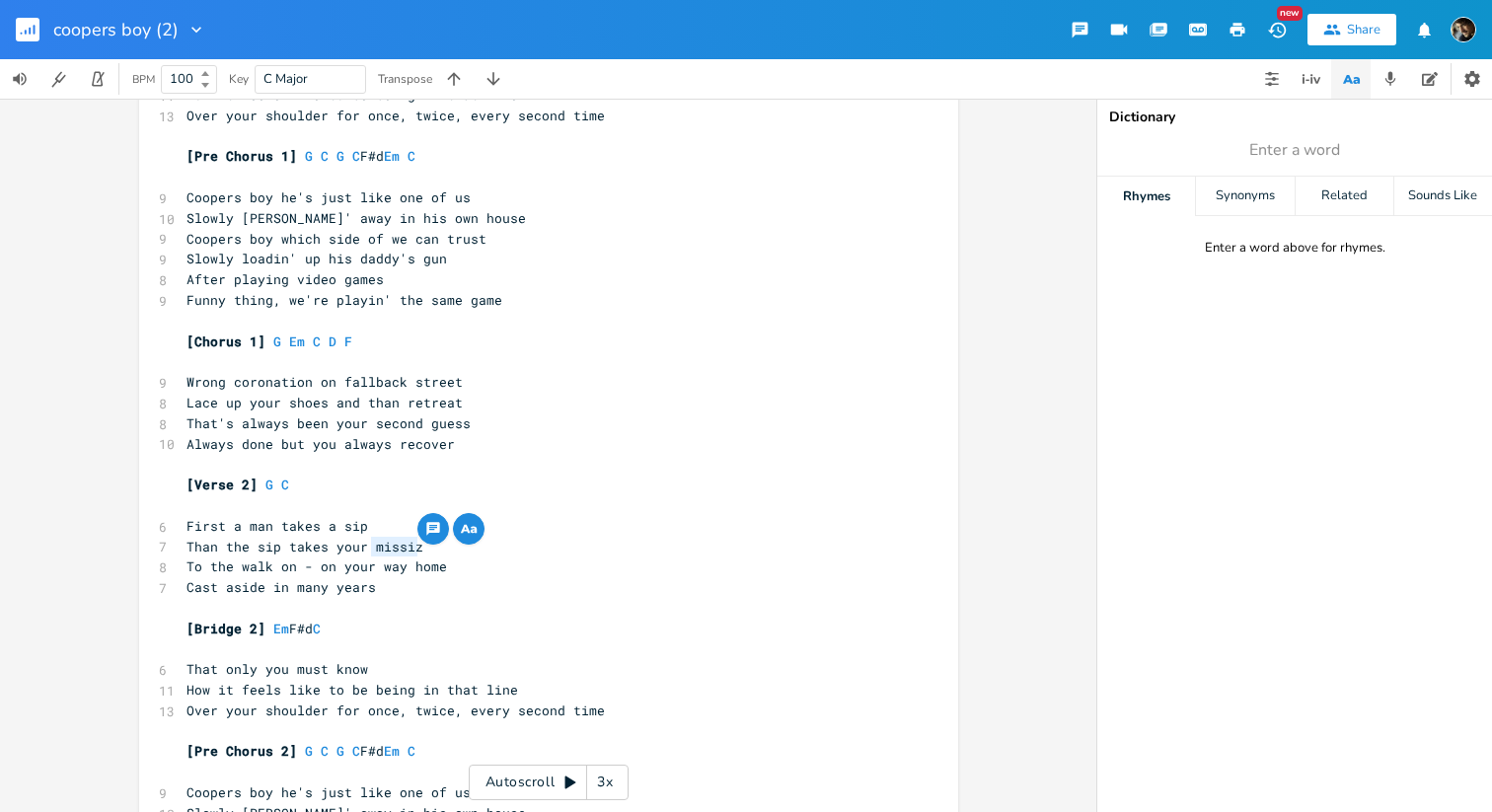
scroll to position [327, 0]
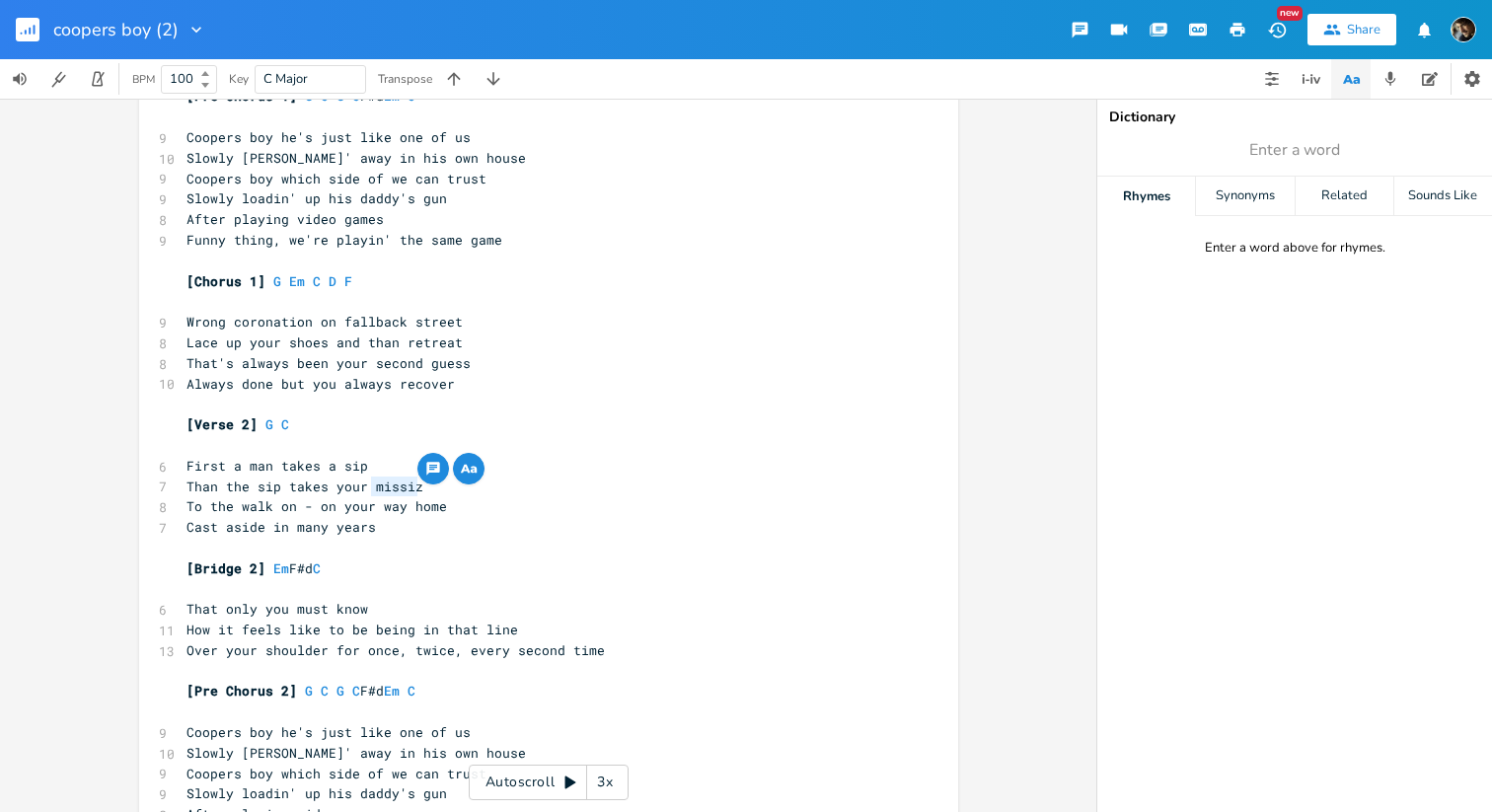
click at [187, 528] on span "Cast aside in many years" at bounding box center [281, 527] width 190 height 18
type textarea "A"
click at [284, 526] on span "A Cast aside in many years" at bounding box center [289, 527] width 205 height 18
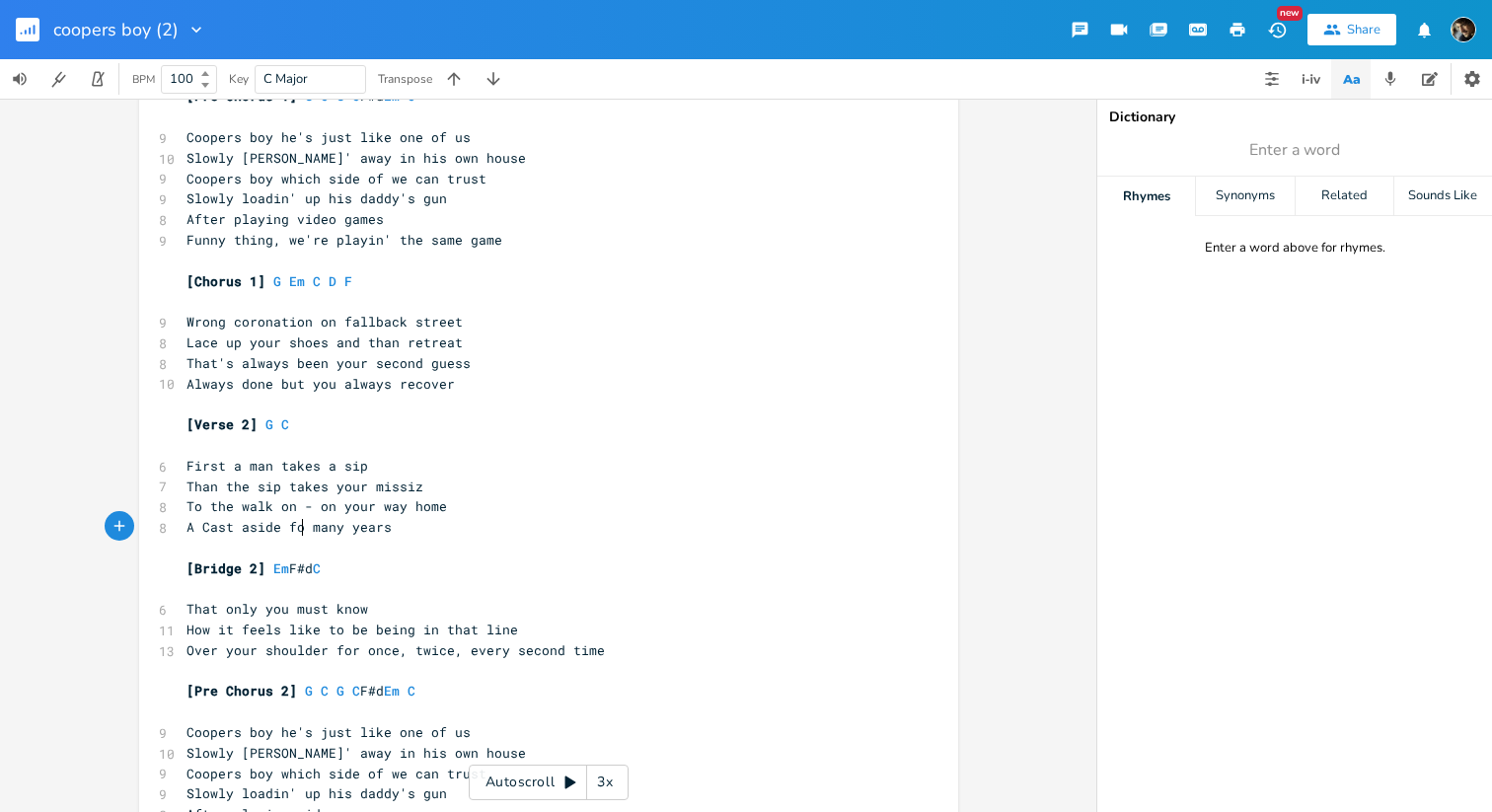
type textarea "for"
click at [216, 502] on span "To the walk on - on your way home" at bounding box center [317, 506] width 260 height 18
type textarea "the"
click at [216, 502] on span "To the walk on - on your way home" at bounding box center [317, 506] width 260 height 18
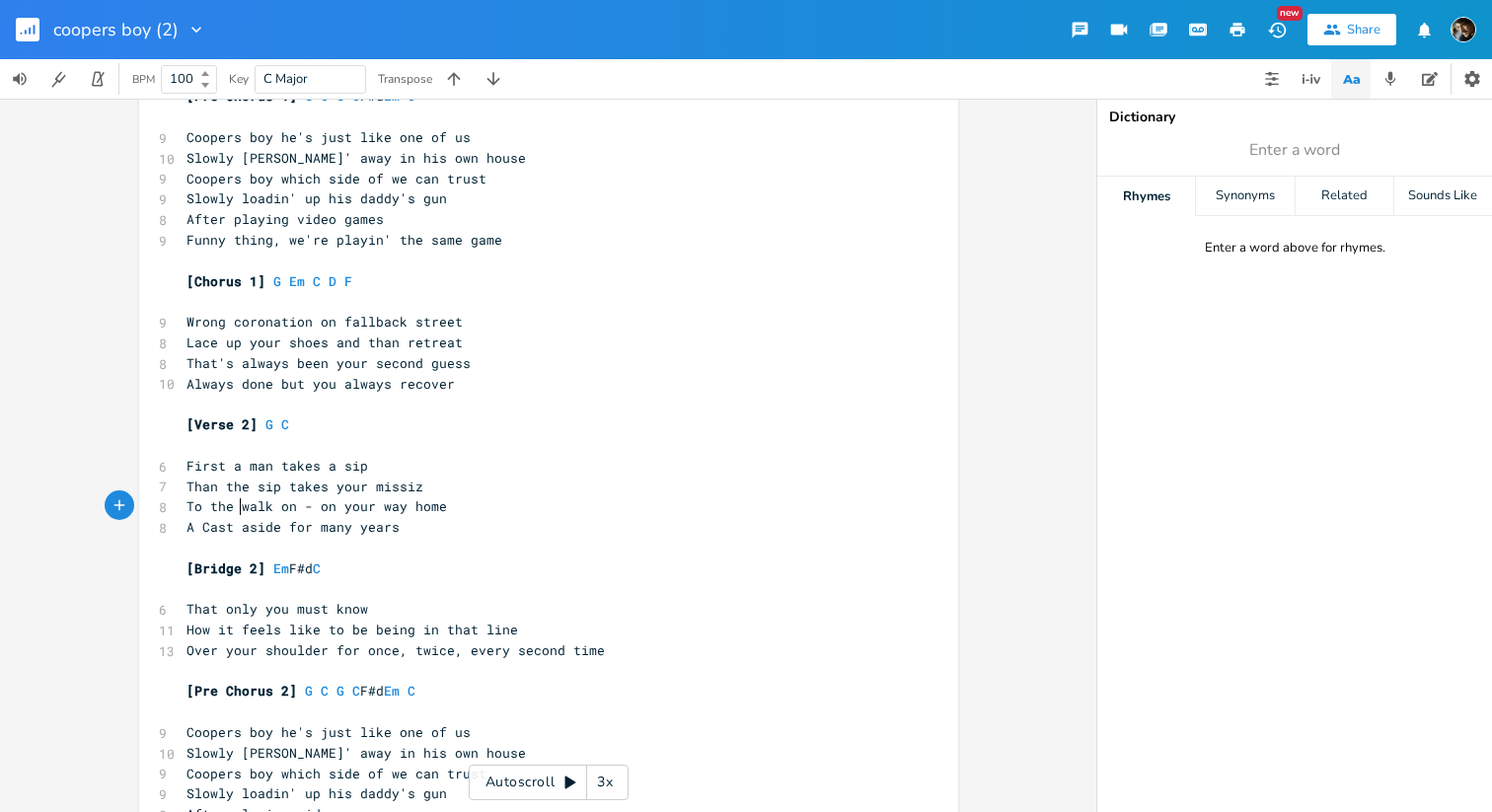
click at [232, 506] on span "To the walk on - on your way home" at bounding box center [317, 506] width 260 height 18
type textarea "slow"
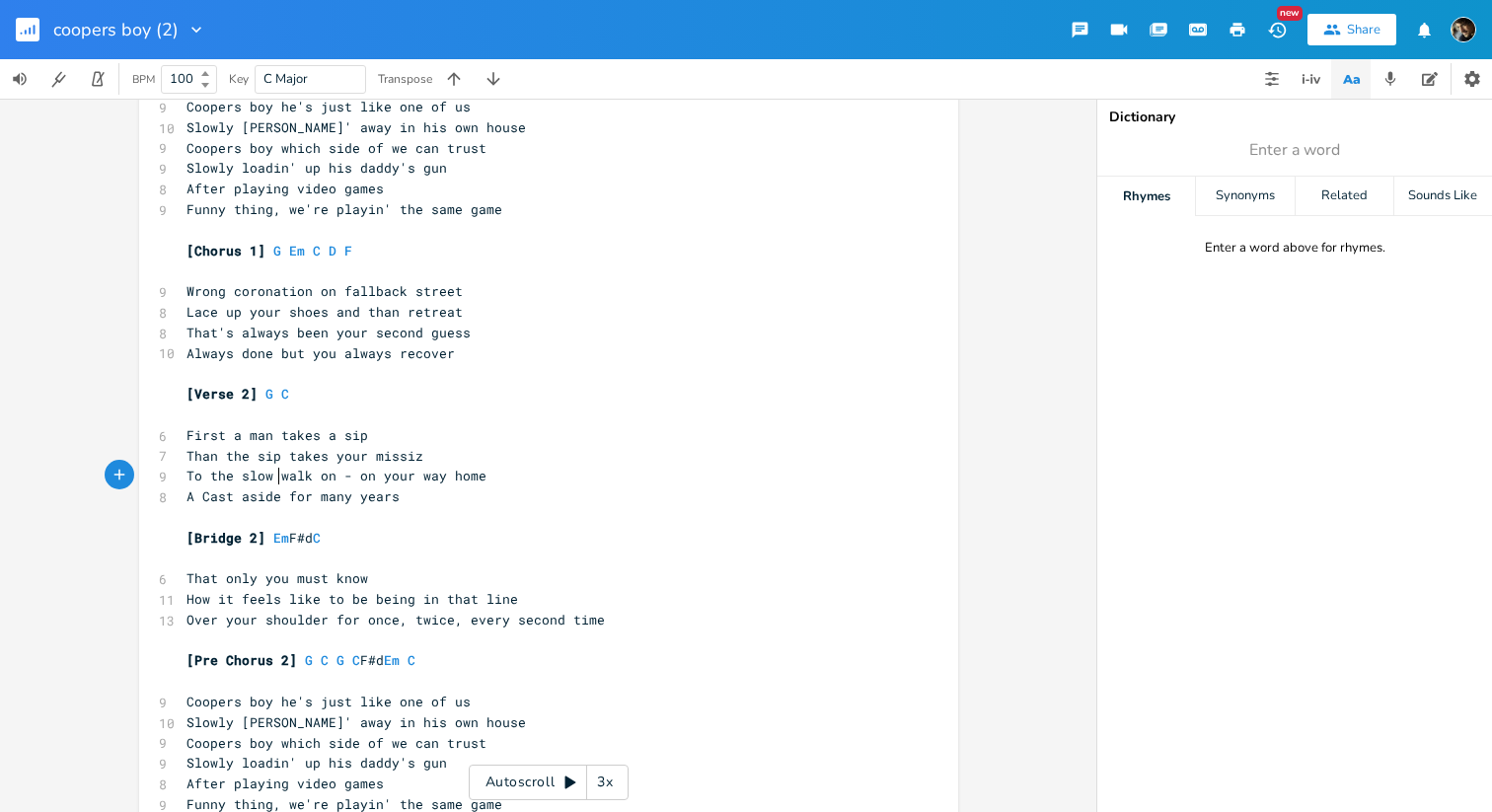
scroll to position [361, 0]
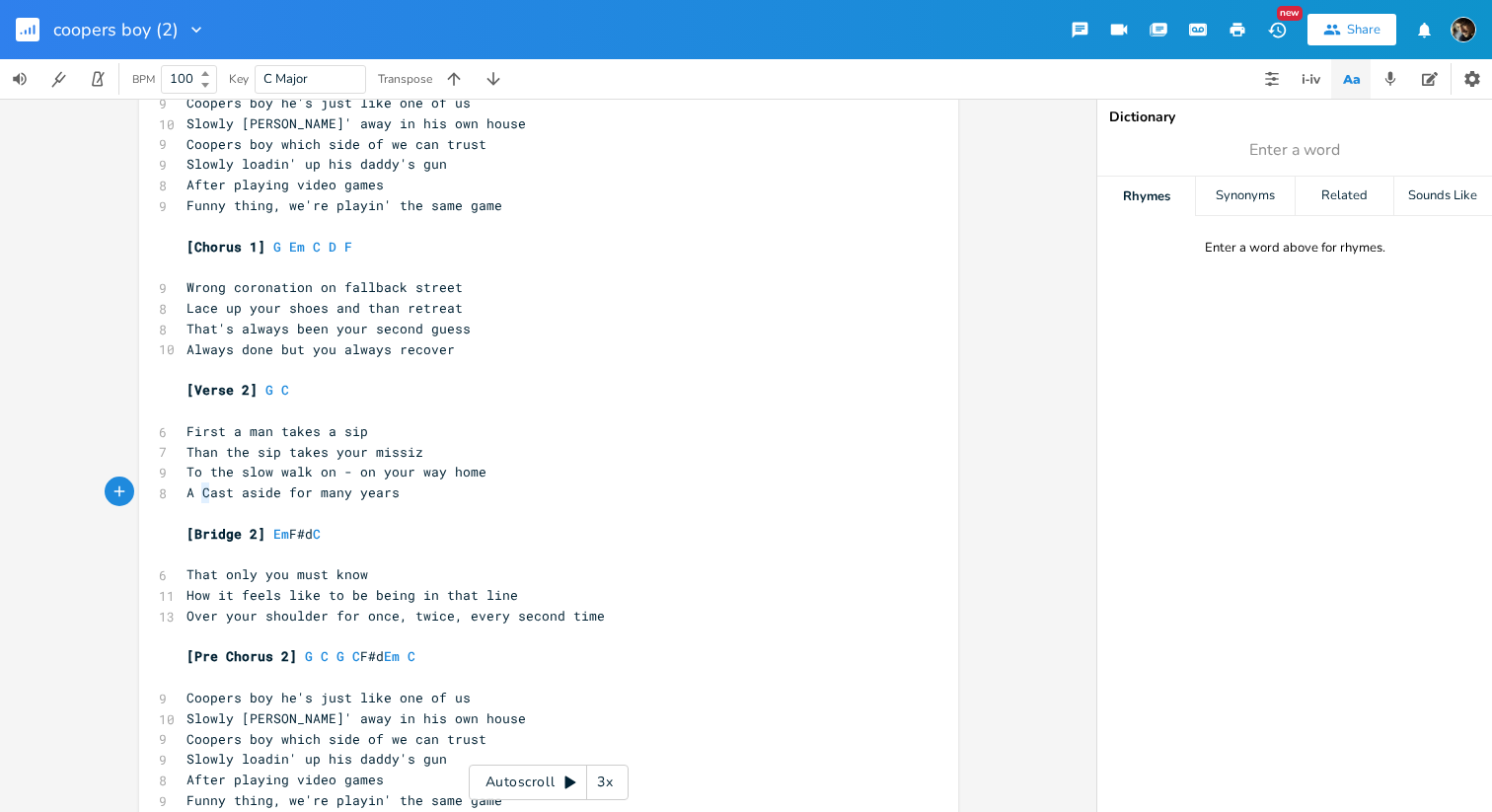
click at [203, 492] on span "A Cast aside for many years" at bounding box center [293, 492] width 213 height 18
type textarea "c"
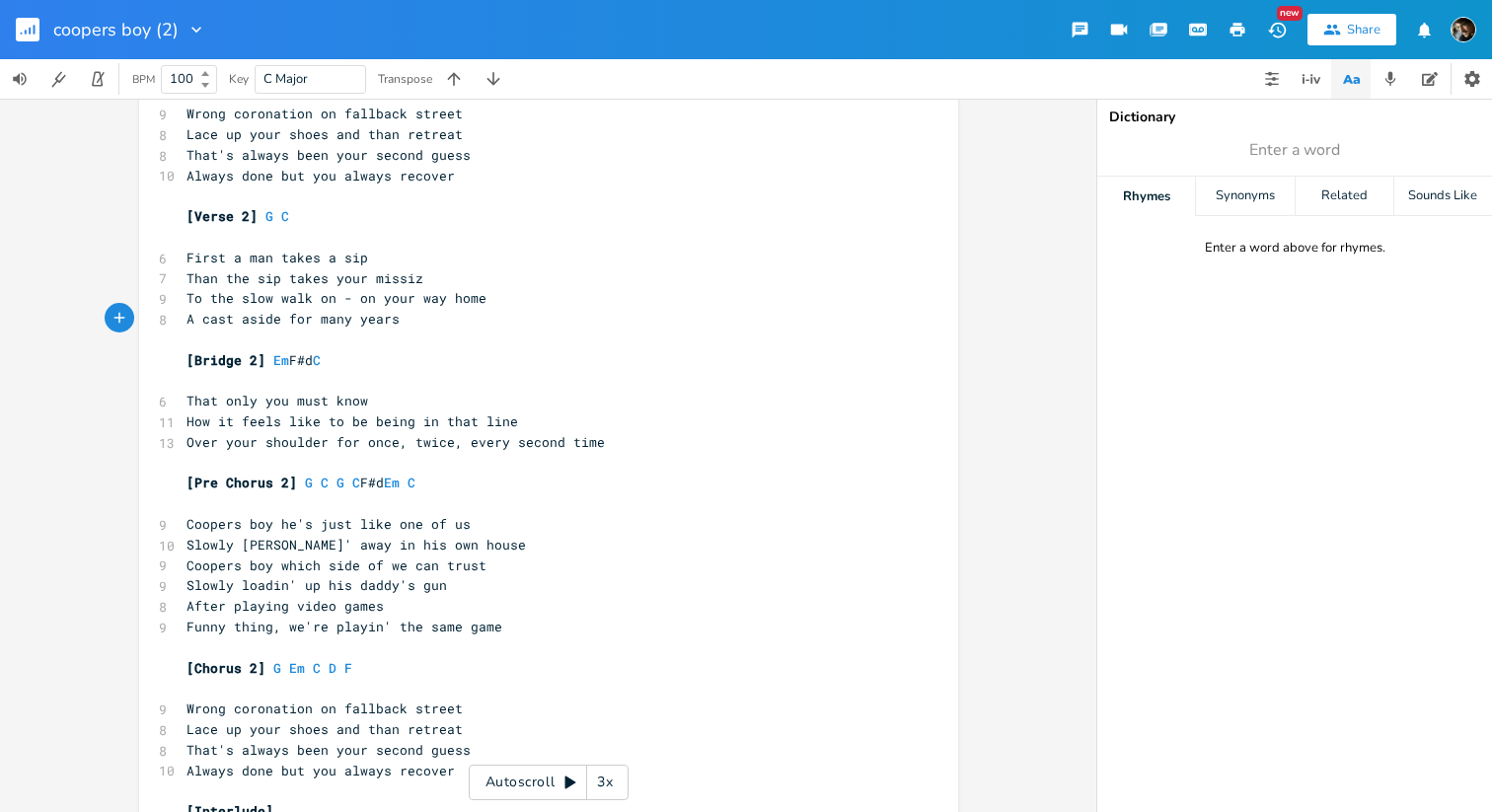
scroll to position [572, 0]
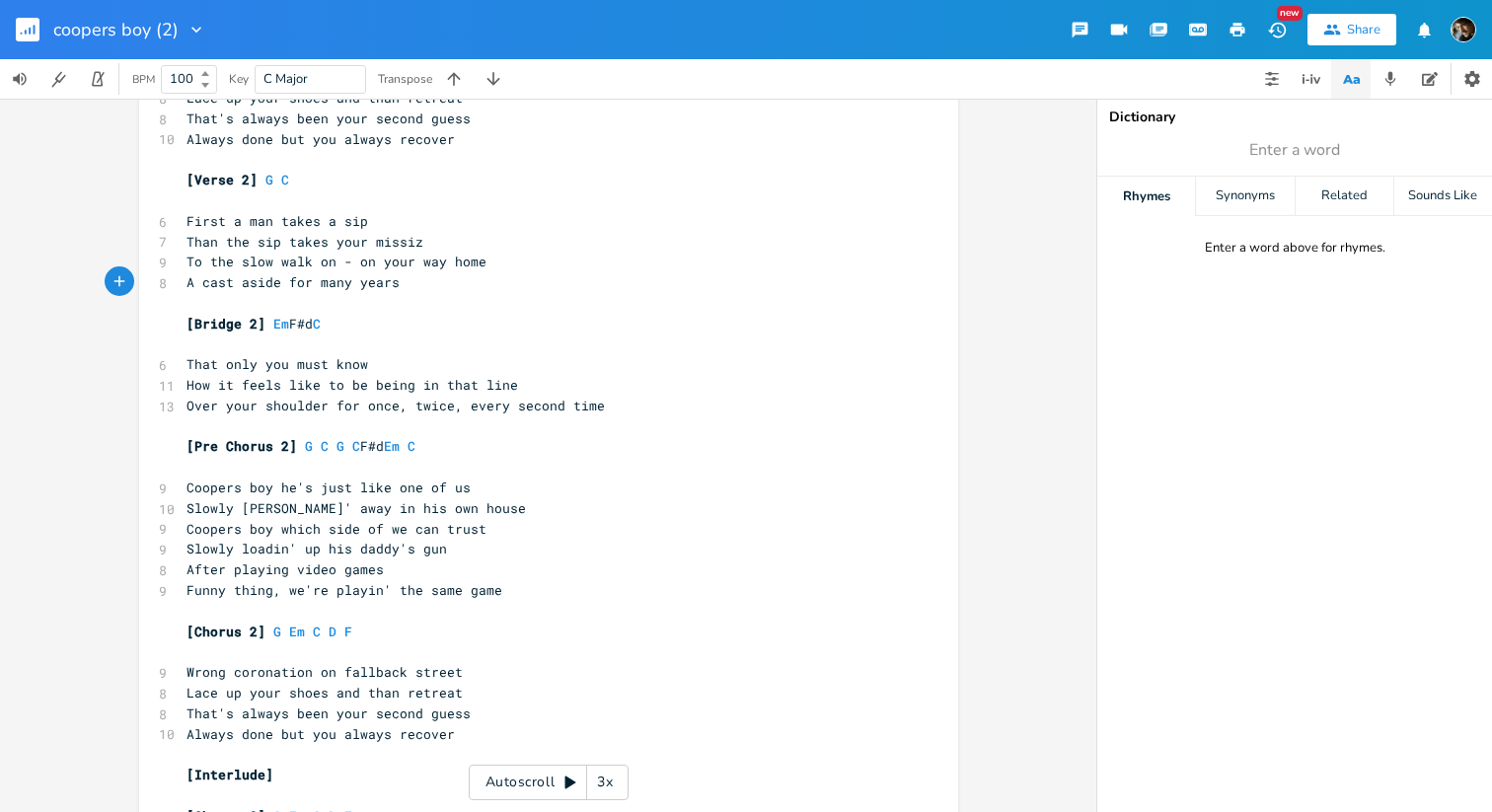
click at [192, 360] on span "That only you must know" at bounding box center [277, 364] width 182 height 18
type textarea "How many"
click at [258, 359] on span "How many only you must know" at bounding box center [293, 364] width 213 height 18
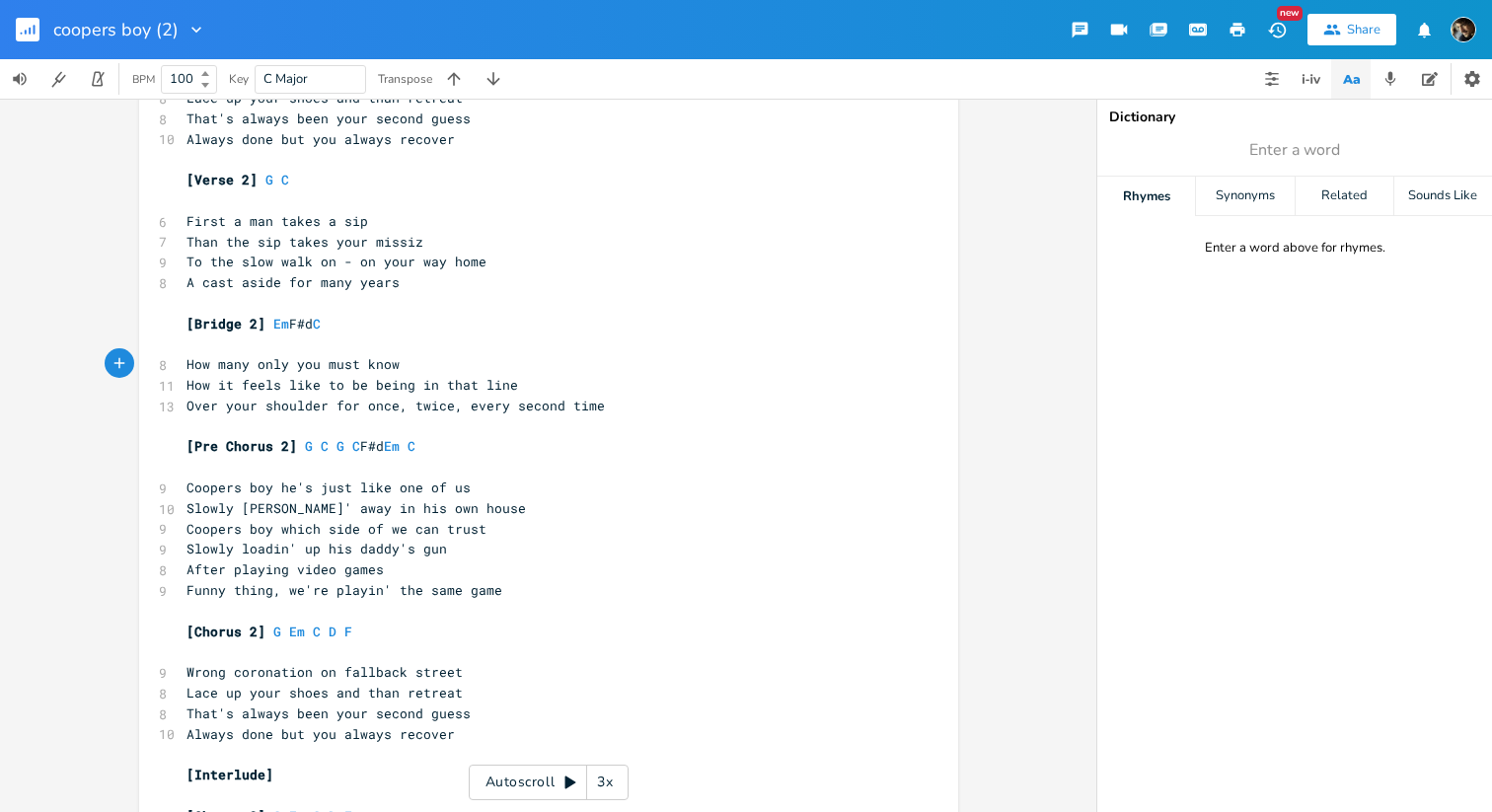
type textarea "only"
click at [258, 359] on span "How many only you must know" at bounding box center [293, 364] width 213 height 18
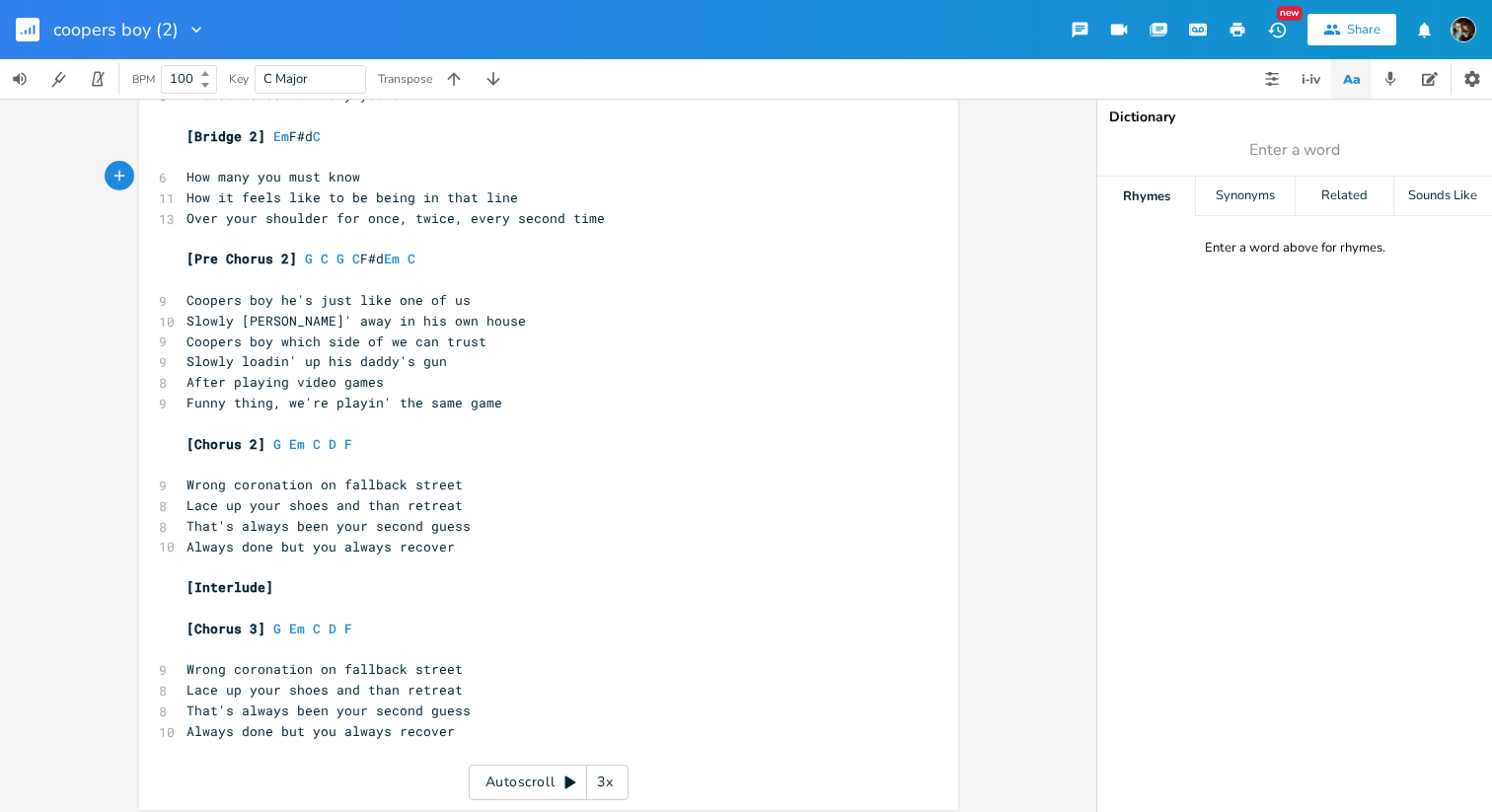
scroll to position [768, 0]
